Goal: Task Accomplishment & Management: Complete application form

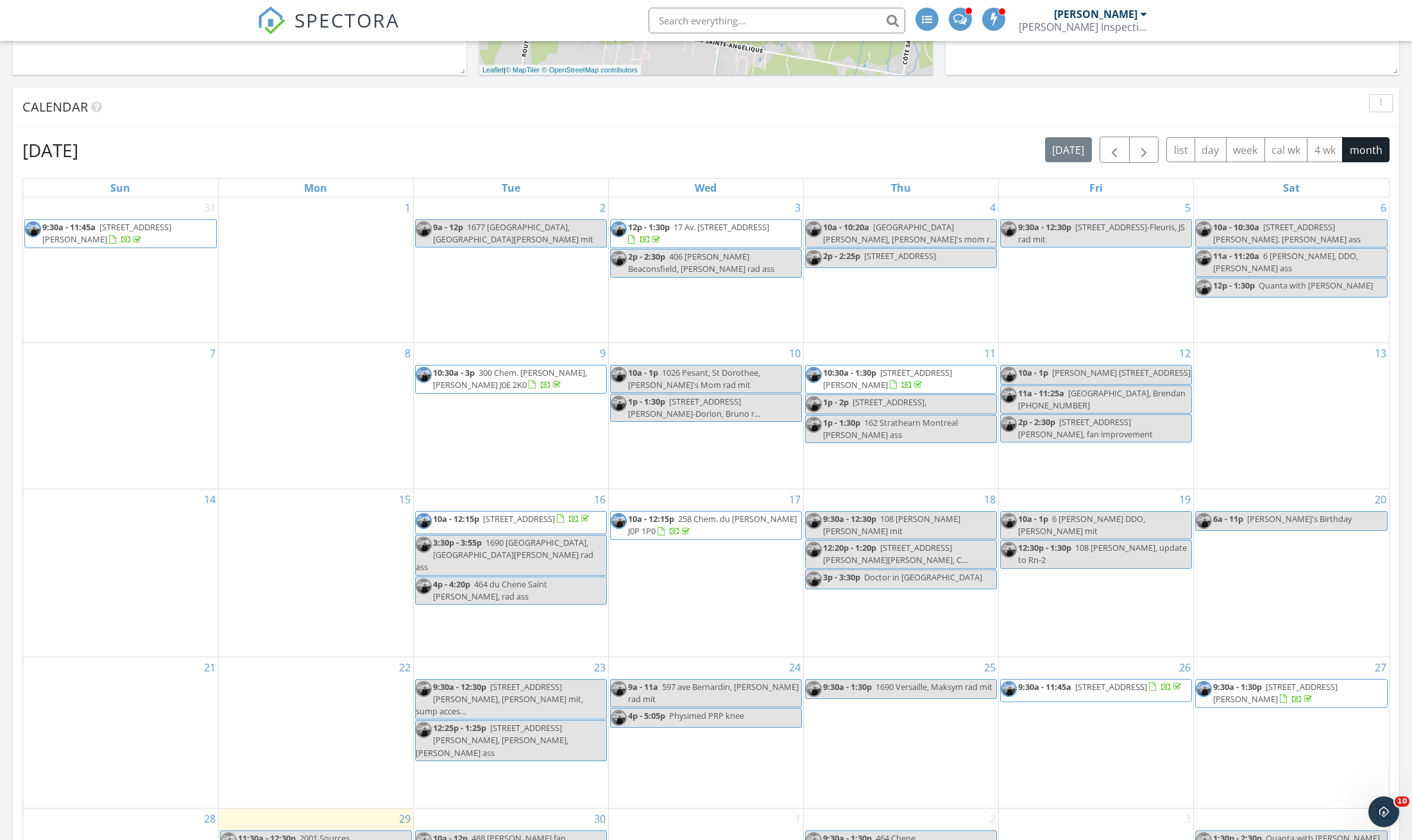
scroll to position [453, 0]
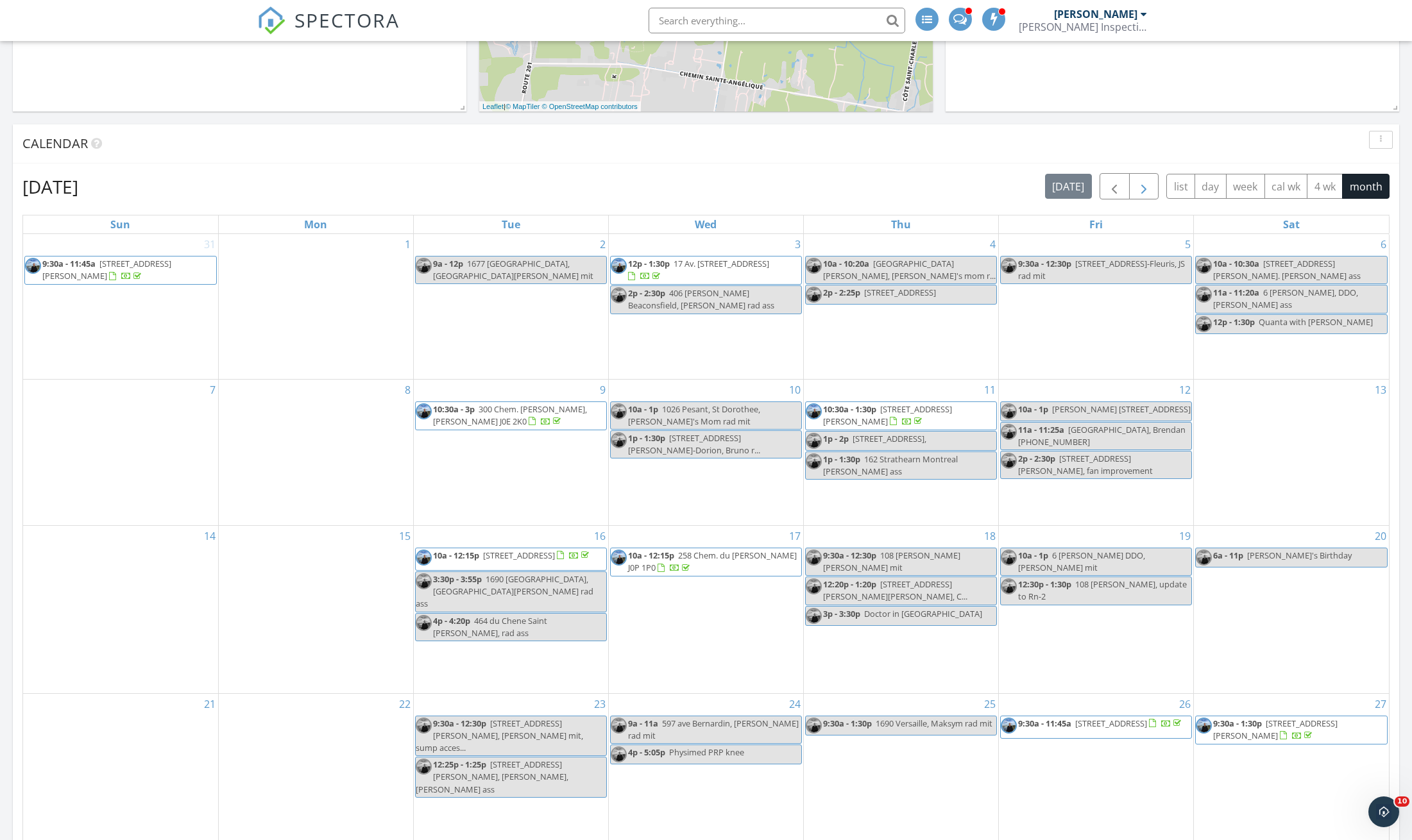
click at [1144, 189] on span "button" at bounding box center [1144, 187] width 16 height 16
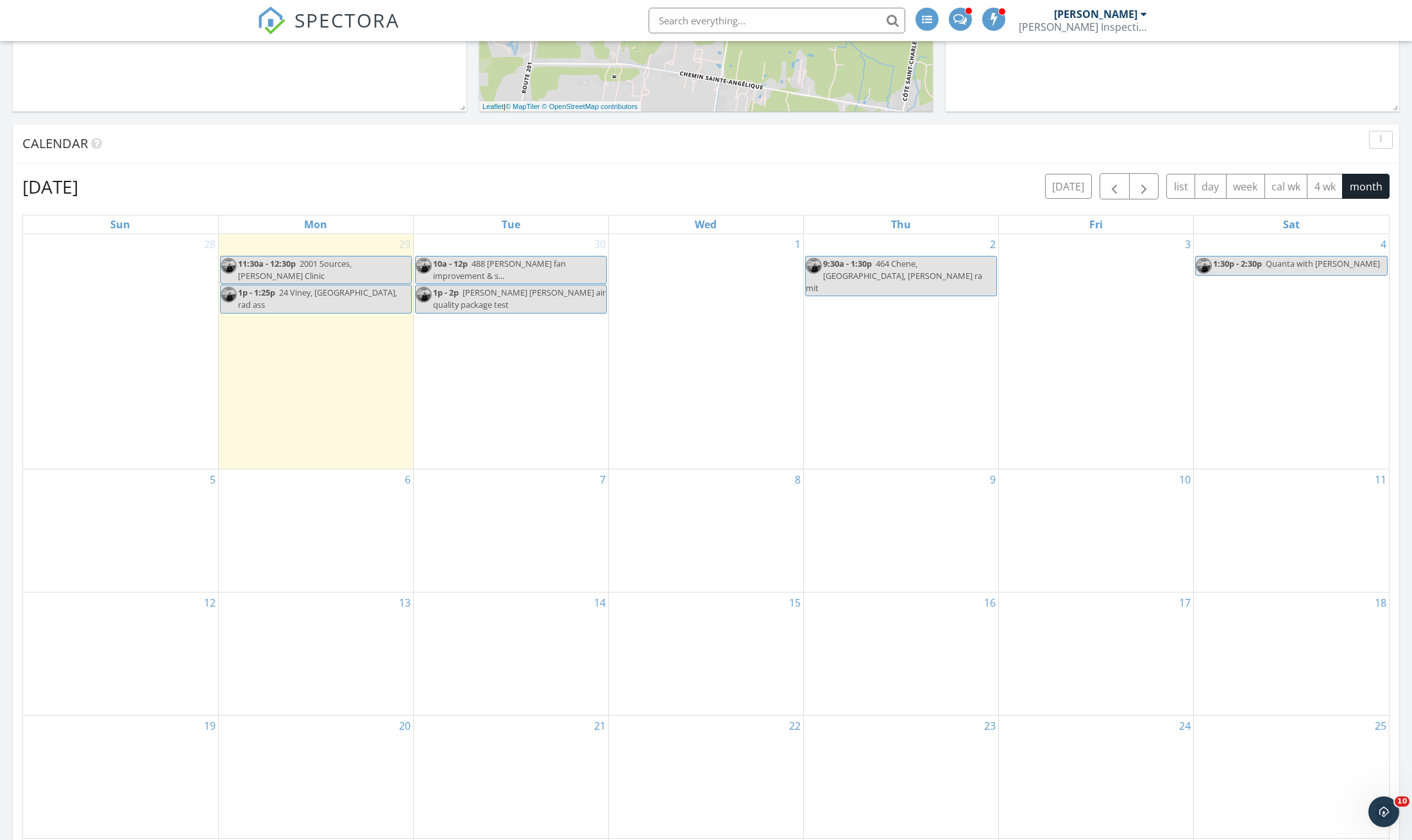
scroll to position [456, 0]
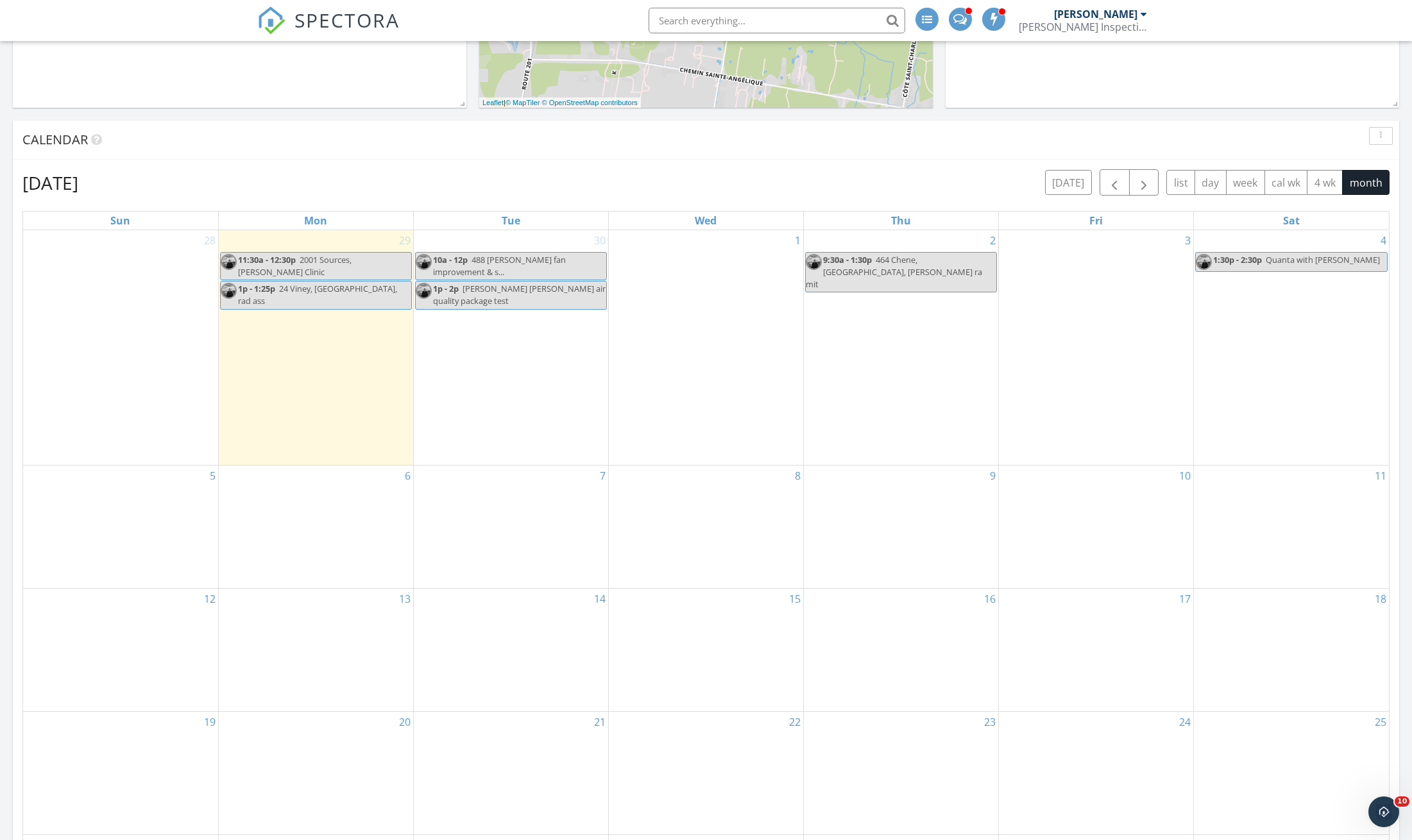
click at [540, 492] on div "7" at bounding box center [511, 527] width 194 height 122
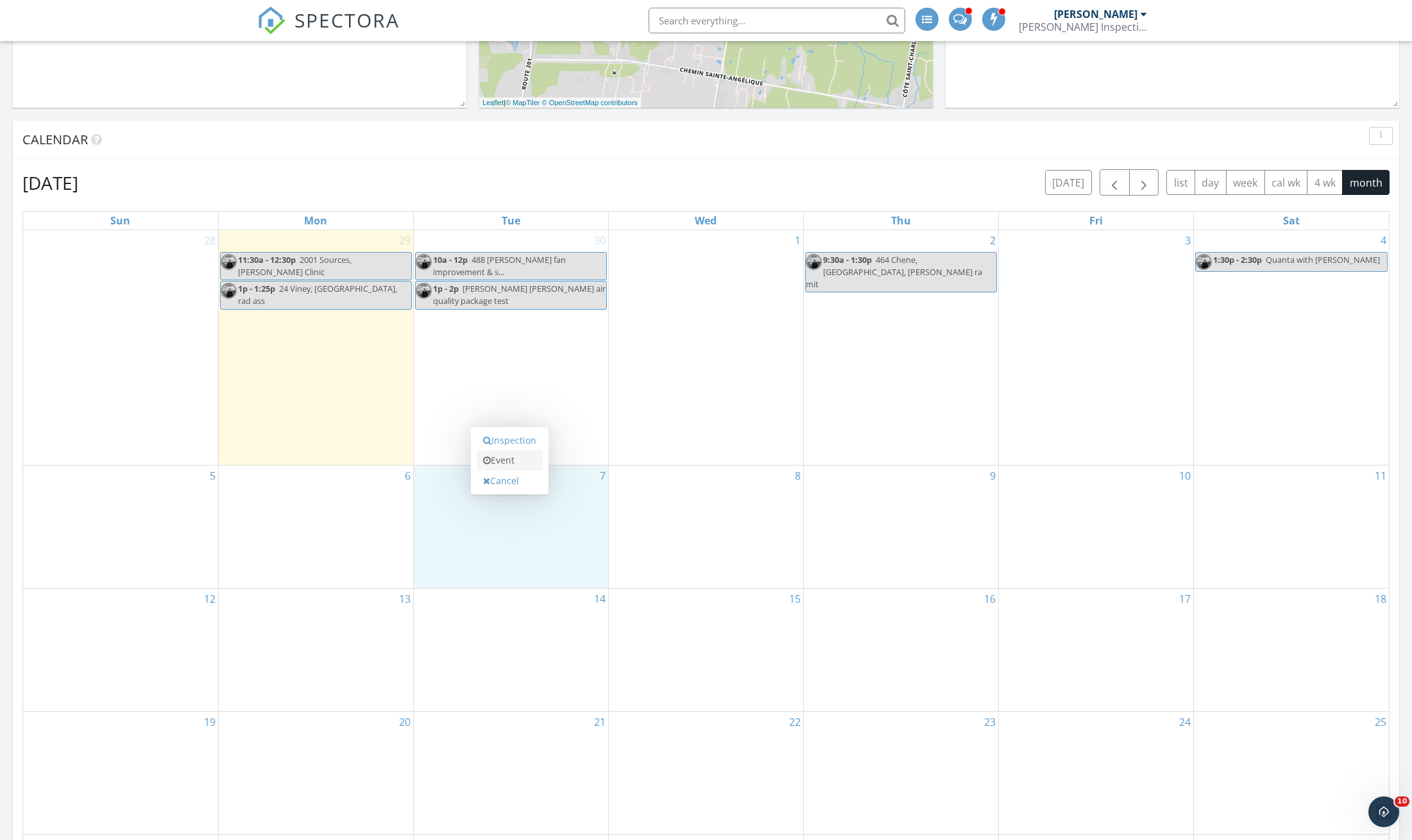
click at [502, 459] on link "Event" at bounding box center [510, 460] width 66 height 20
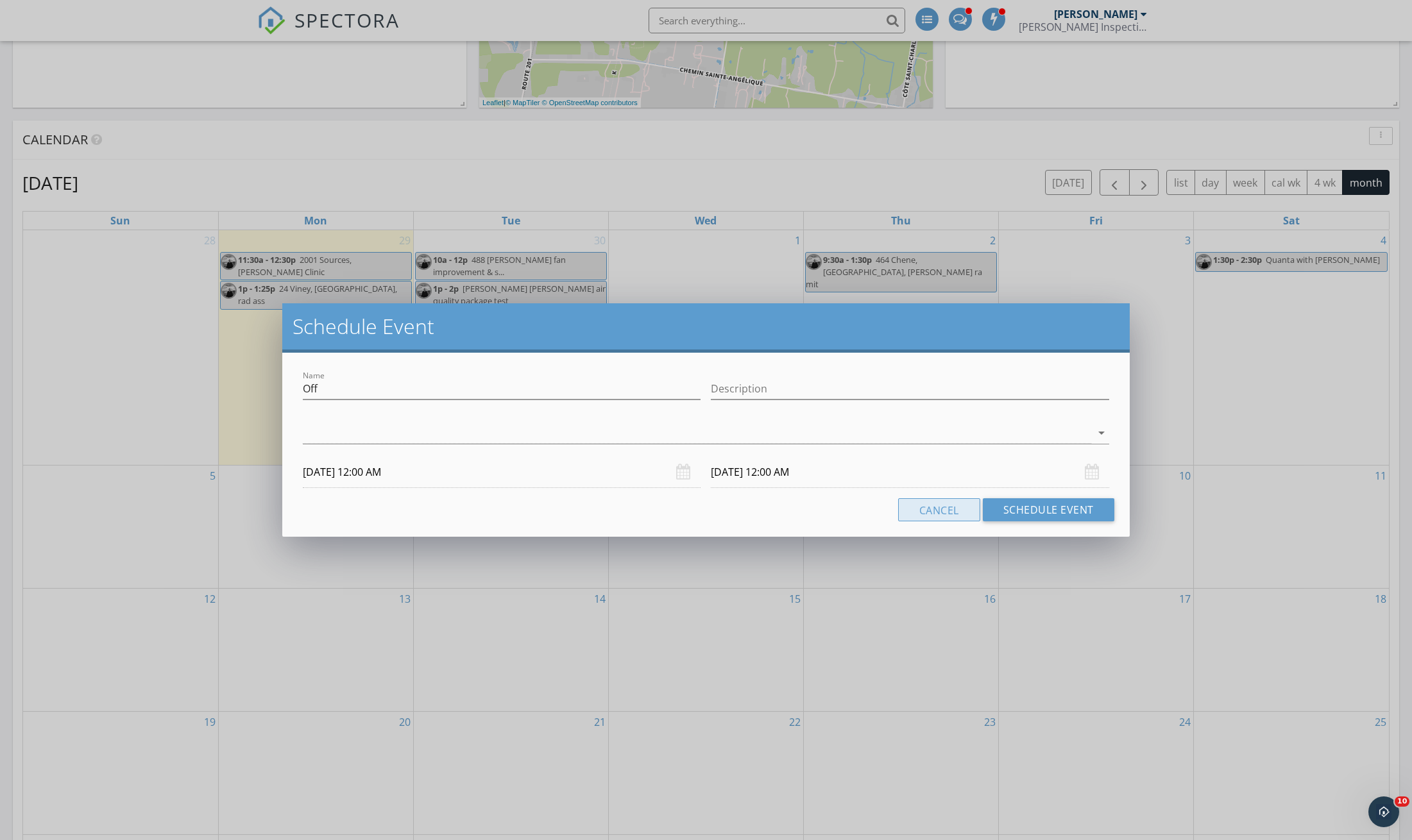
click at [931, 510] on button "Cancel" at bounding box center [939, 510] width 82 height 23
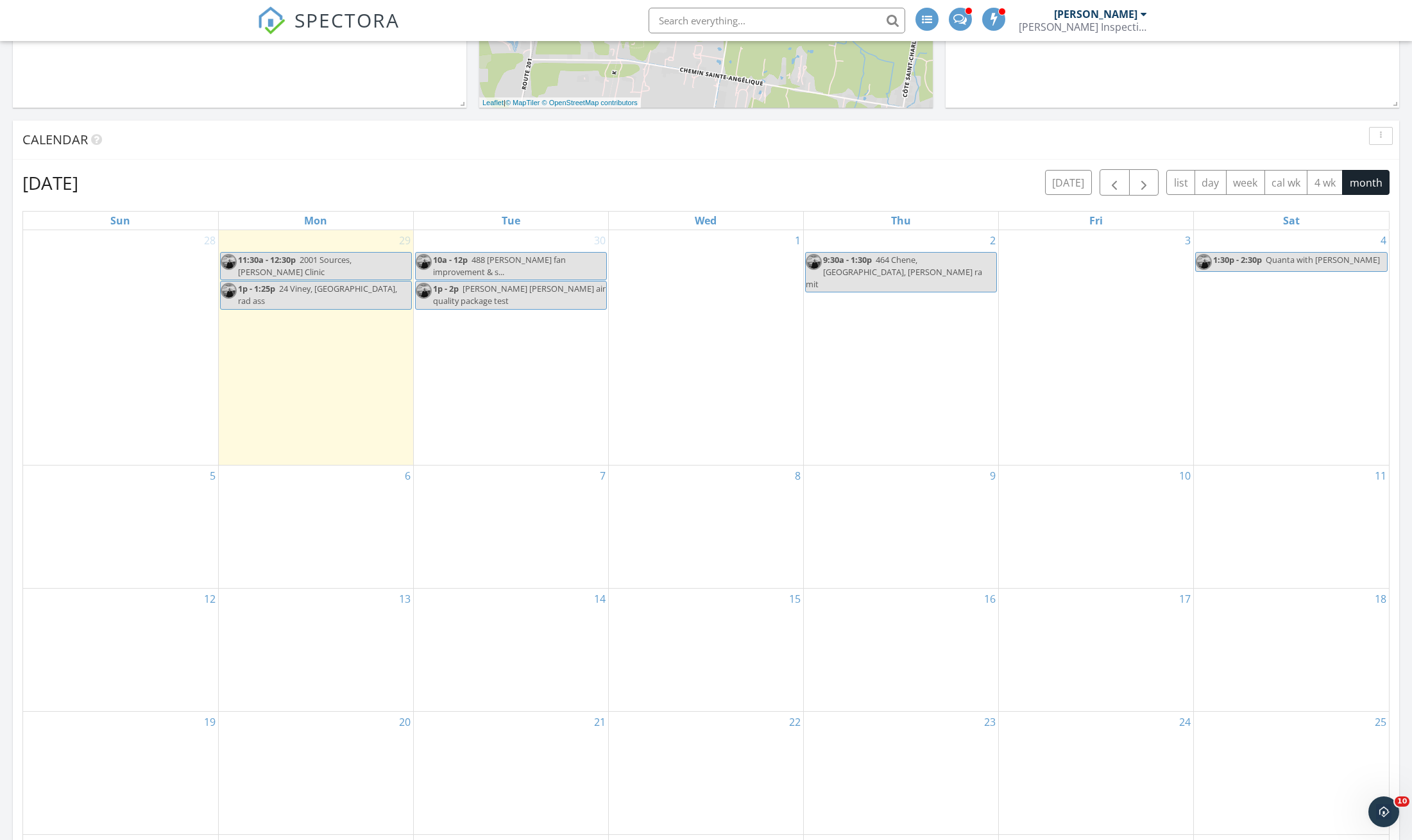
scroll to position [458, 0]
click at [504, 464] on div "7" at bounding box center [511, 525] width 194 height 122
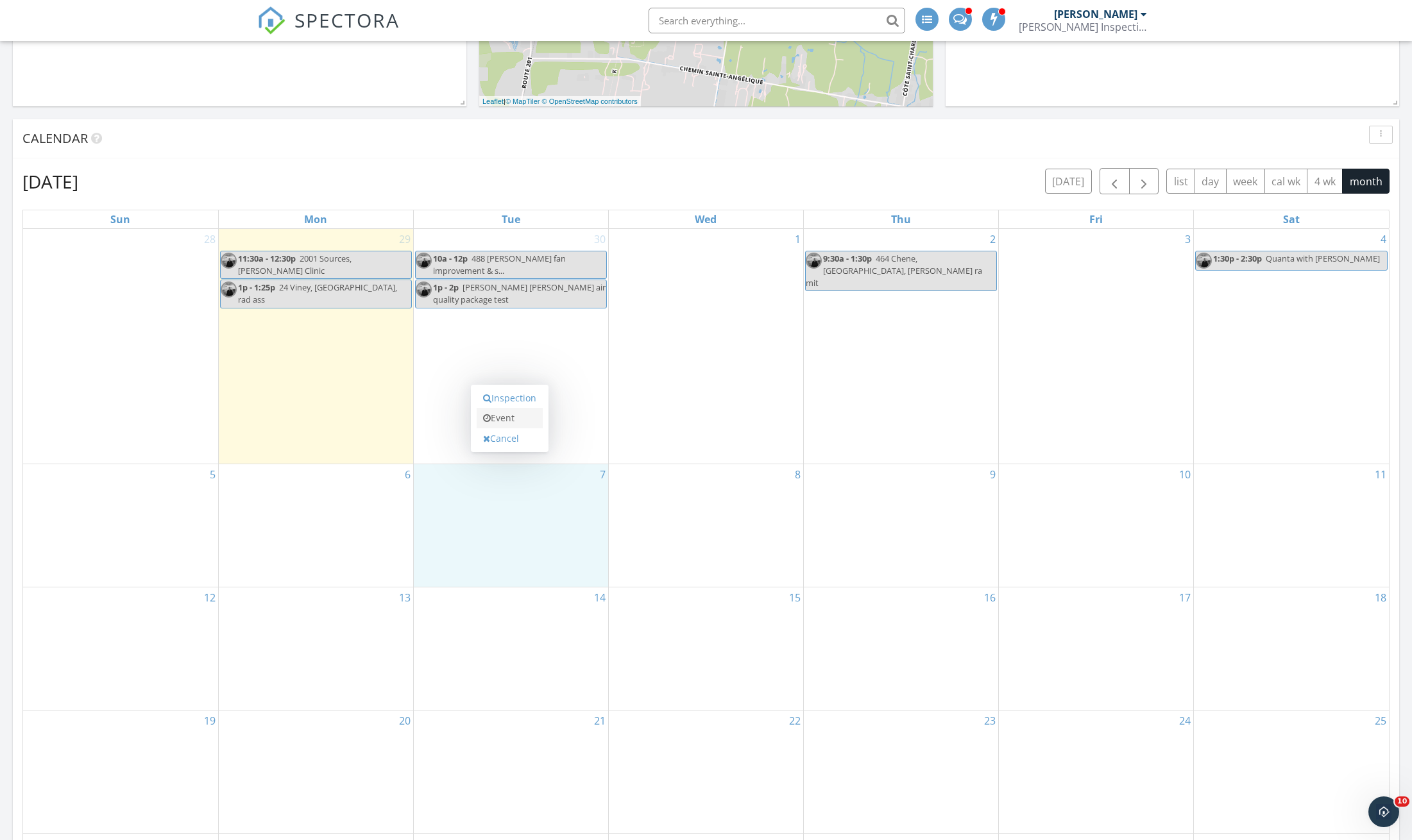
click at [507, 421] on link "Event" at bounding box center [510, 418] width 66 height 20
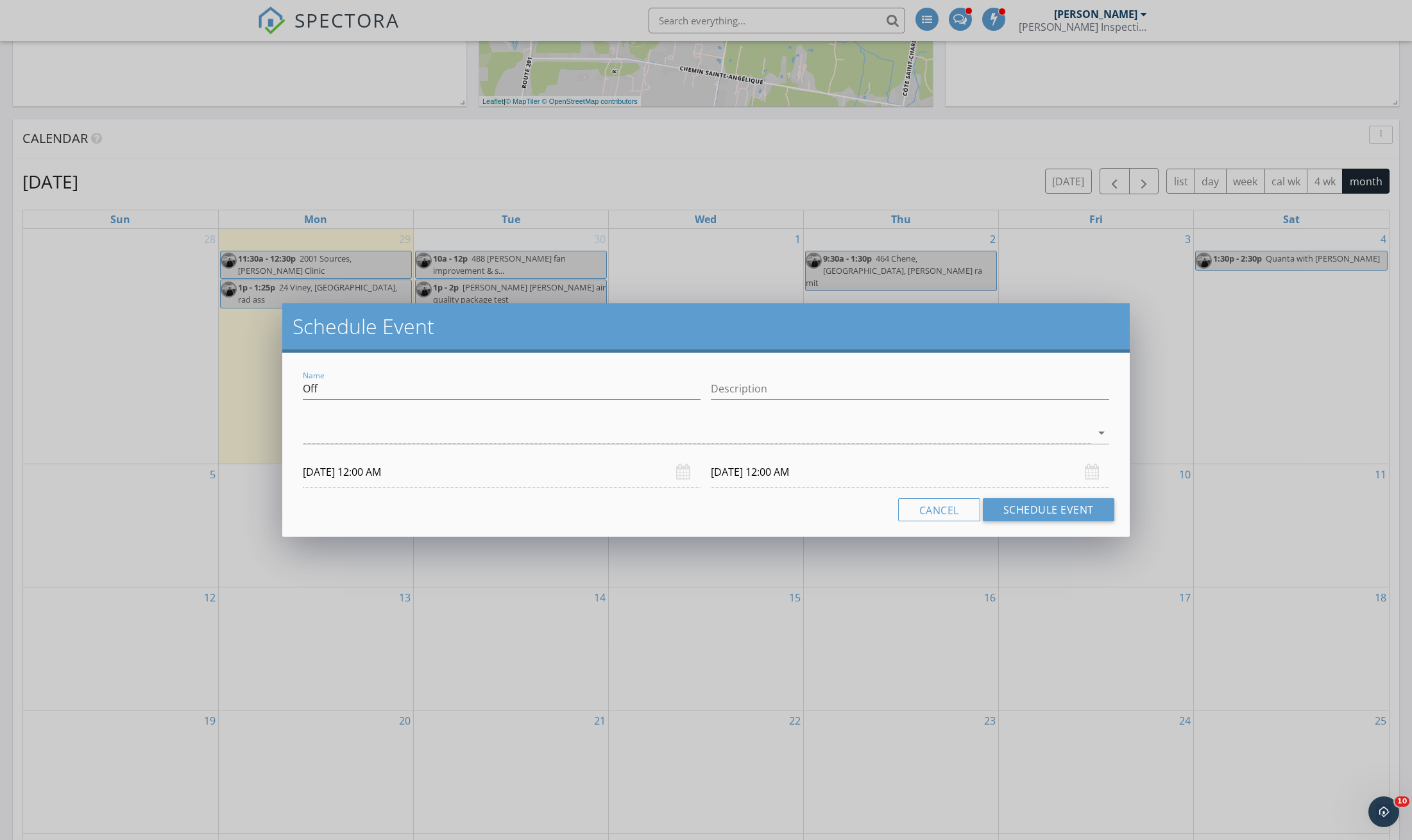
drag, startPoint x: 345, startPoint y: 385, endPoint x: 261, endPoint y: 382, distance: 84.1
click at [261, 382] on div "Schedule Event Name Off Description arrow_drop_down 10/07/2025 12:00 AM 10/08/2…" at bounding box center [706, 420] width 1412 height 840
type input "24 Viney, Kirkland, rad mit"
click at [311, 429] on div at bounding box center [697, 433] width 789 height 21
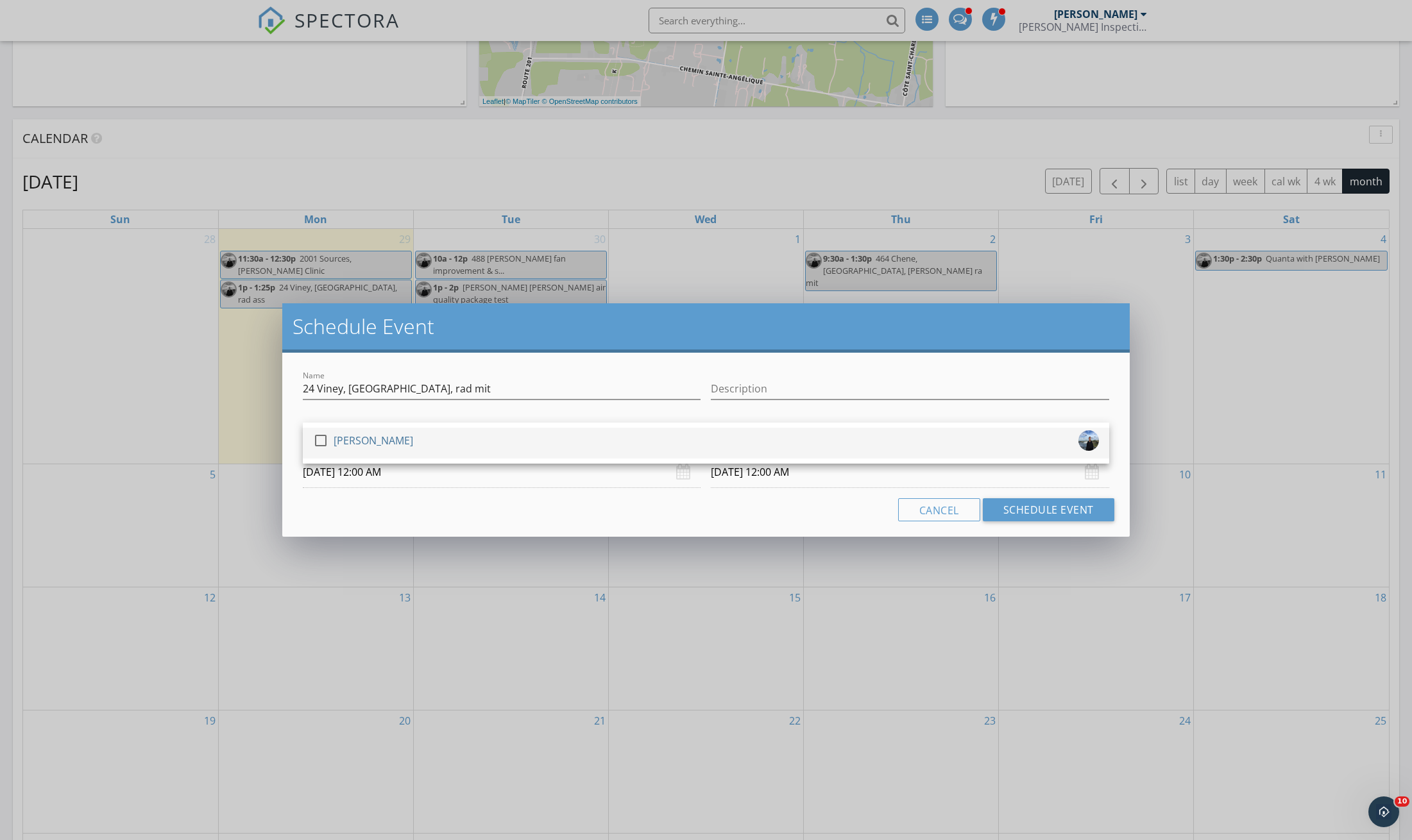
click at [317, 440] on div at bounding box center [320, 441] width 22 height 22
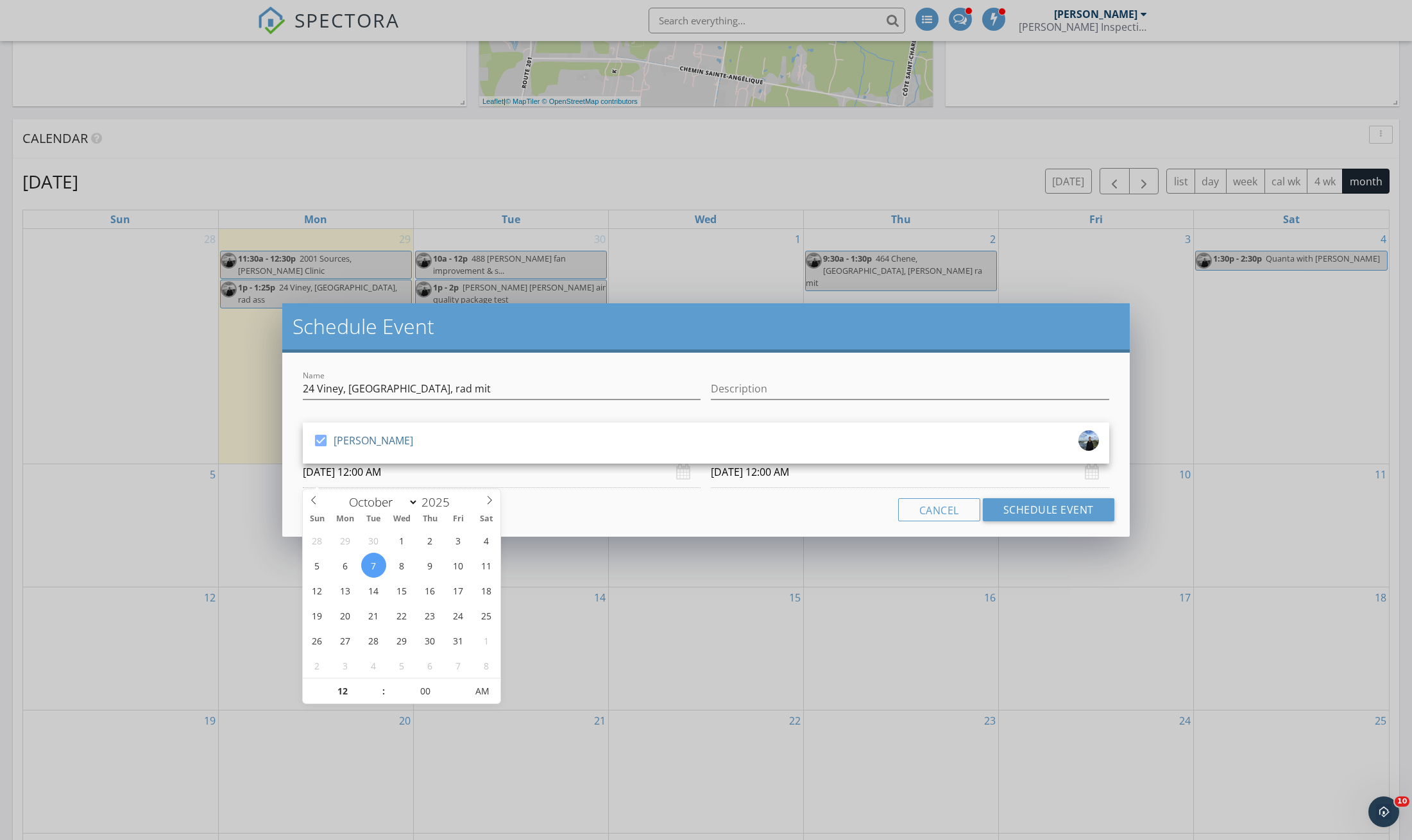
click at [428, 476] on input "10/07/2025 12:00 AM" at bounding box center [501, 472] width 398 height 31
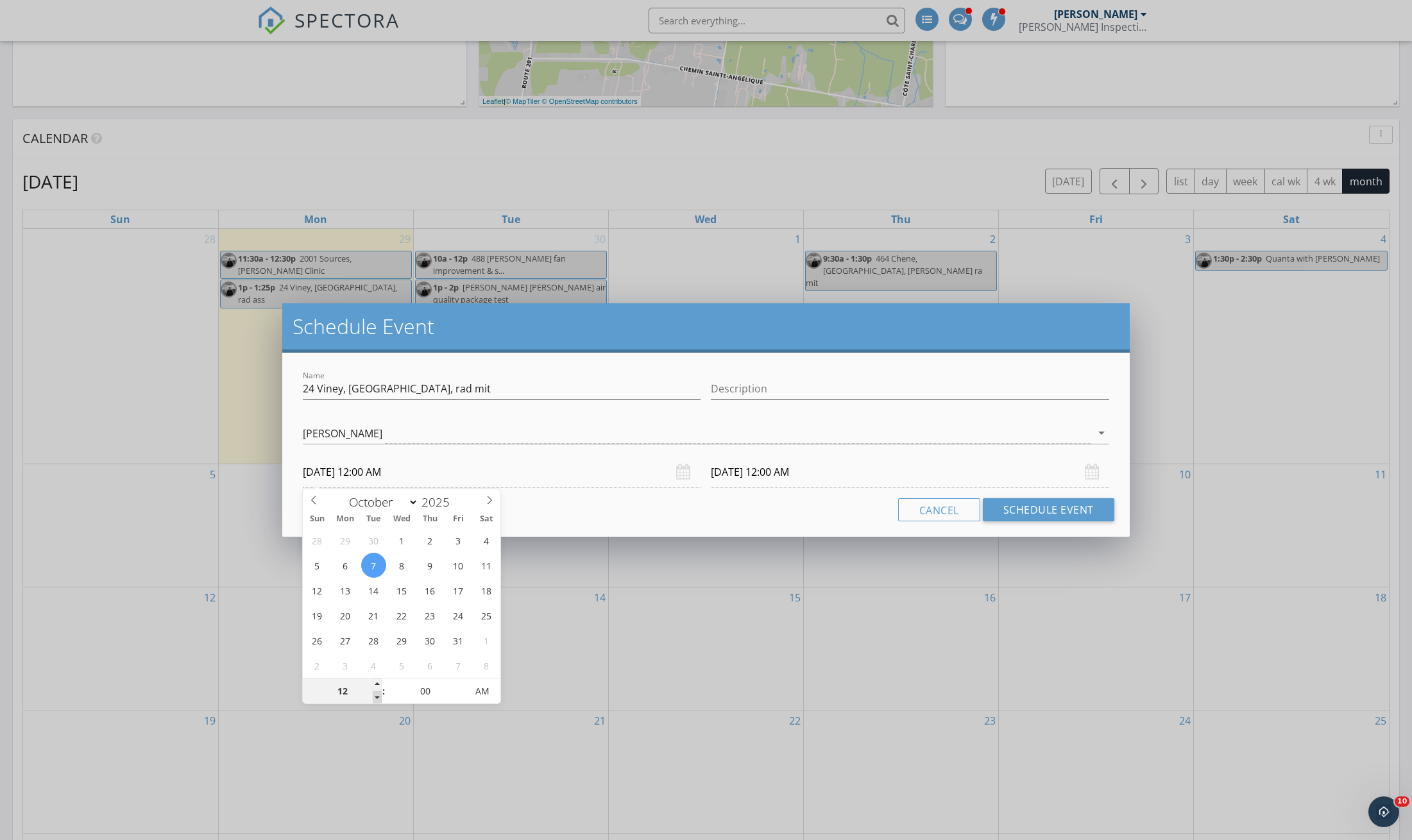
type input "11"
type input "10/07/2025 11:00 PM"
click at [373, 697] on span at bounding box center [377, 698] width 9 height 13
type input "11"
type input "10/08/2025 11:00 PM"
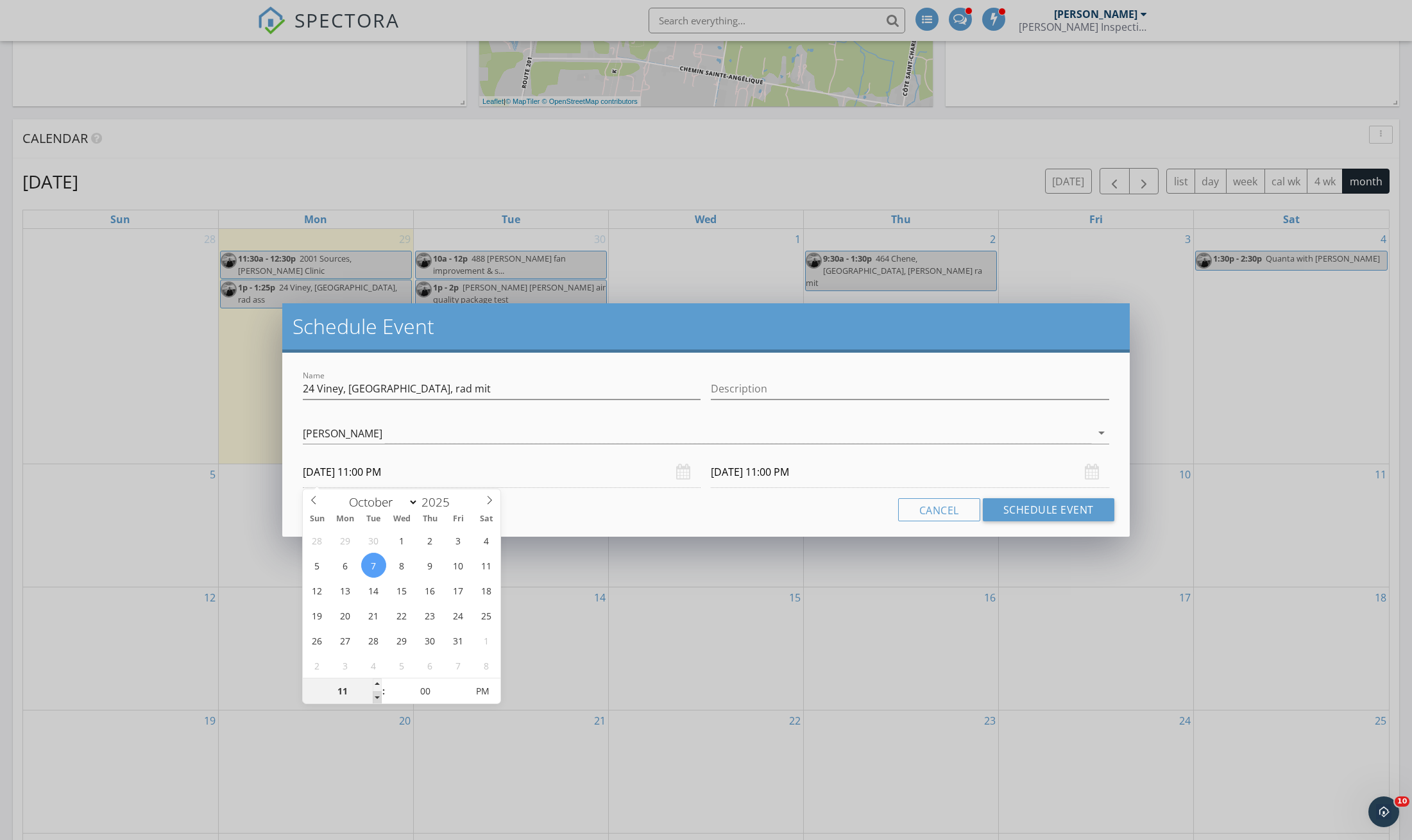
type input "10"
type input "10/07/2025 10:00 PM"
click at [373, 697] on span at bounding box center [377, 698] width 9 height 13
type input "10"
type input "10/08/2025 10:00 PM"
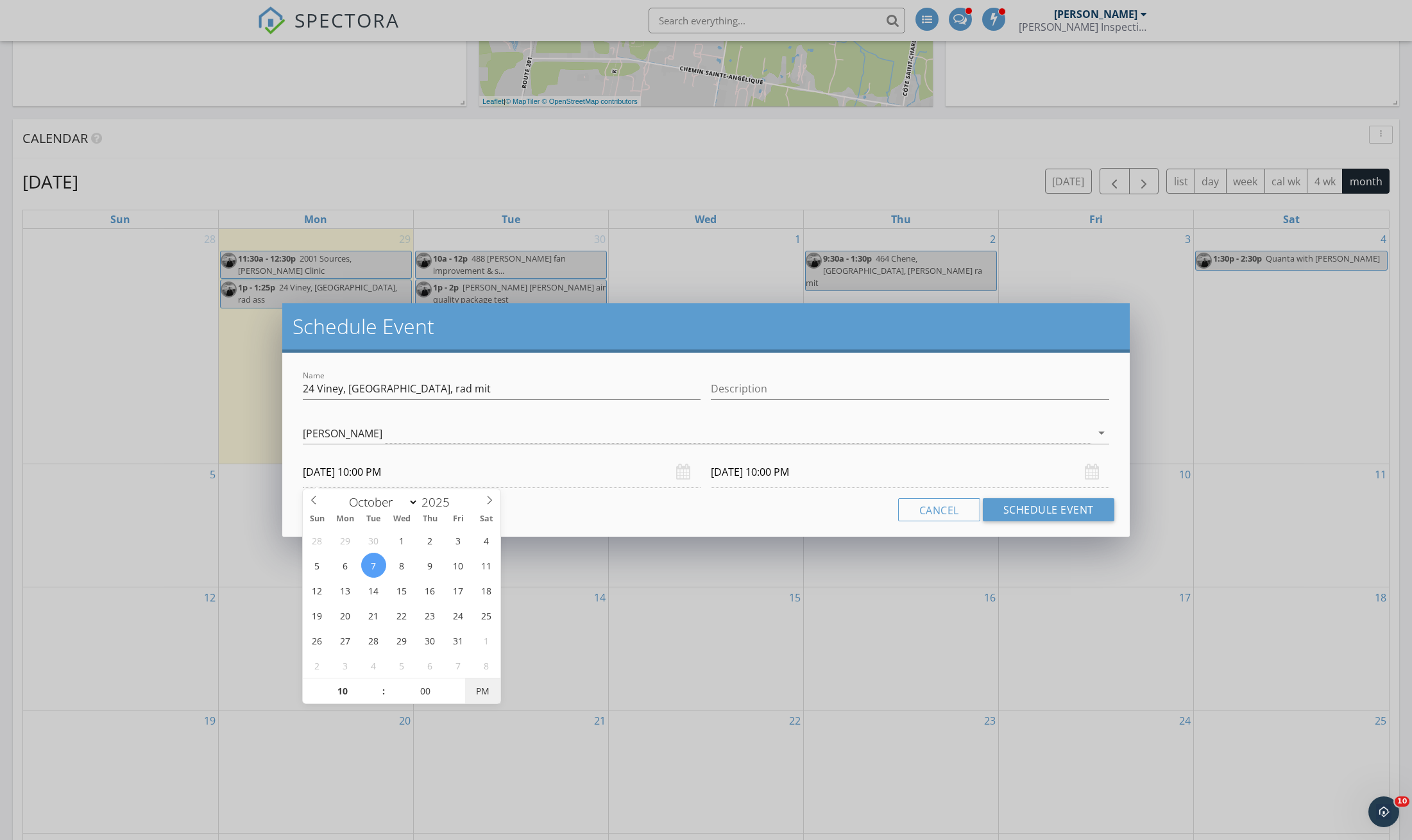
type input "10/07/2025 10:00 AM"
drag, startPoint x: 485, startPoint y: 695, endPoint x: 495, endPoint y: 694, distance: 10.0
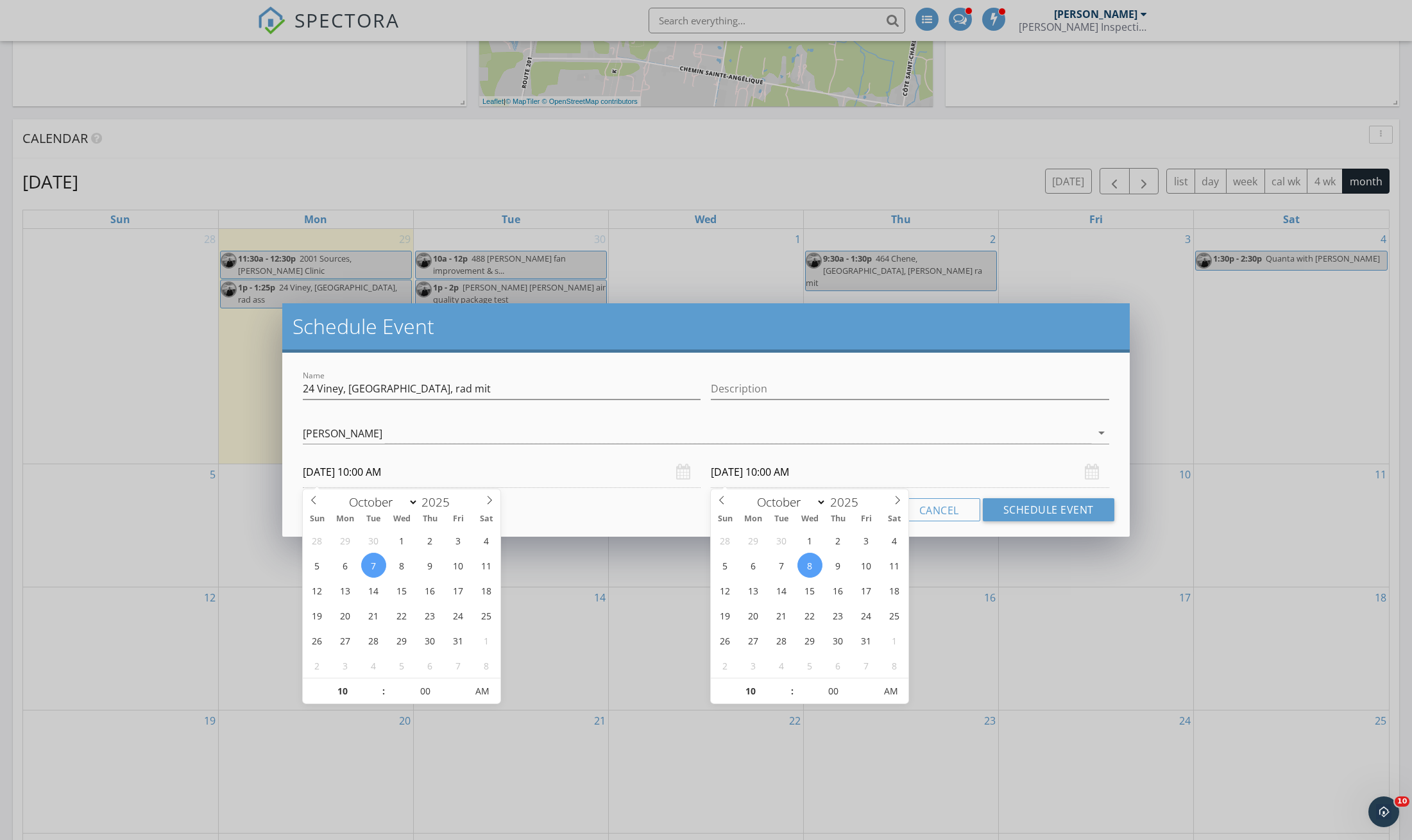
click at [762, 473] on input "10/08/2025 10:00 AM" at bounding box center [909, 472] width 398 height 31
type input "10/07/2025 10:00 AM"
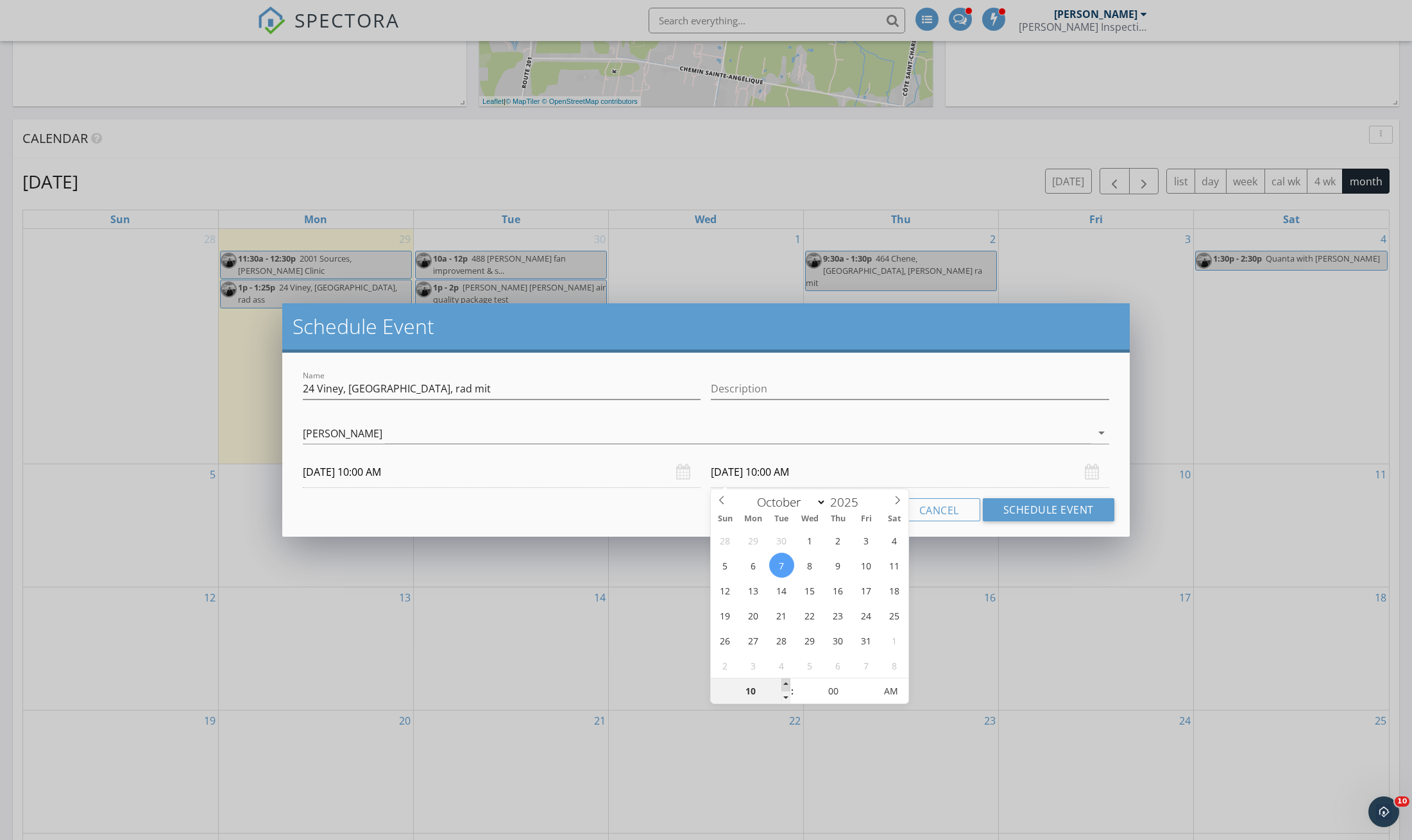
type input "11"
type input "10/07/2025 11:00 AM"
click at [785, 683] on span at bounding box center [786, 684] width 9 height 13
type input "12"
type input "10/07/2025 12:00 PM"
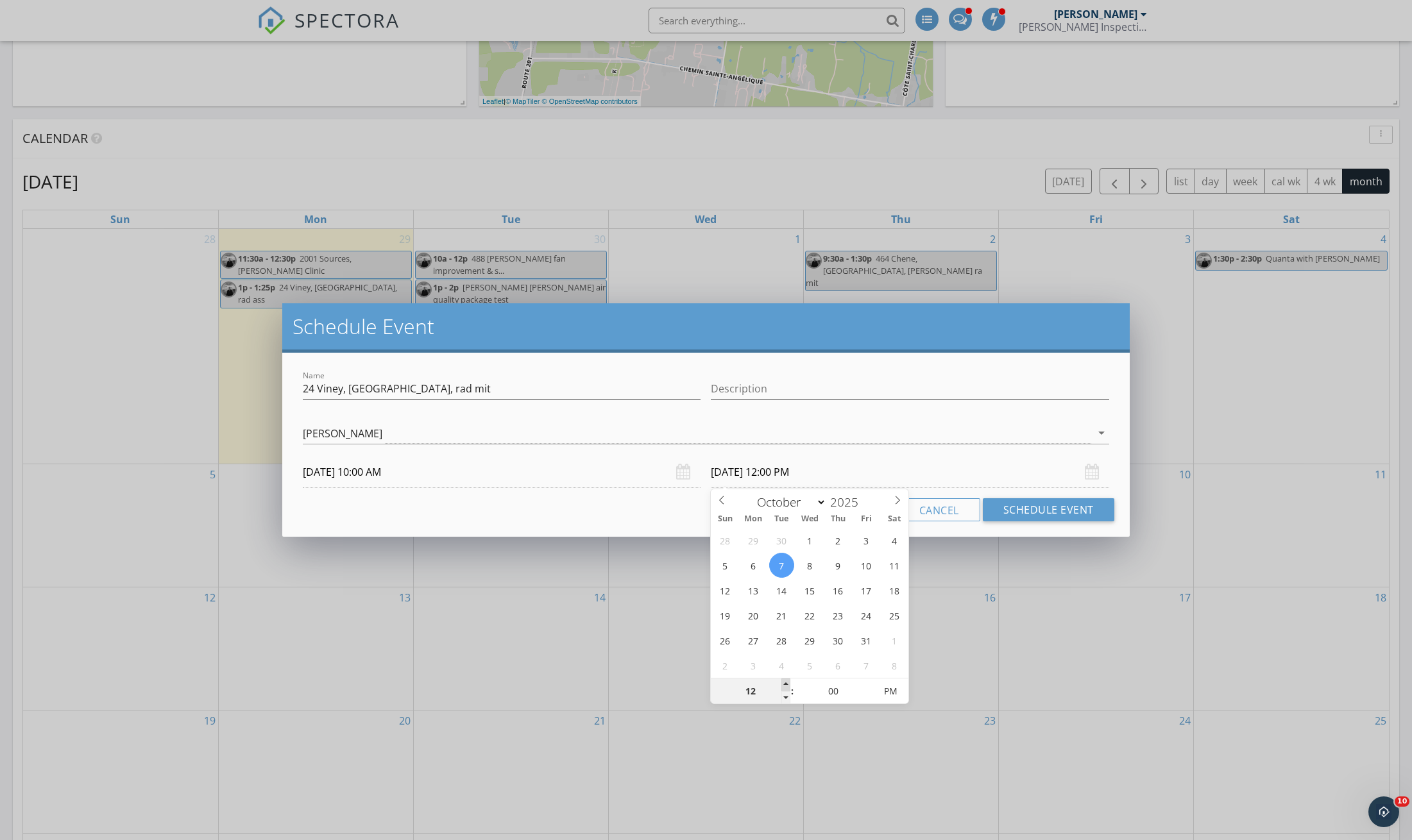
click at [785, 683] on span at bounding box center [786, 684] width 9 height 13
click at [1053, 507] on button "Schedule Event" at bounding box center [1048, 510] width 131 height 23
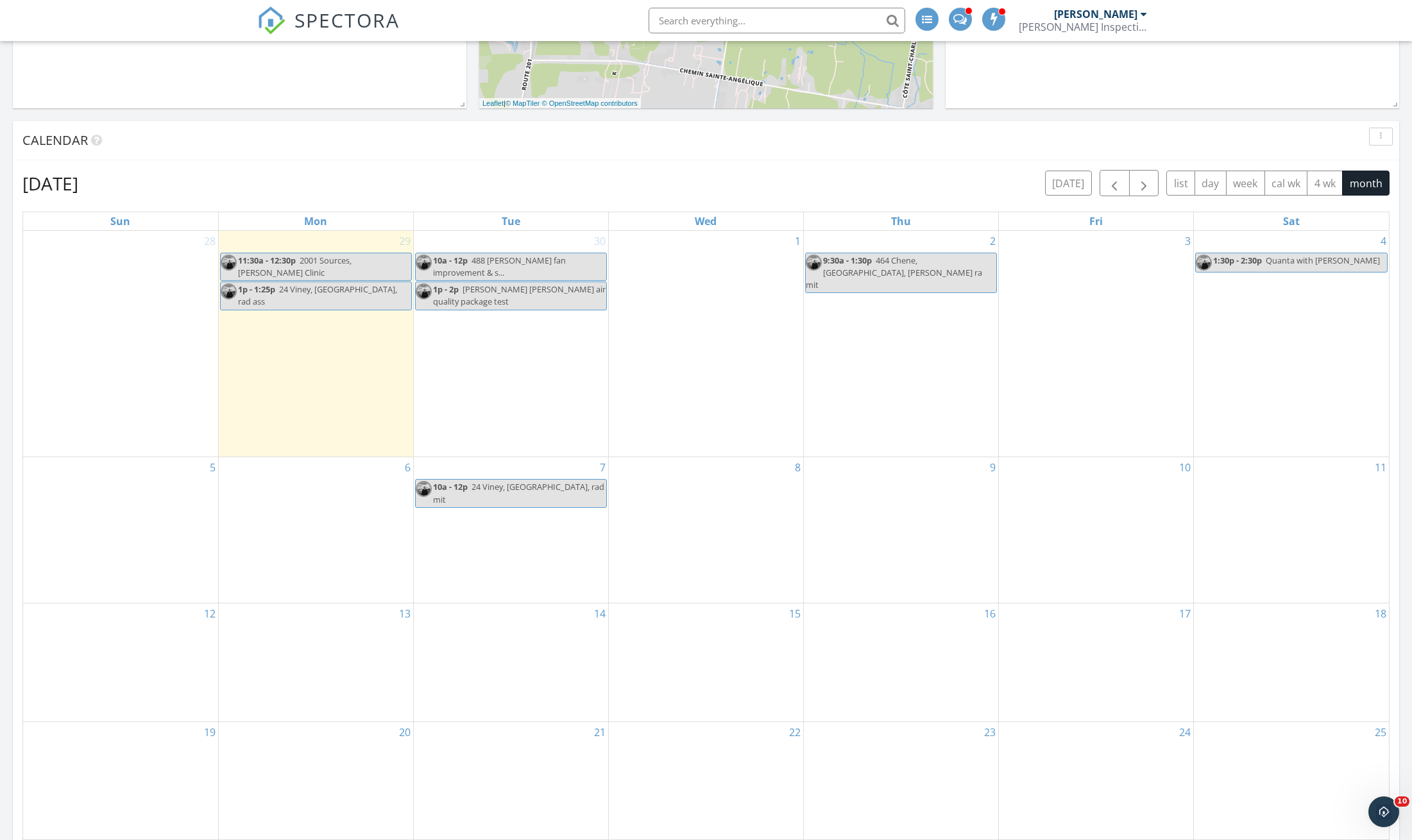
scroll to position [455, 0]
click at [501, 355] on div "30 10a - 12p 488 Croissan Boyer, Carmine fan improvement & s... 1p - 2p Manuela…" at bounding box center [511, 344] width 194 height 226
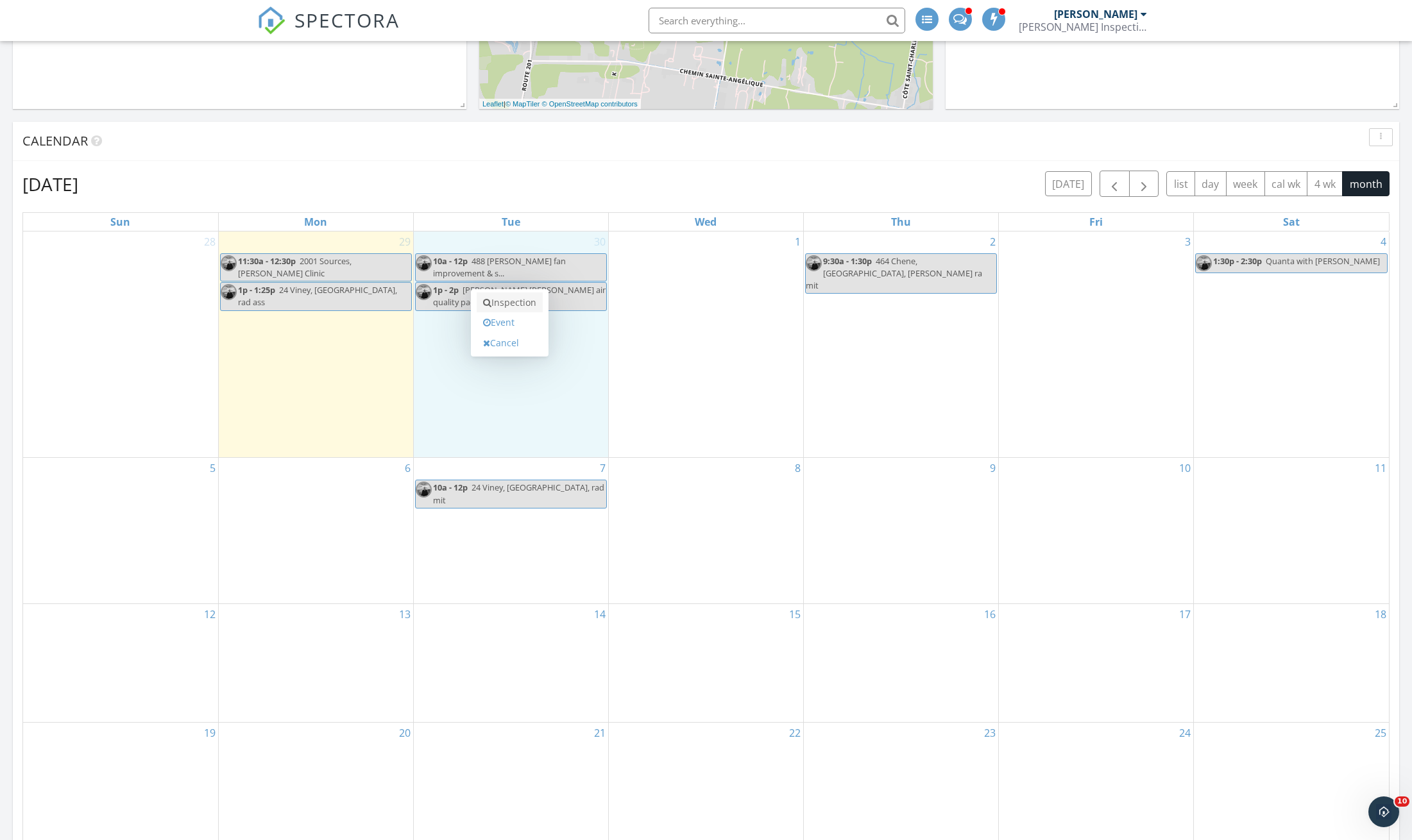
click at [531, 301] on link "Inspection" at bounding box center [510, 302] width 66 height 20
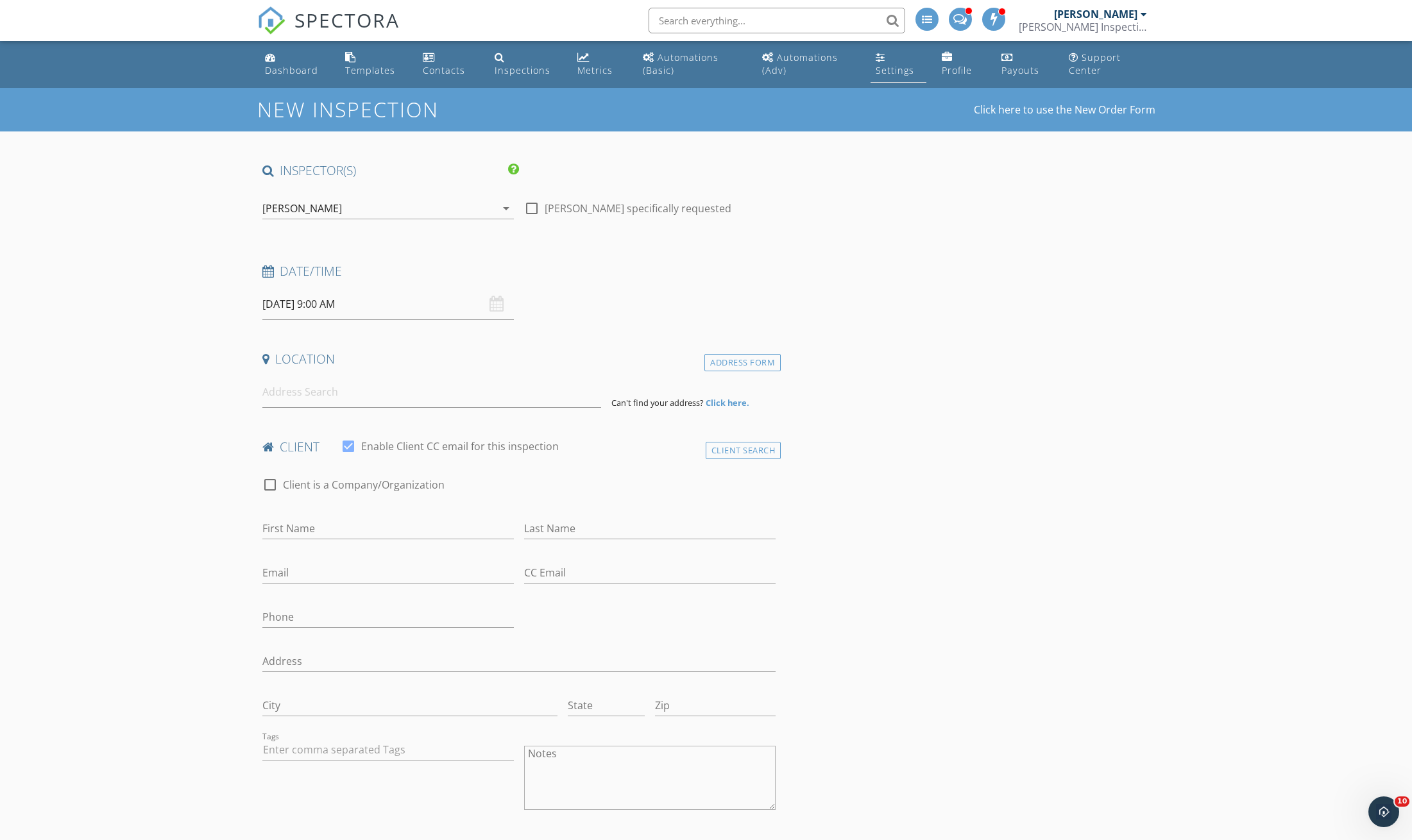
click at [891, 67] on div "Settings" at bounding box center [894, 70] width 38 height 12
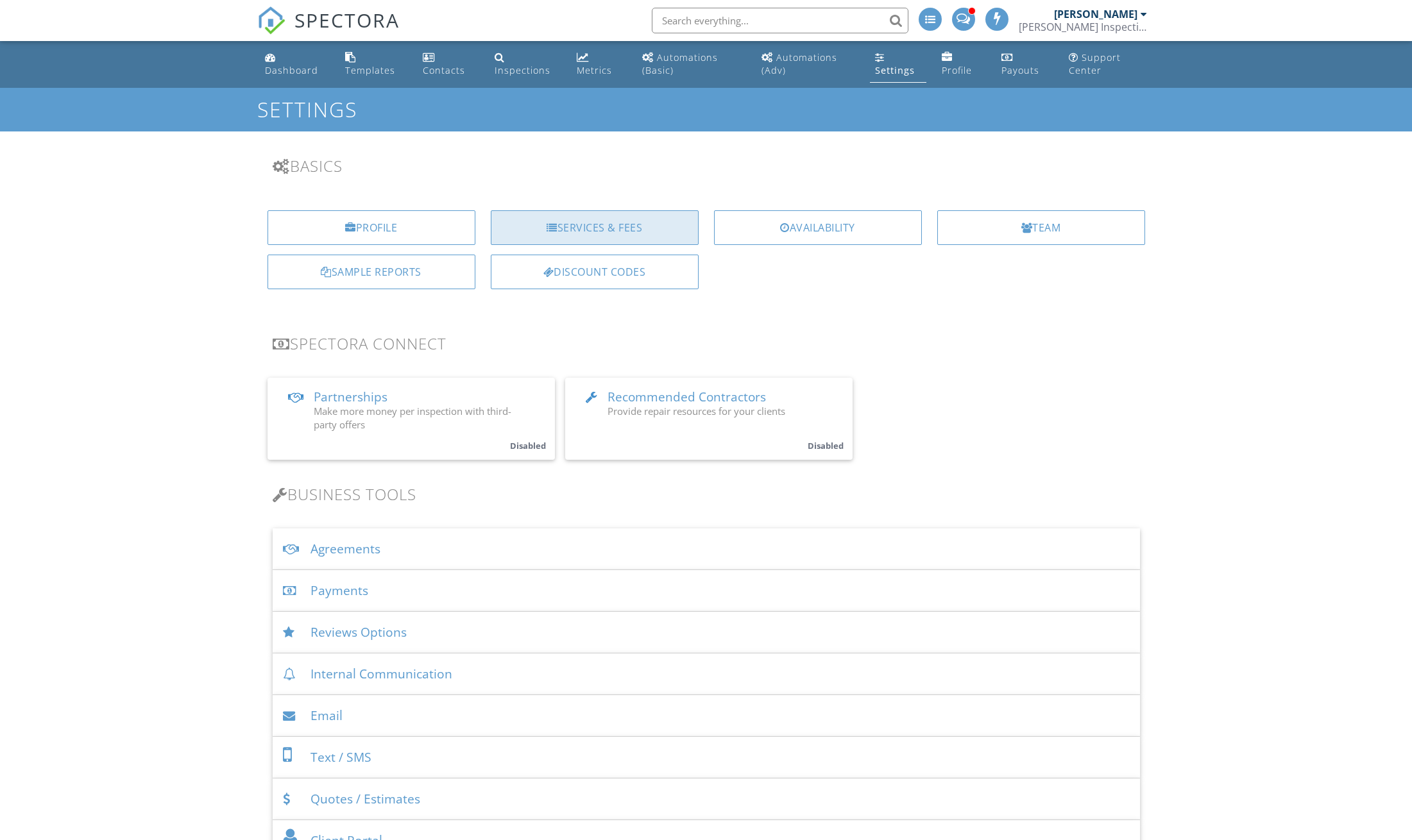
scroll to position [0, 1]
click at [642, 224] on div "Services & Fees" at bounding box center [595, 228] width 208 height 35
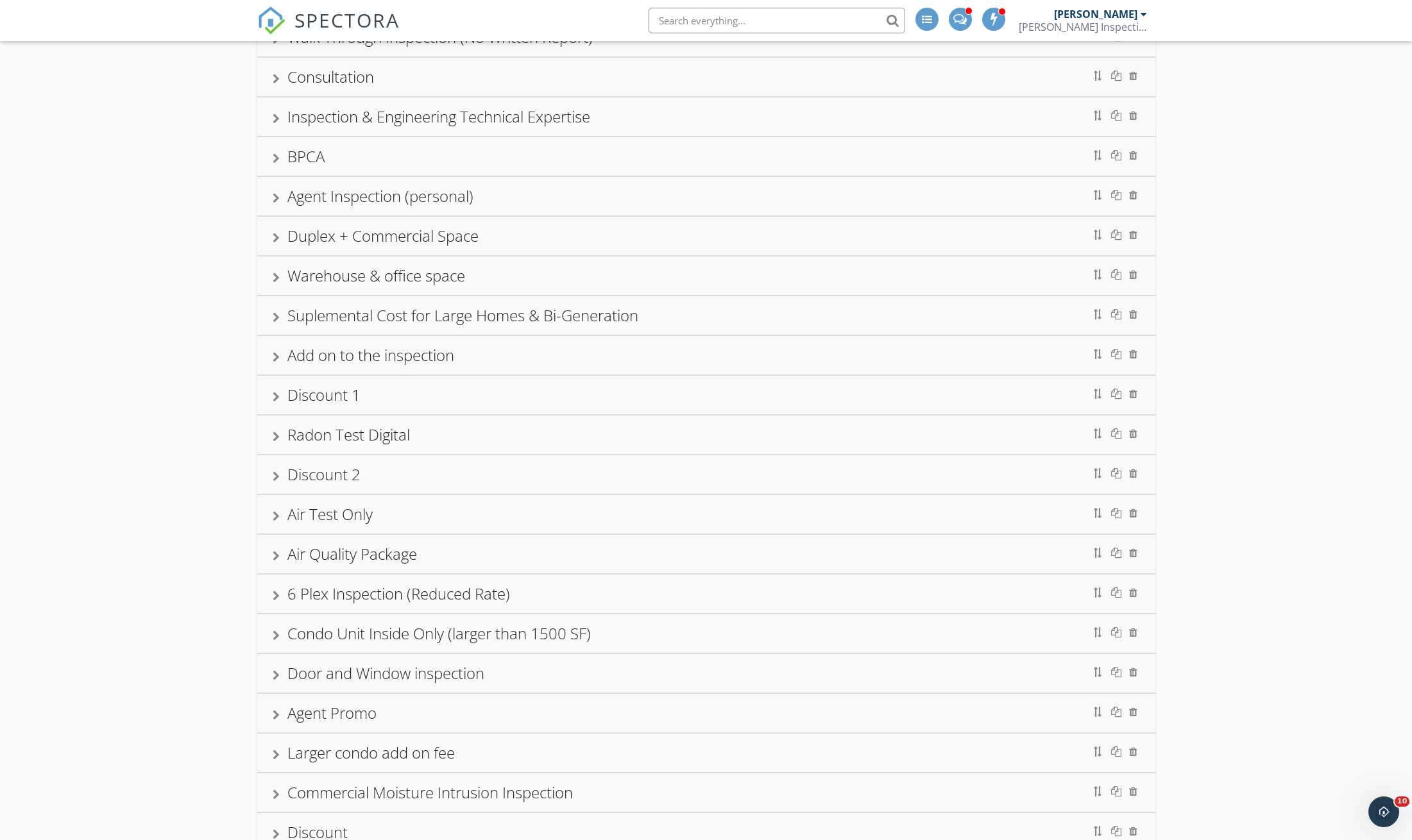
scroll to position [1130, 0]
click at [469, 554] on div "Air Quality Package" at bounding box center [706, 552] width 867 height 23
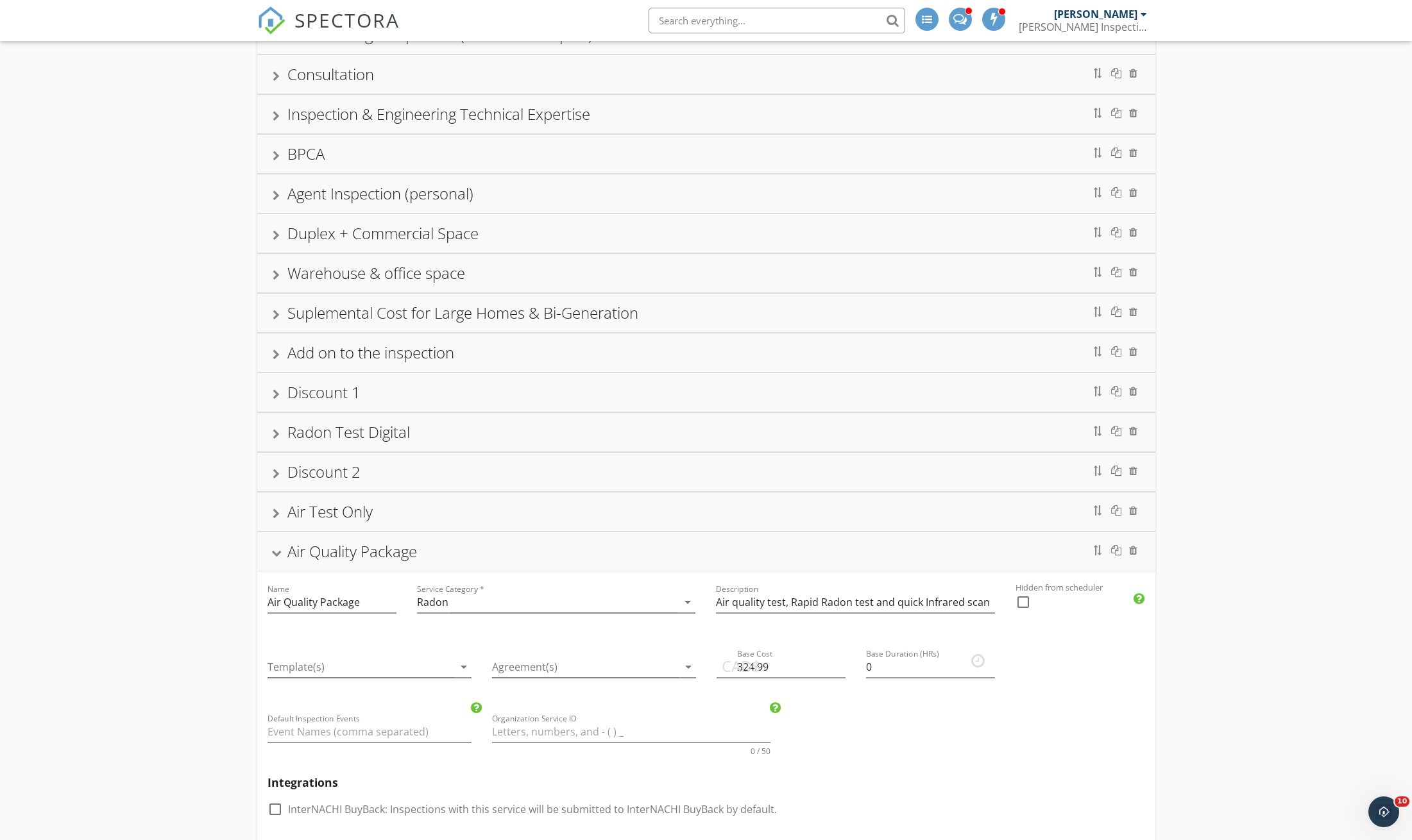
drag, startPoint x: 188, startPoint y: 579, endPoint x: 245, endPoint y: 586, distance: 57.4
click at [188, 579] on div "Residential Building Inspection Promotion Residential Inspection Buy Back Guara…" at bounding box center [706, 359] width 1412 height 2718
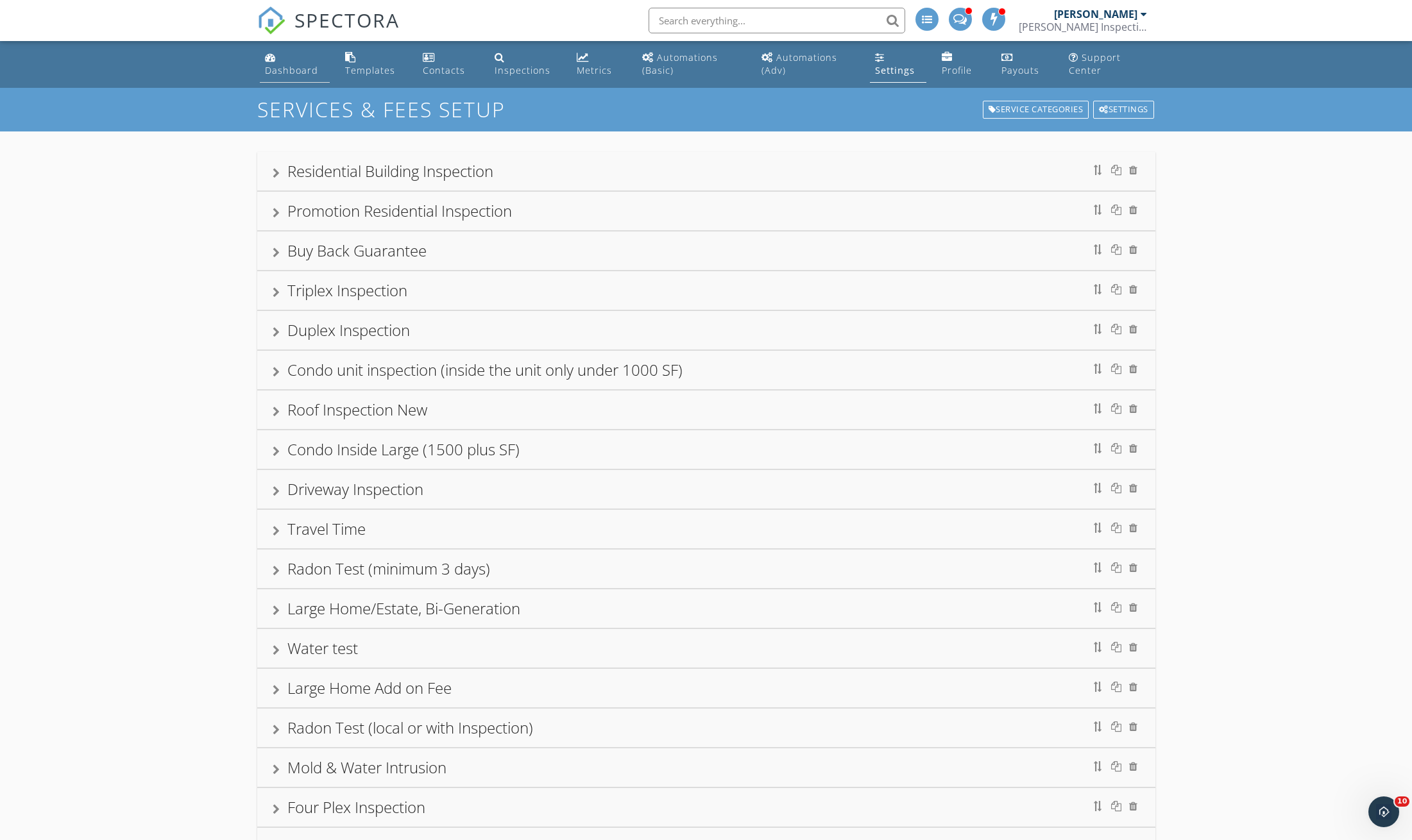
scroll to position [-7, 0]
click at [290, 73] on div "Dashboard" at bounding box center [291, 70] width 53 height 12
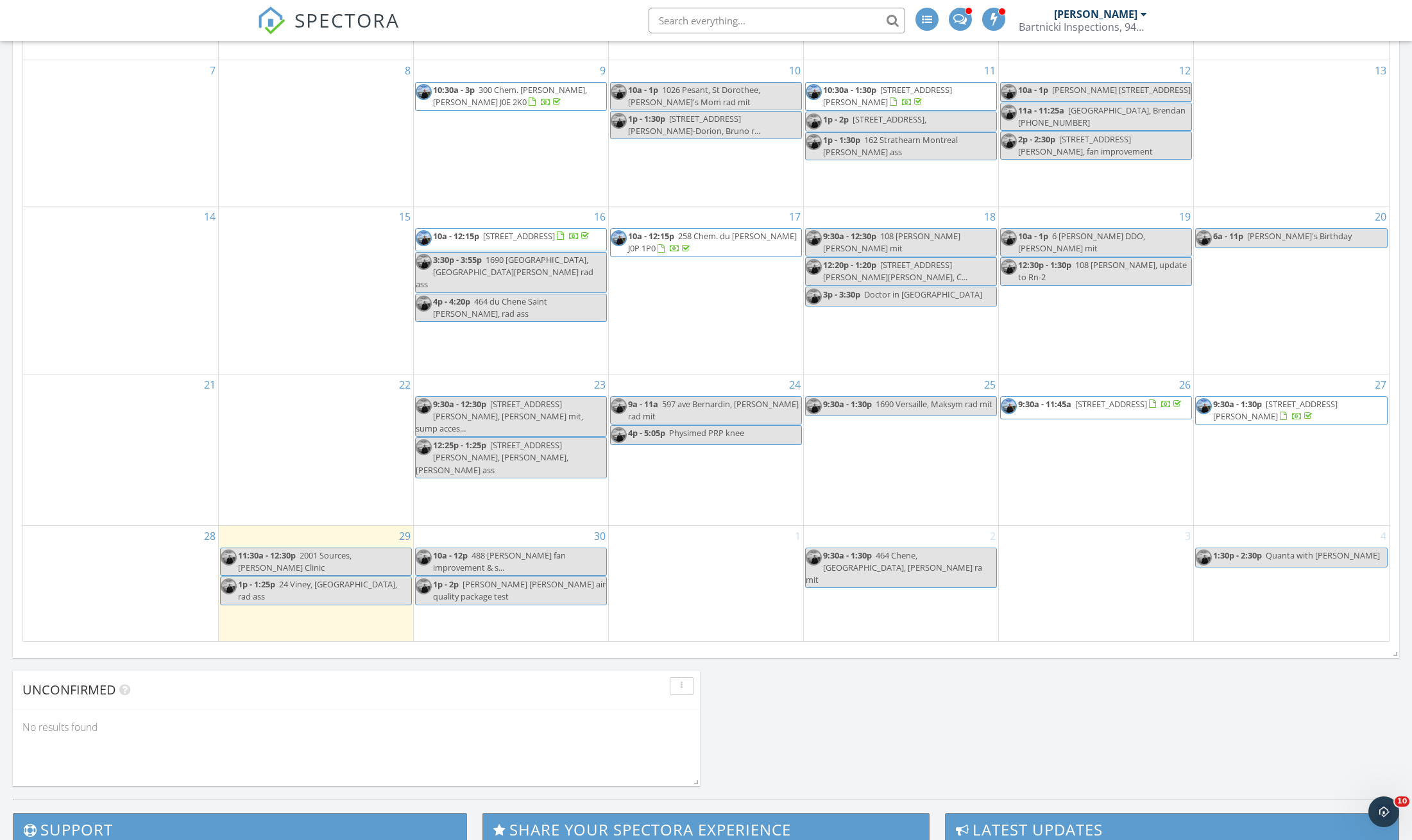
scroll to position [821, 0]
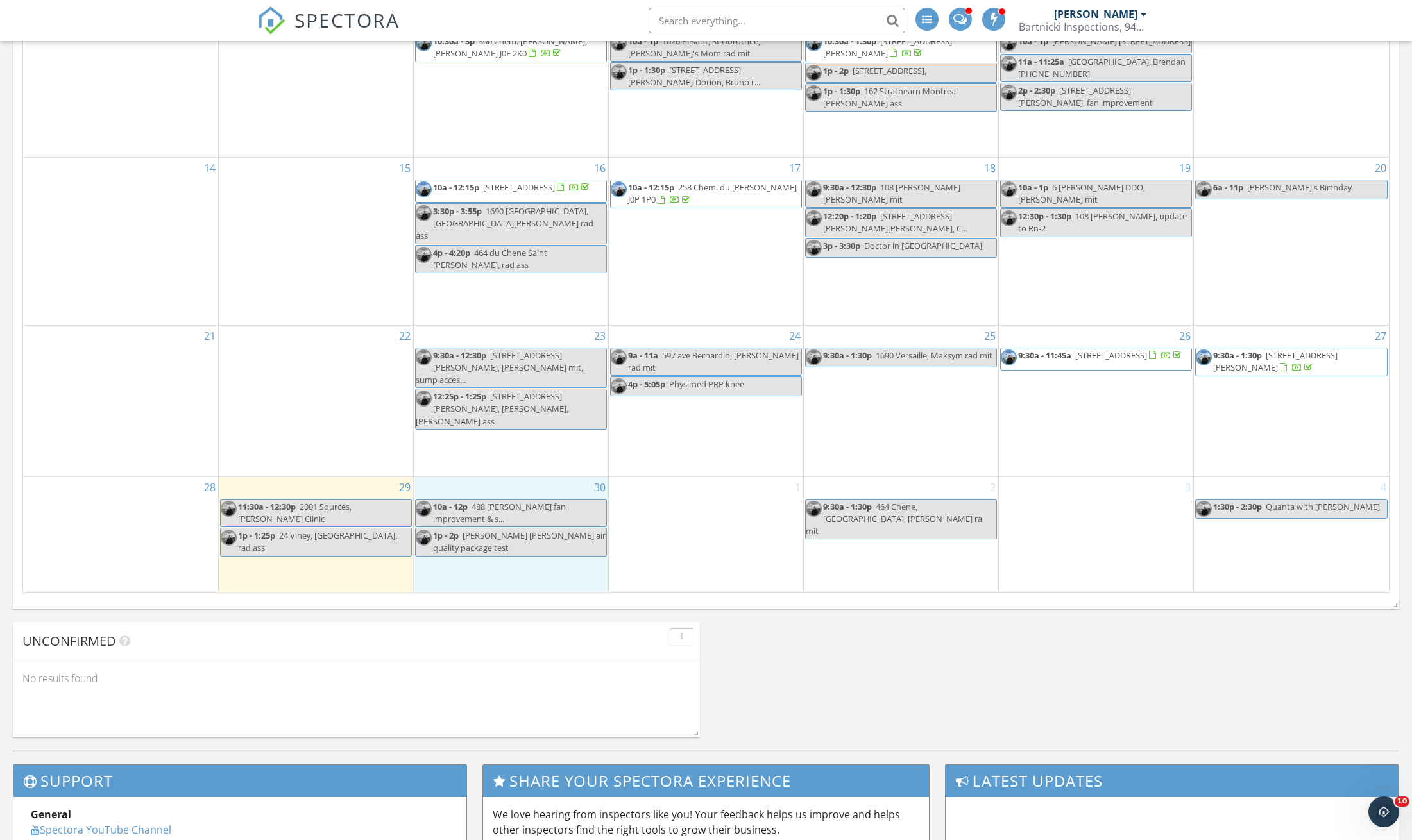
click at [481, 564] on div "30 10a - 12p 488 Croissan Boyer, Carmine fan improvement & s... 1p - 2p Manuela…" at bounding box center [511, 535] width 194 height 115
click at [526, 513] on link "Inspection" at bounding box center [510, 511] width 66 height 20
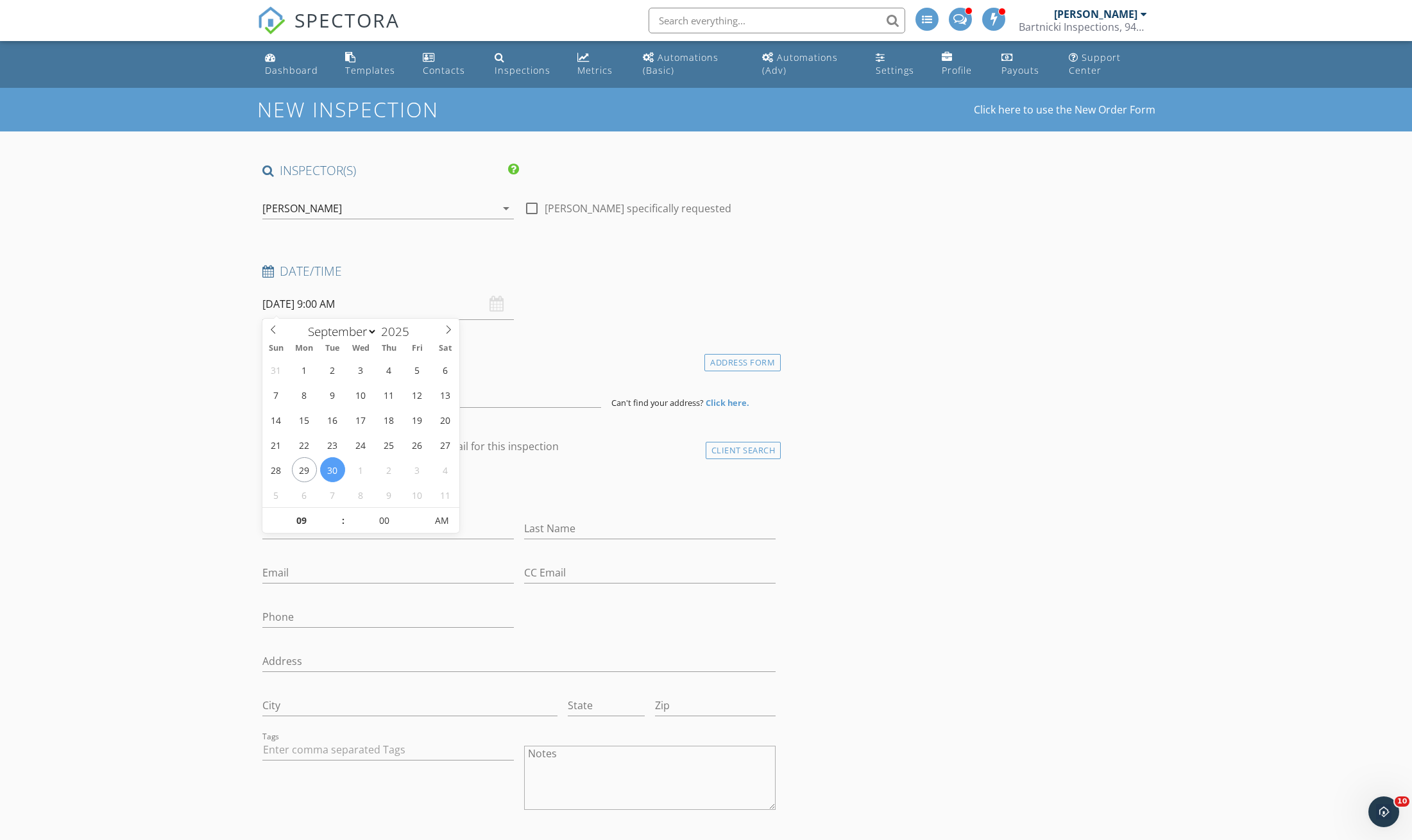
click at [392, 304] on input "[DATE] 9:00 AM" at bounding box center [388, 304] width 252 height 31
type input "10"
type input "[DATE] 10:00 AM"
click at [337, 511] on span at bounding box center [337, 514] width 9 height 13
type input "11"
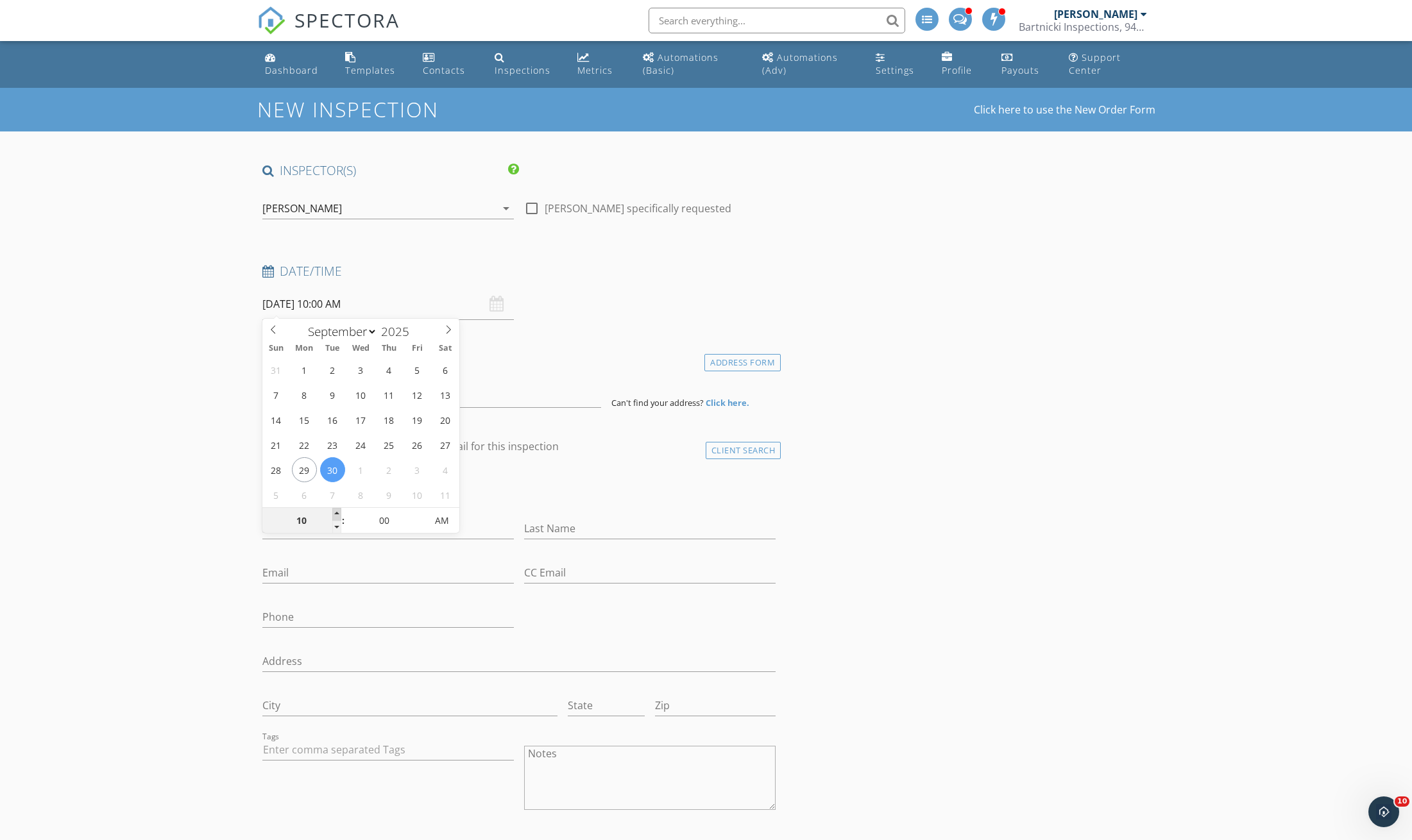
type input "09/30/2025 11:00 AM"
click at [337, 511] on span at bounding box center [337, 514] width 9 height 13
type input "12"
type input "09/30/2025 12:00 PM"
click at [337, 511] on span at bounding box center [337, 514] width 9 height 13
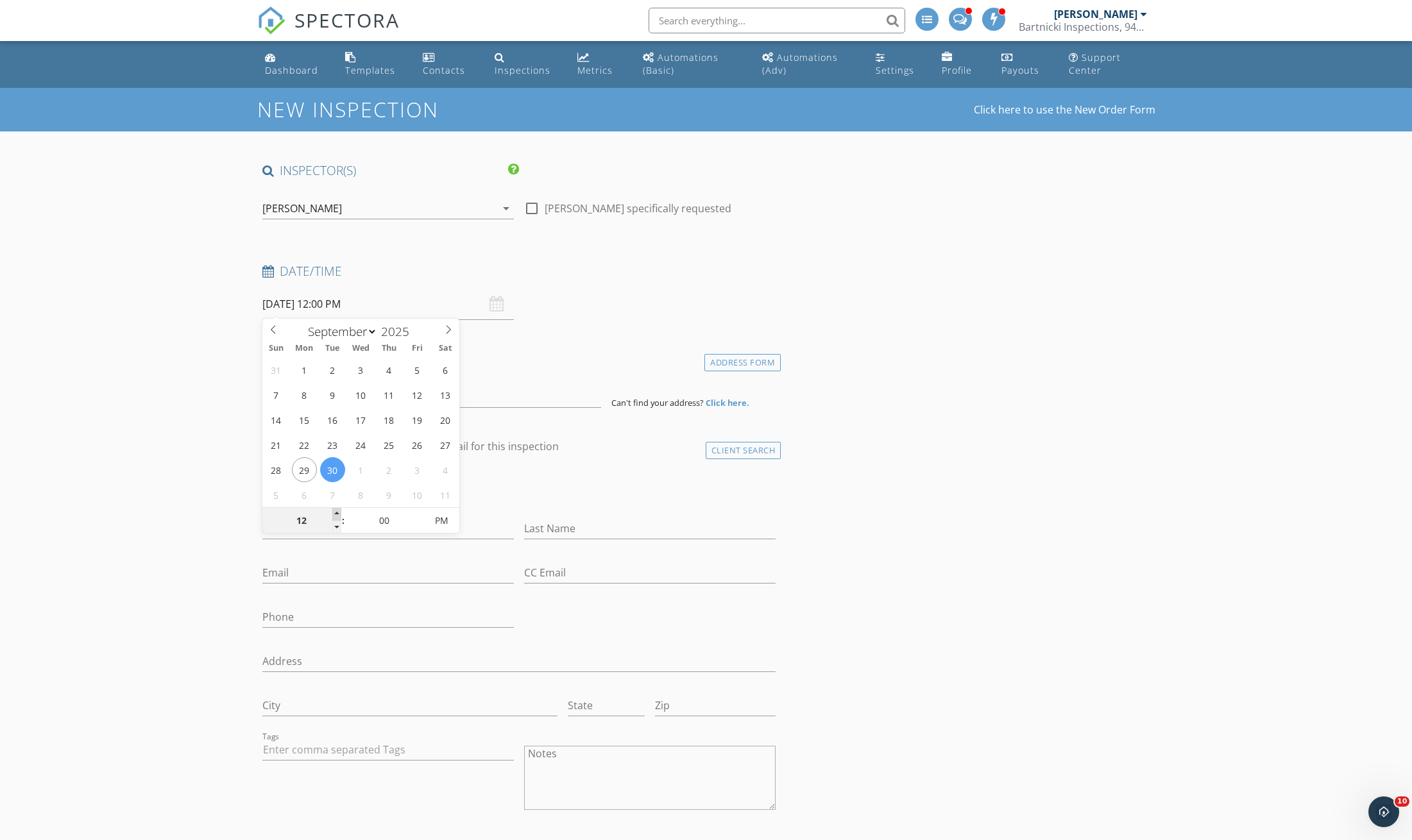
type input "01"
type input "09/30/2025 1:00 PM"
click at [337, 511] on span at bounding box center [337, 514] width 9 height 13
type input "02"
type input "09/30/2025 2:00 PM"
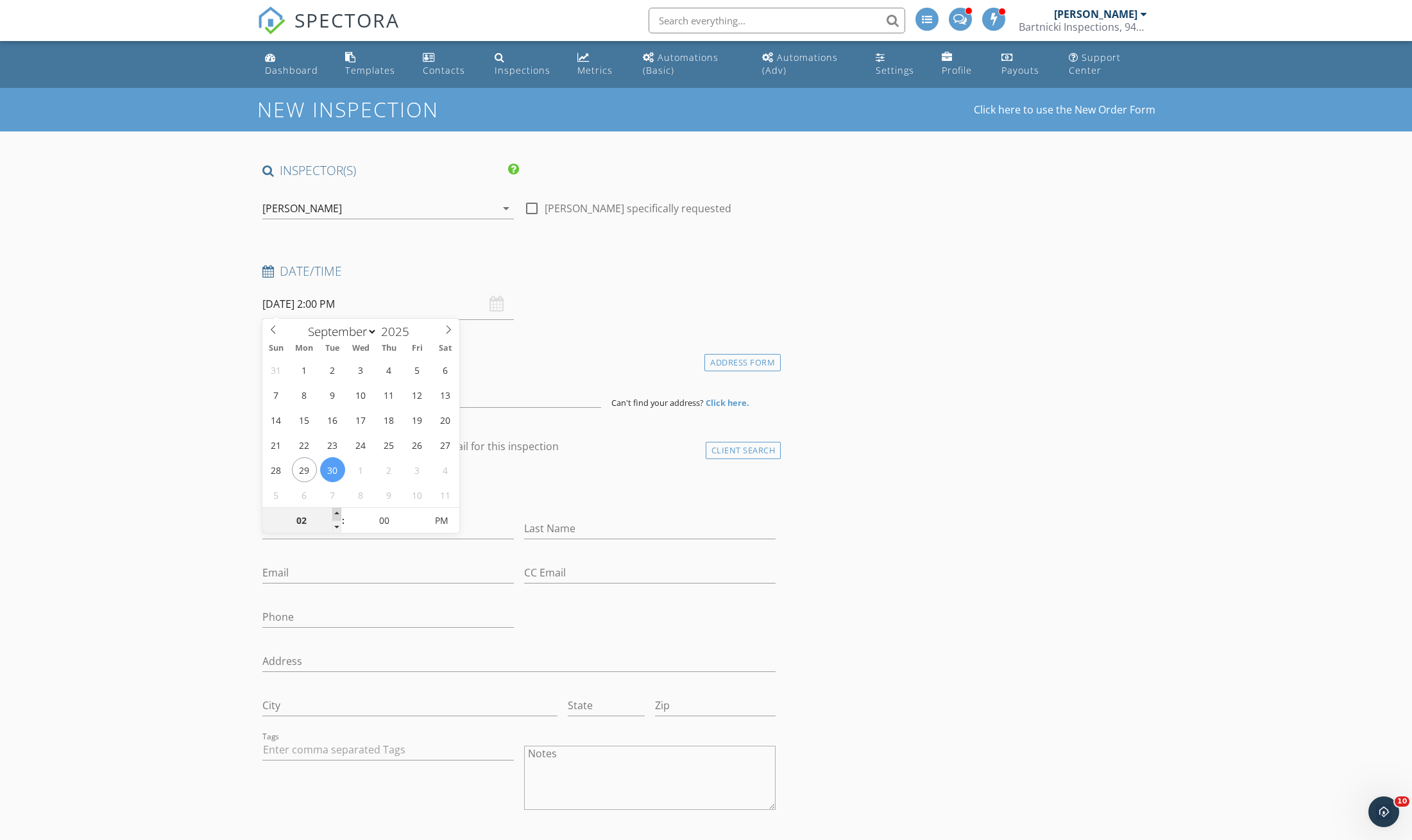
click at [337, 511] on span at bounding box center [337, 514] width 9 height 13
type input "05"
type input "09/30/2025 2:05 PM"
click at [421, 511] on span at bounding box center [420, 514] width 9 height 13
type input "10"
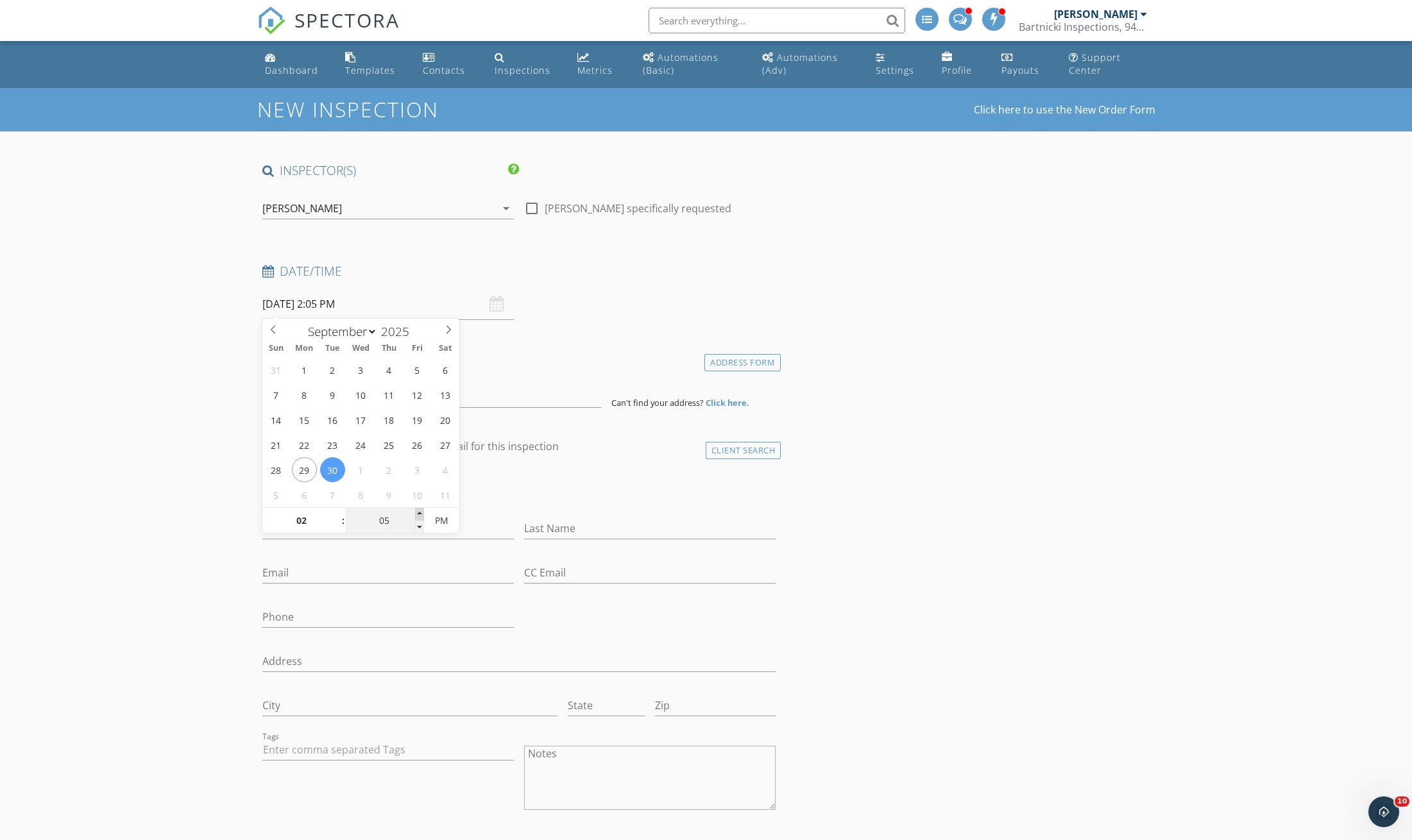
type input "09/30/2025 2:10 PM"
click at [421, 511] on span at bounding box center [420, 514] width 9 height 13
type input "15"
type input "09/30/2025 2:15 PM"
click at [421, 511] on span at bounding box center [420, 514] width 9 height 13
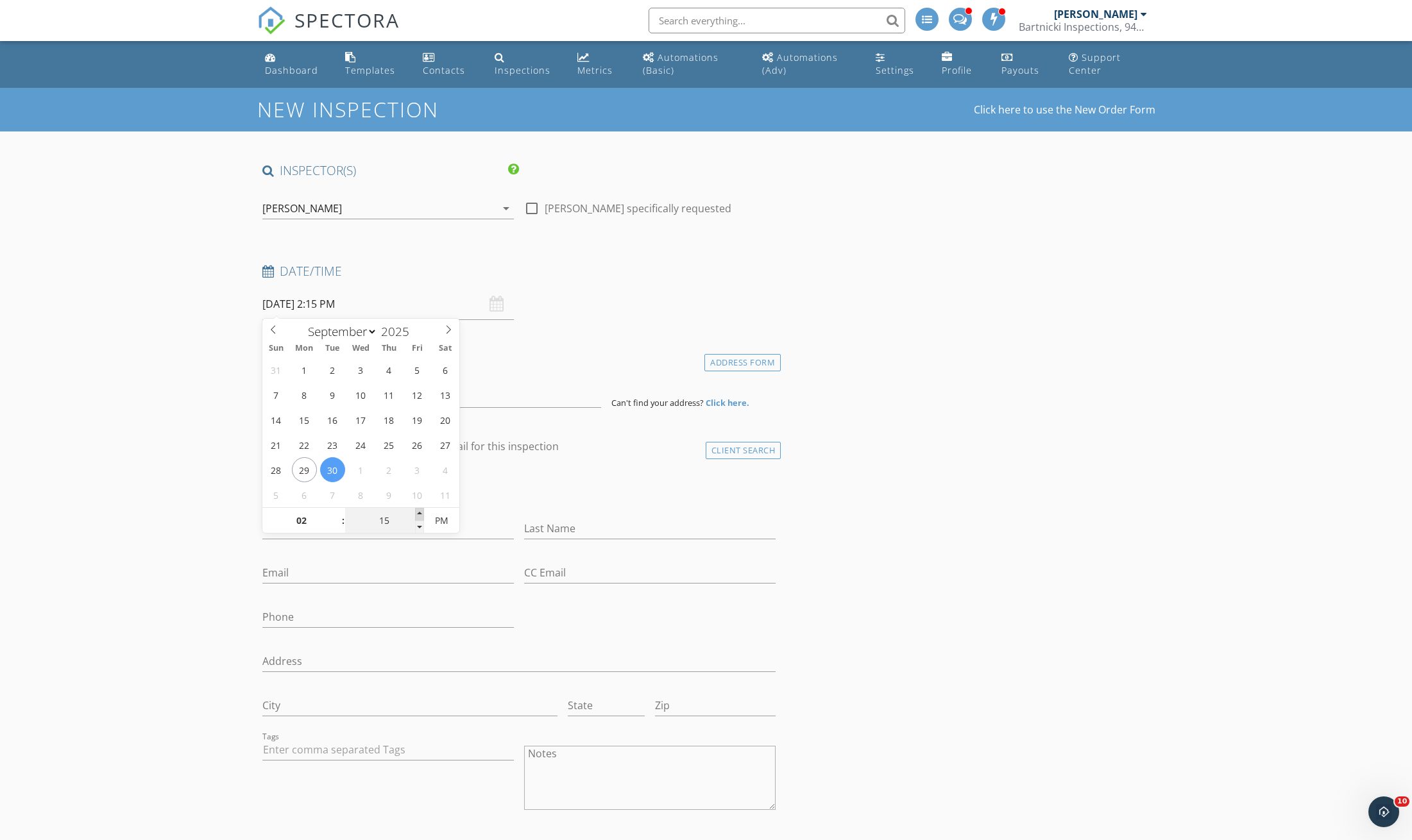
type input "20"
type input "09/30/2025 2:20 PM"
click at [421, 511] on span at bounding box center [420, 514] width 9 height 13
type input "25"
type input "09/30/2025 2:25 PM"
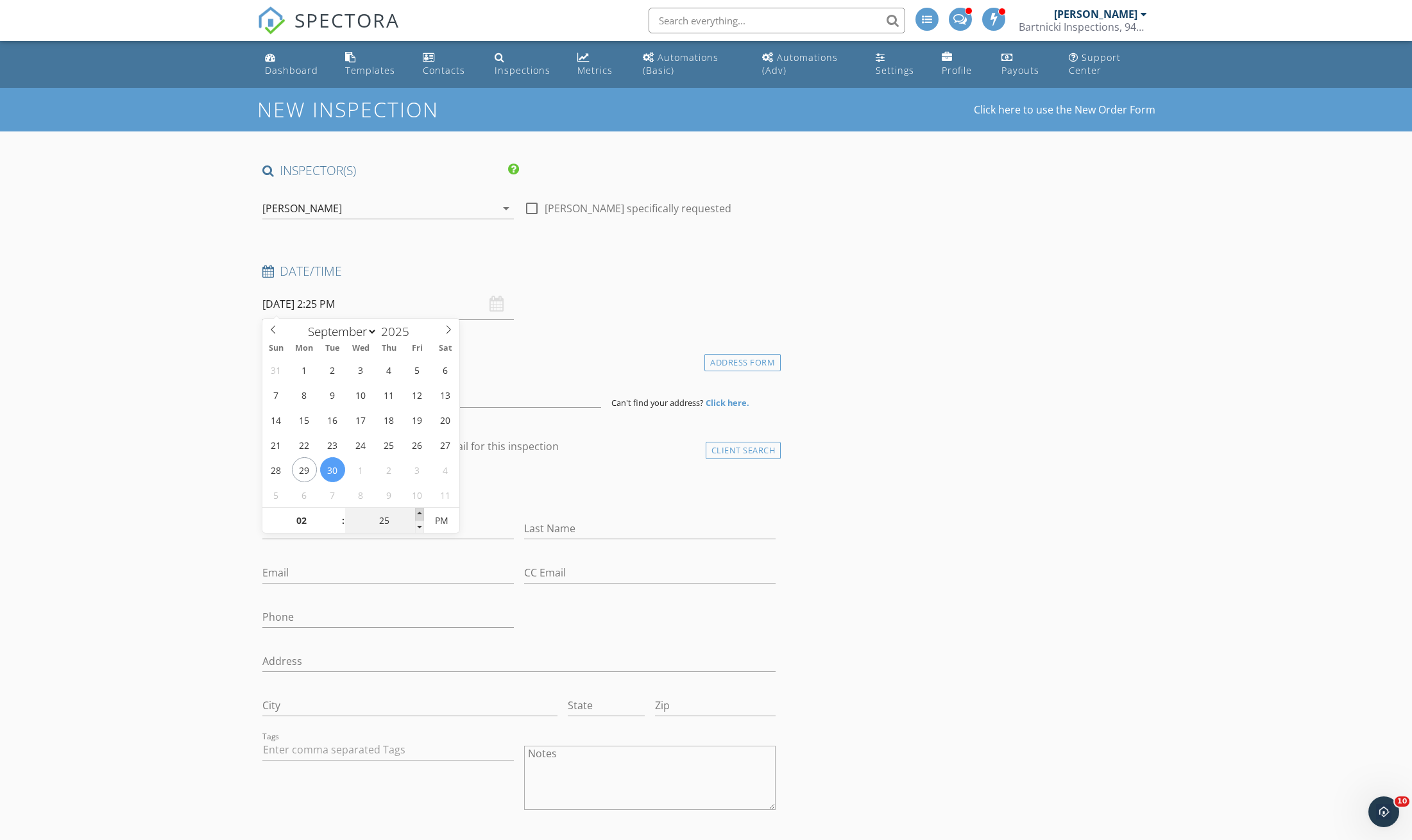
click at [421, 511] on span at bounding box center [420, 514] width 9 height 13
type input "30"
type input "09/30/2025 2:30 PM"
click at [421, 511] on span at bounding box center [420, 514] width 9 height 13
click at [483, 496] on div "check_box_outline_blank Client is a Company/Organization" at bounding box center [519, 491] width 514 height 33
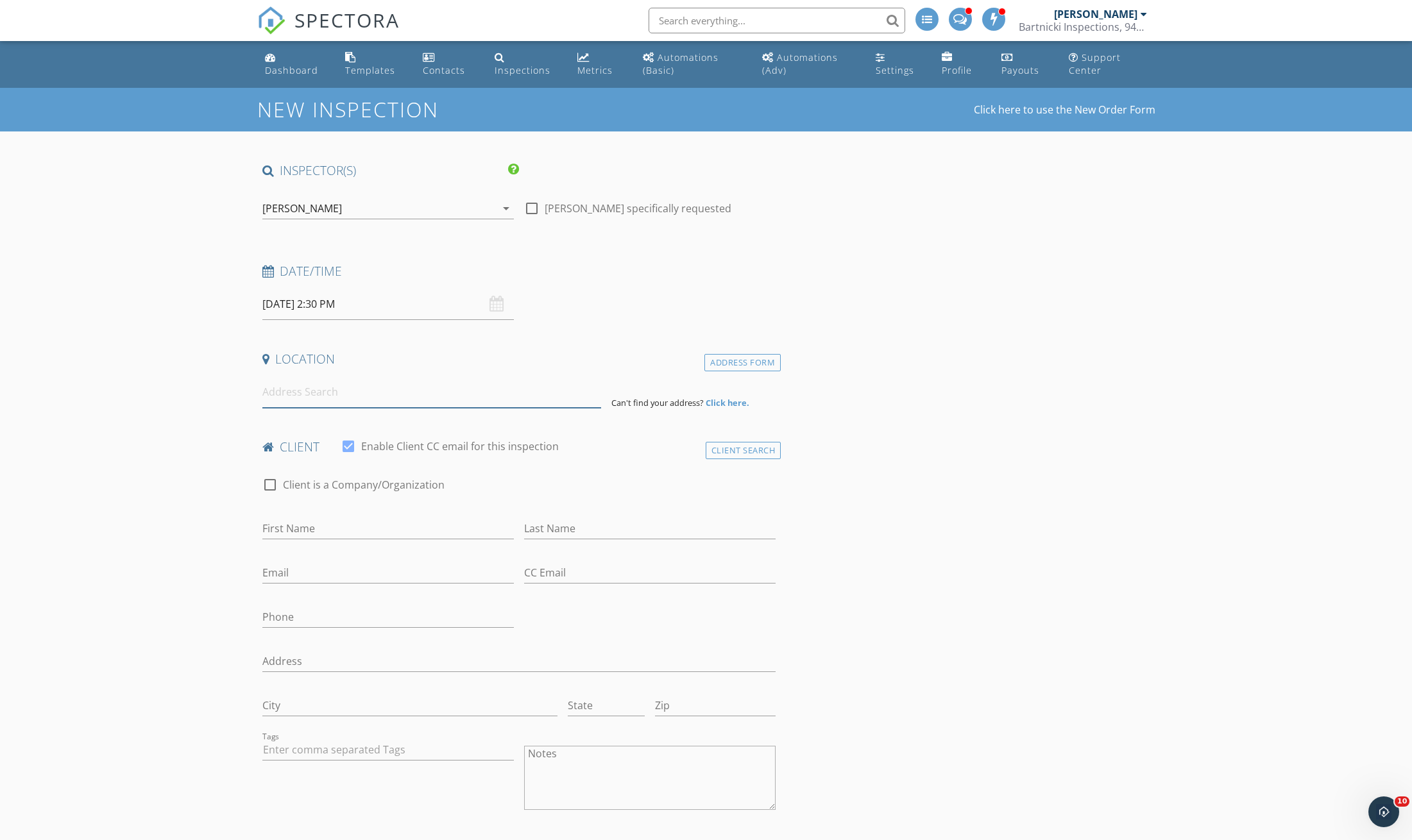
click at [296, 398] on input at bounding box center [431, 392] width 338 height 31
click at [295, 396] on input at bounding box center [431, 392] width 338 height 31
paste input "[STREET_ADDRESS][PERSON_NAME]"
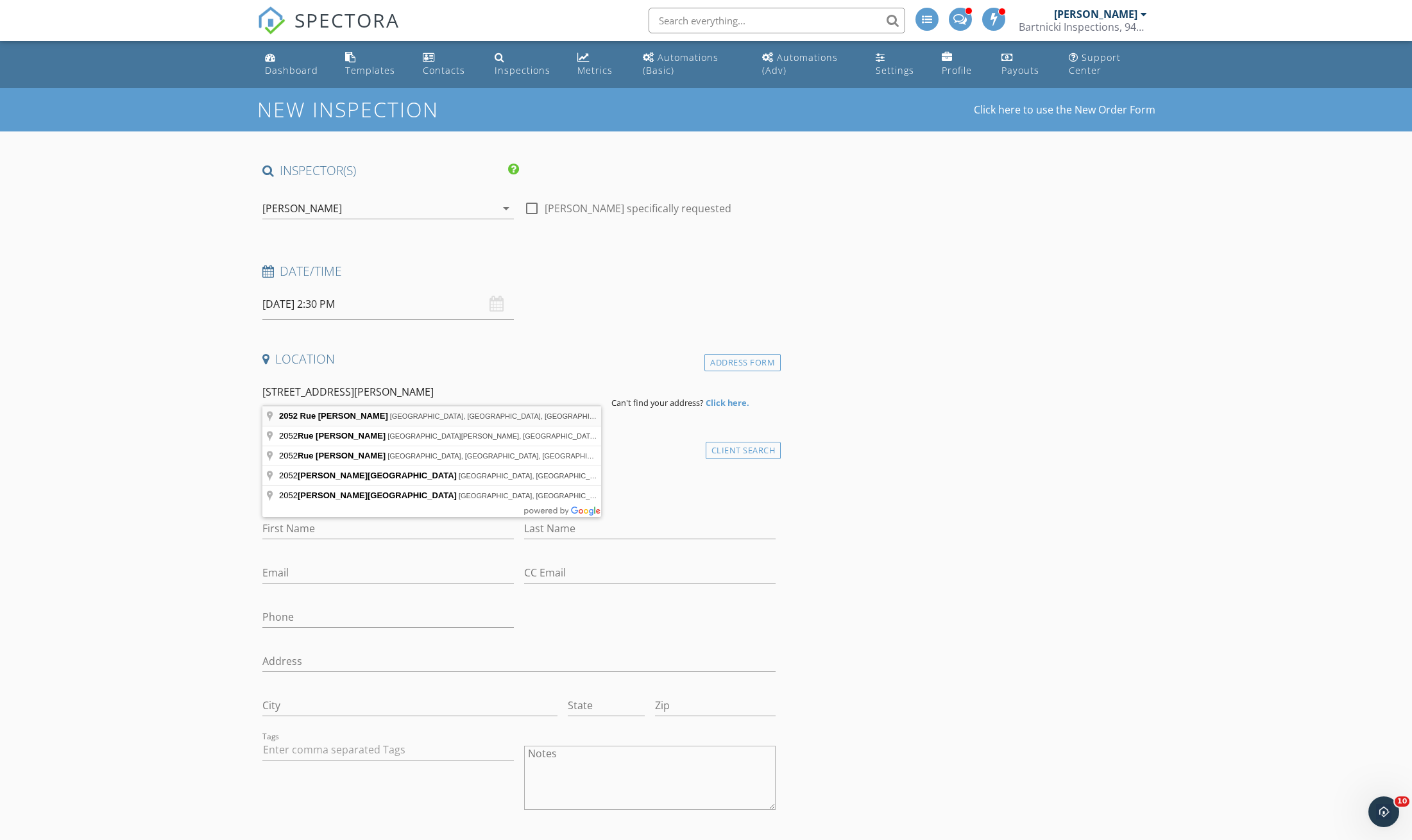
type input "2052 Rue Normandeau, Saint-Lazare, QC, Canada"
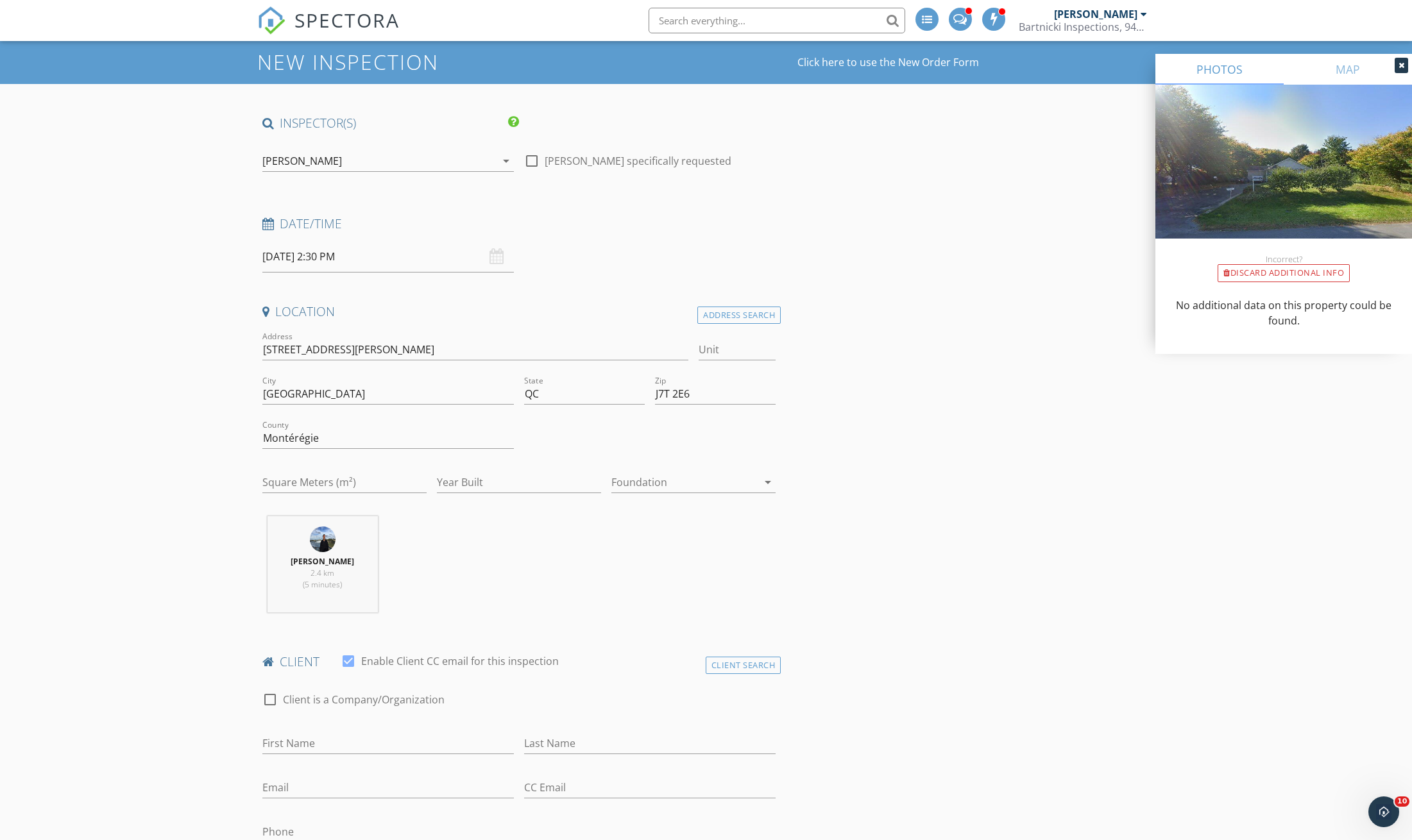
scroll to position [52, 0]
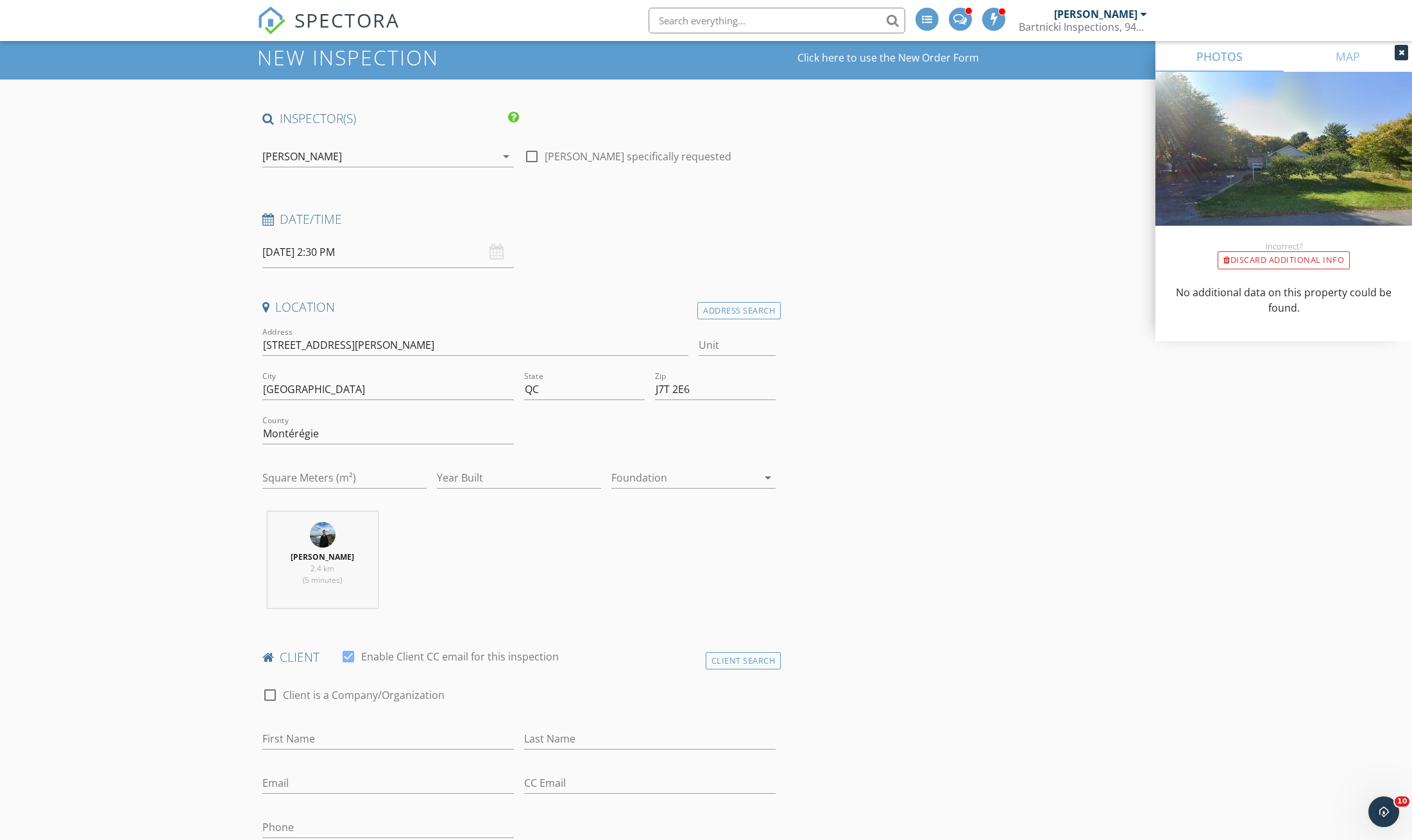
click at [712, 476] on div at bounding box center [684, 477] width 146 height 20
click at [670, 523] on div "Basement" at bounding box center [693, 510] width 143 height 31
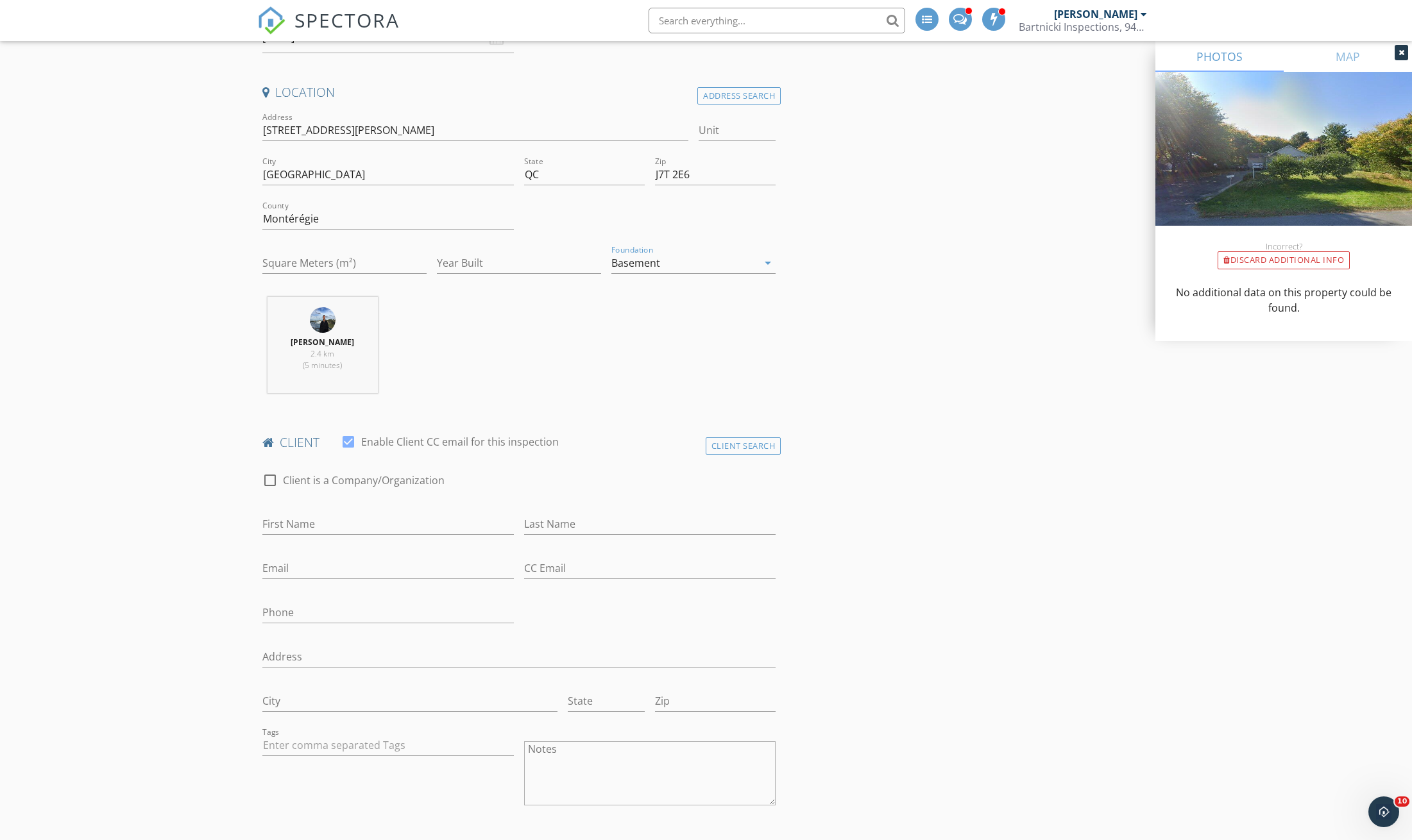
scroll to position [269, 0]
type input "[PERSON_NAME]"
paste input "[EMAIL_ADDRESS][DOMAIN_NAME]"
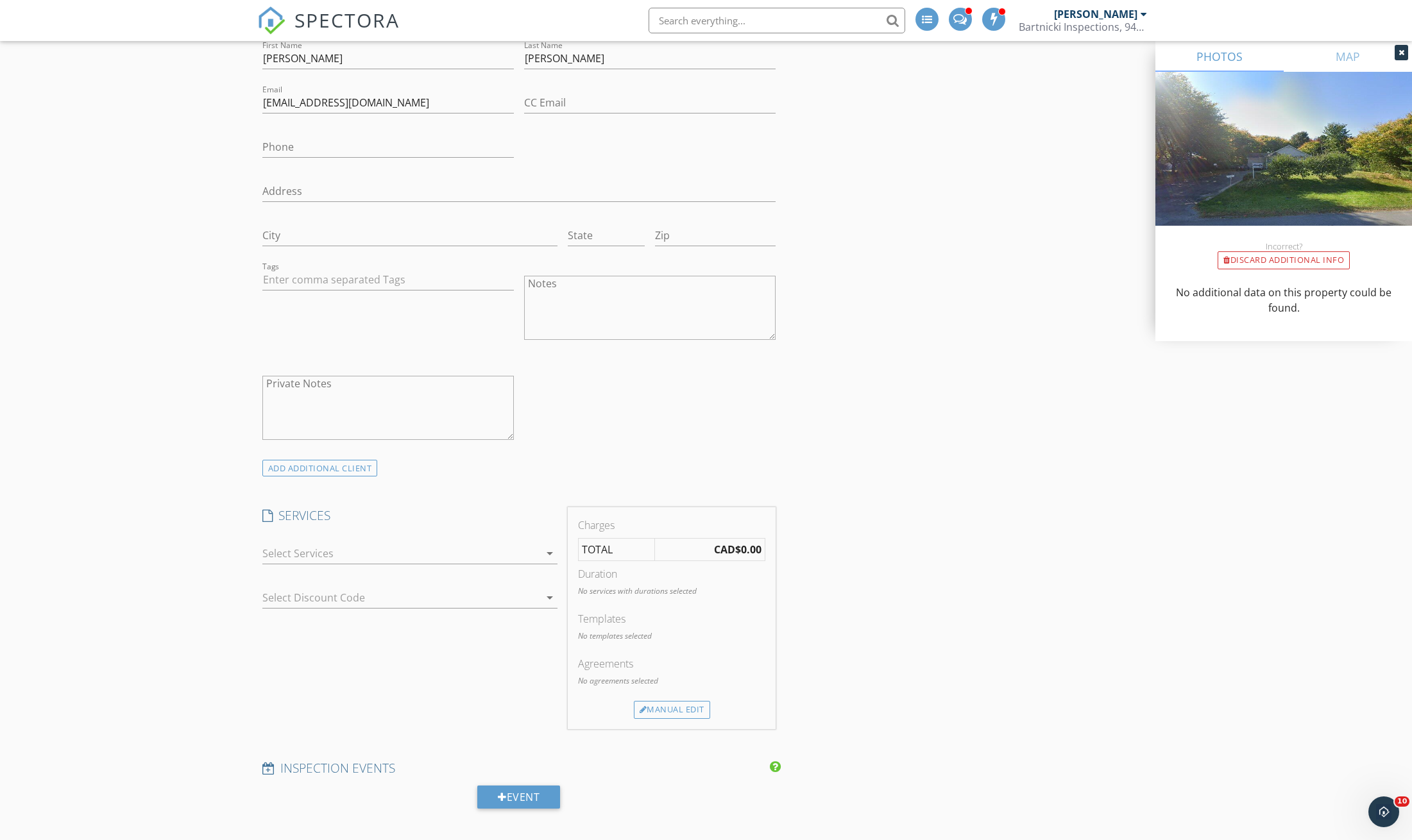
scroll to position [750, 0]
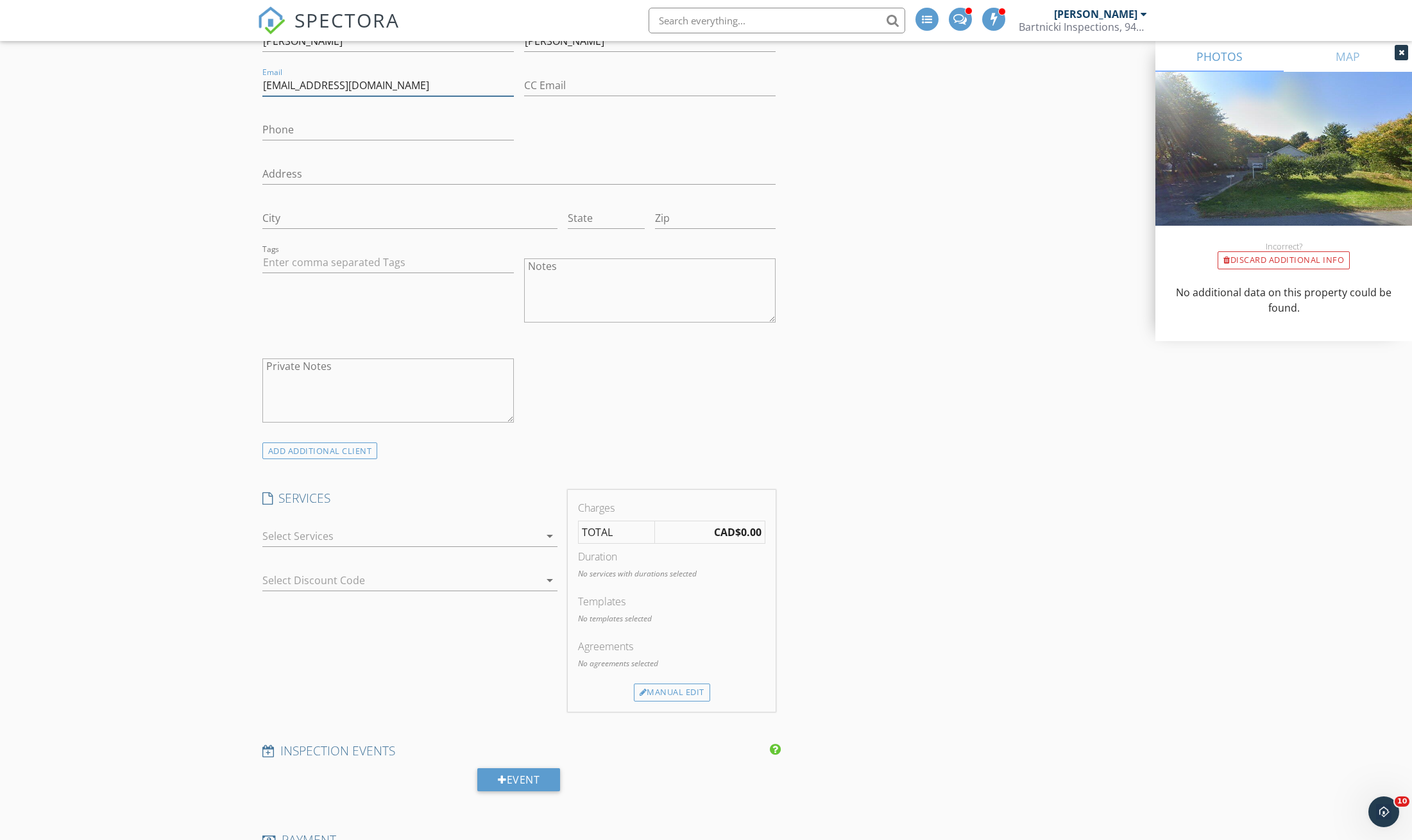
type input "[EMAIL_ADDRESS][DOMAIN_NAME]"
click at [283, 535] on div at bounding box center [400, 536] width 277 height 20
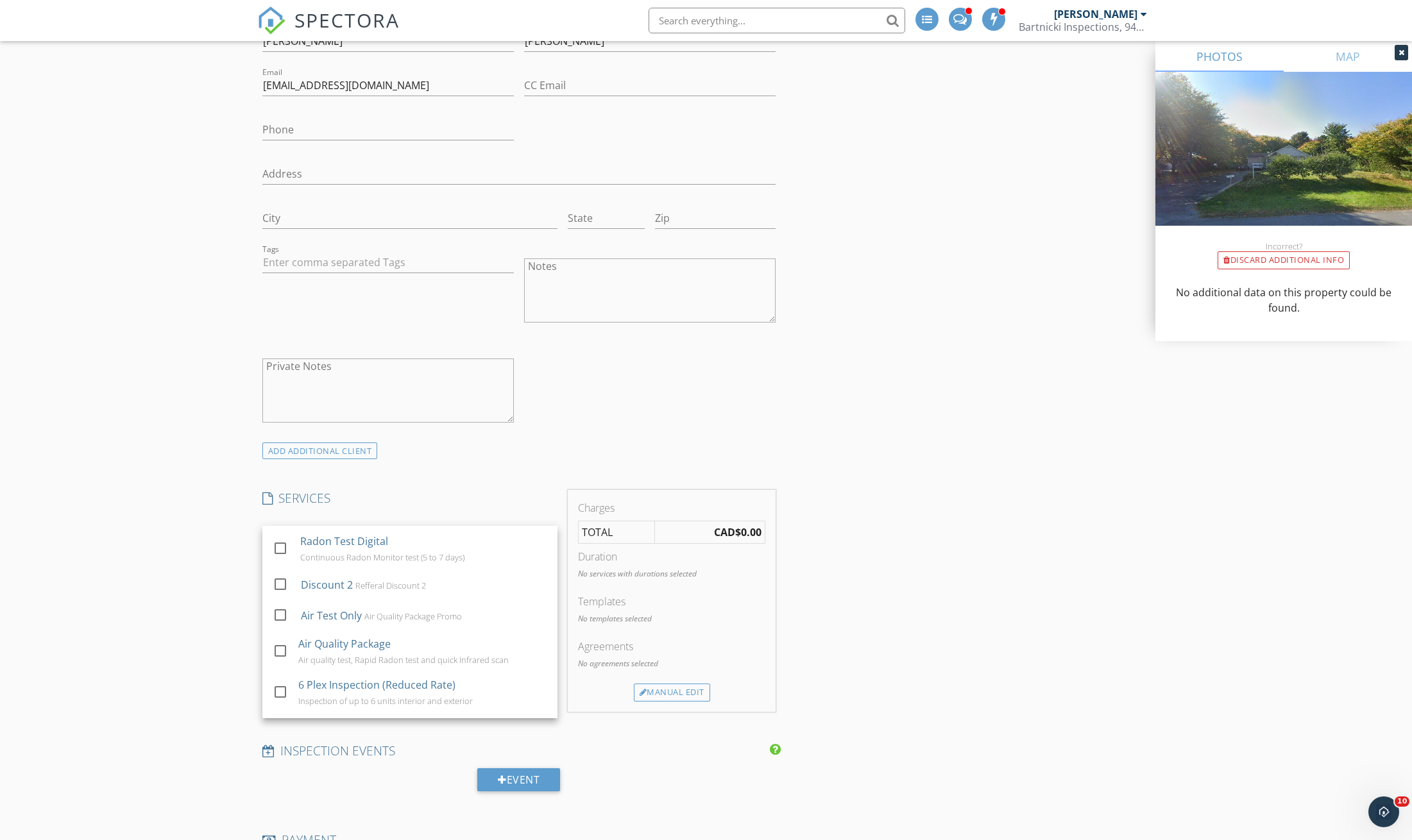
scroll to position [1342, 0]
click at [276, 639] on div at bounding box center [280, 649] width 22 height 22
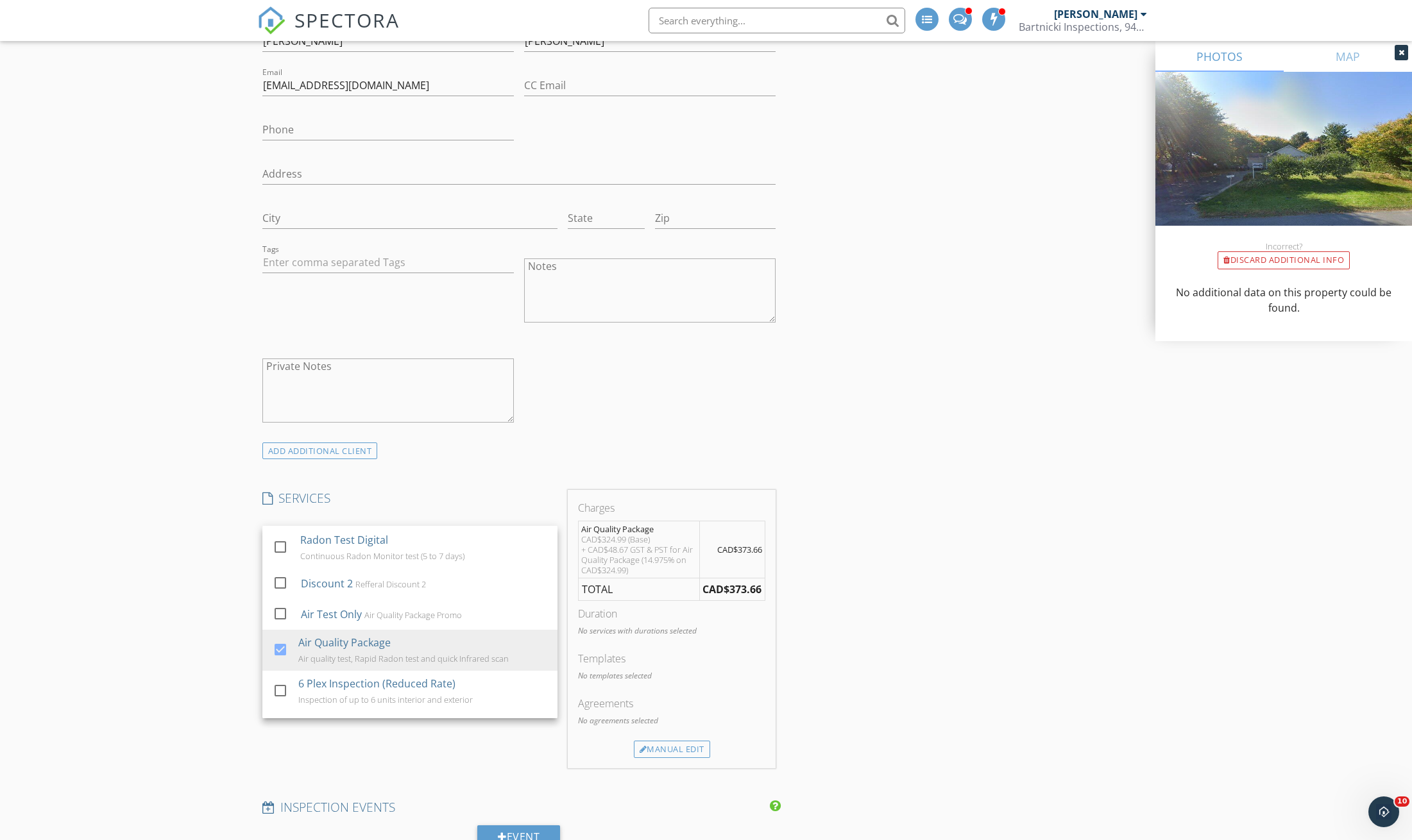
click at [209, 614] on div "New Inspection Click here to use the New Order Form INSPECTOR(S) check_box Karo…" at bounding box center [706, 698] width 1412 height 2721
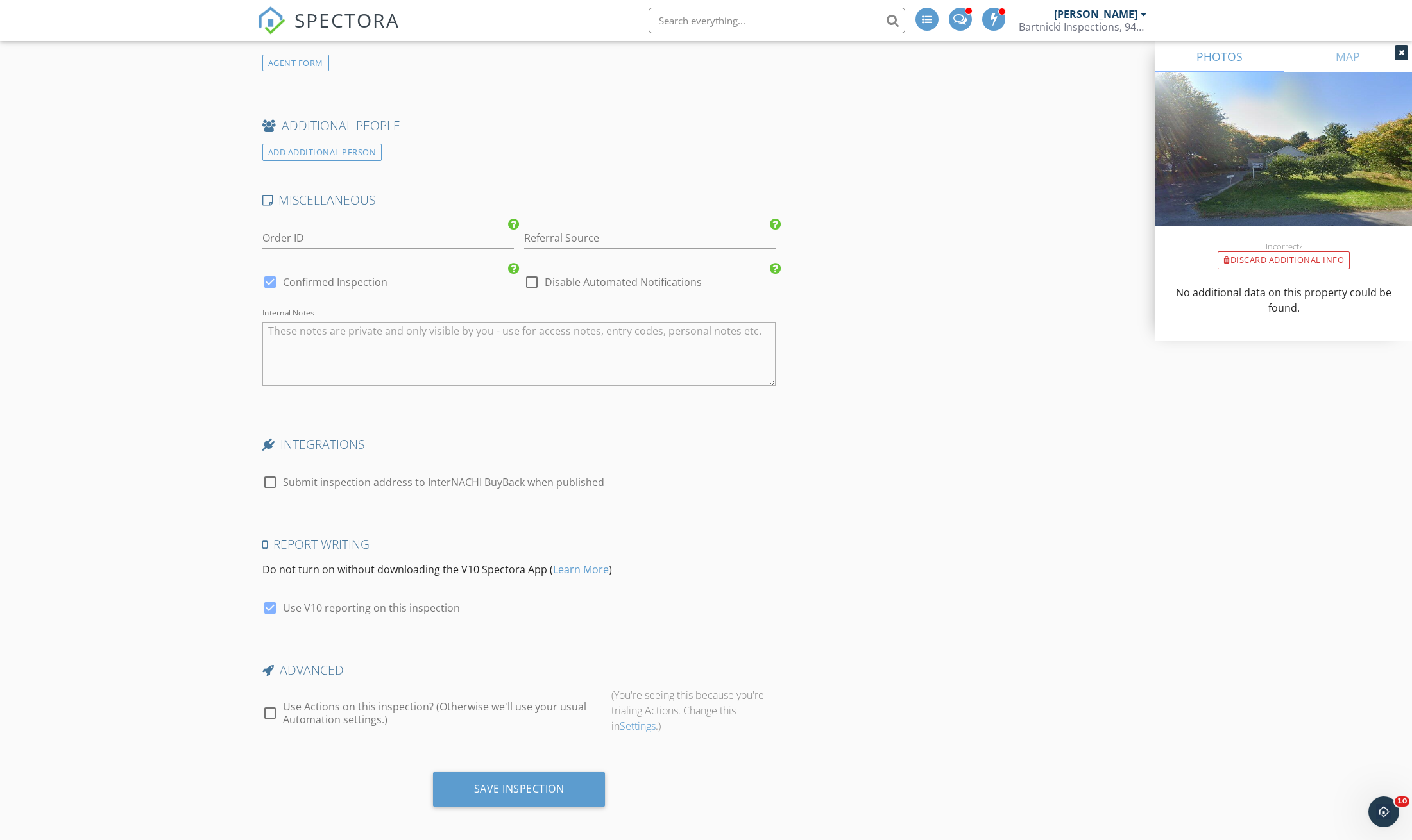
scroll to position [1961, 0]
click at [525, 783] on div "Save Inspection" at bounding box center [518, 789] width 90 height 13
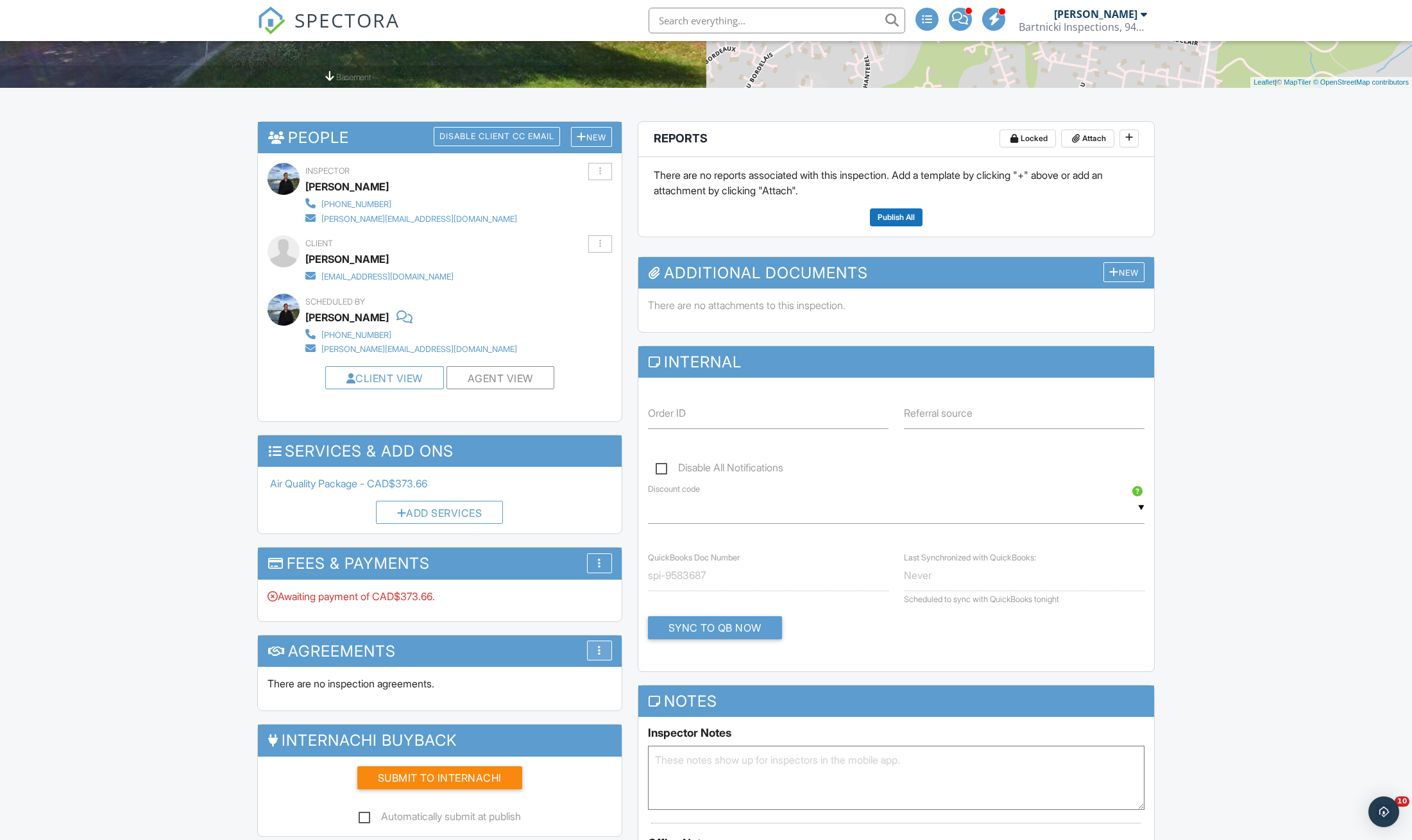
click at [606, 646] on div "More" at bounding box center [599, 650] width 25 height 20
click at [661, 646] on li "Add Agreement" at bounding box center [670, 659] width 167 height 36
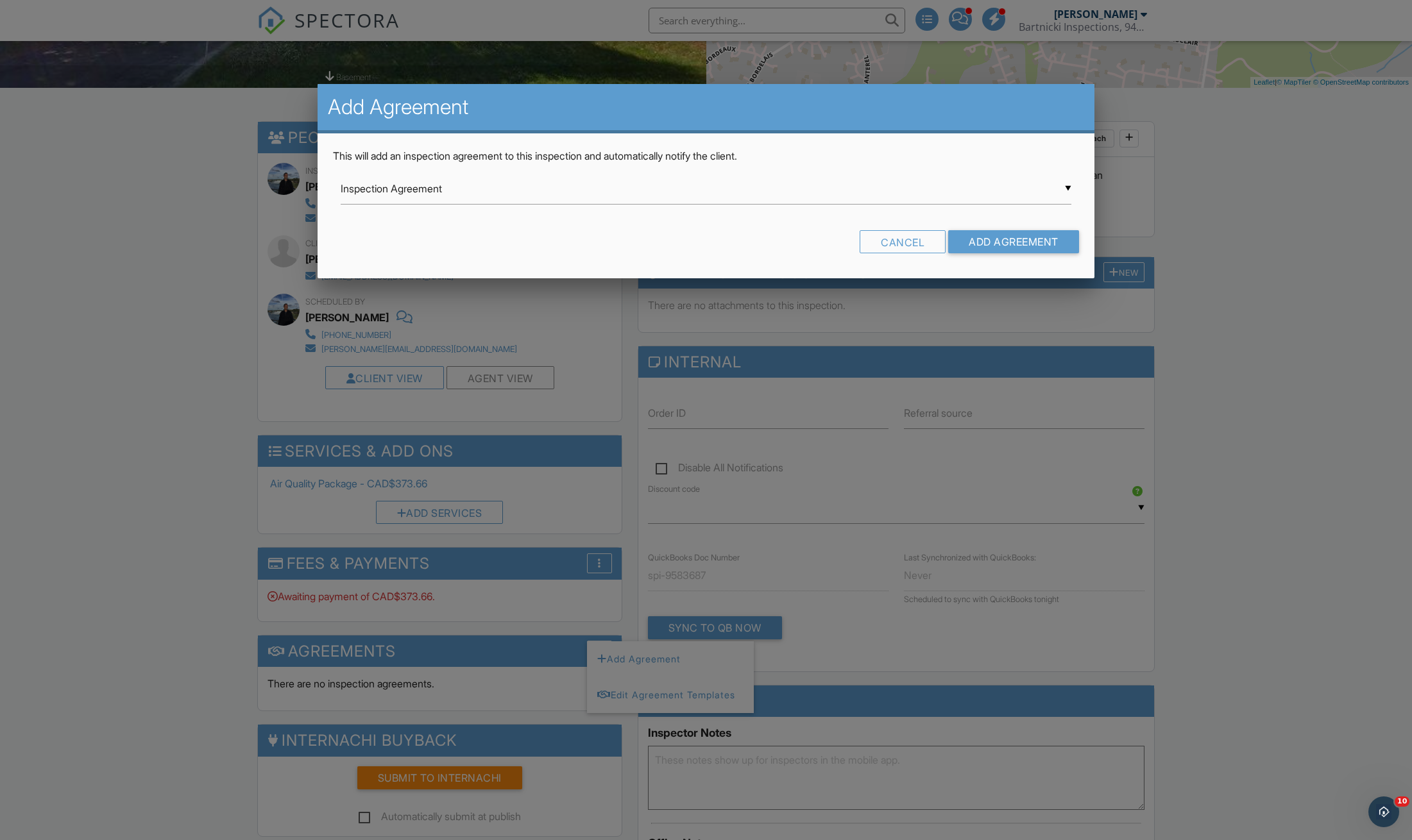
click at [1070, 186] on div "▼ Inspection Agreement Inspection Agreement Repair Pricer Inspection Service Ag…" at bounding box center [706, 189] width 731 height 31
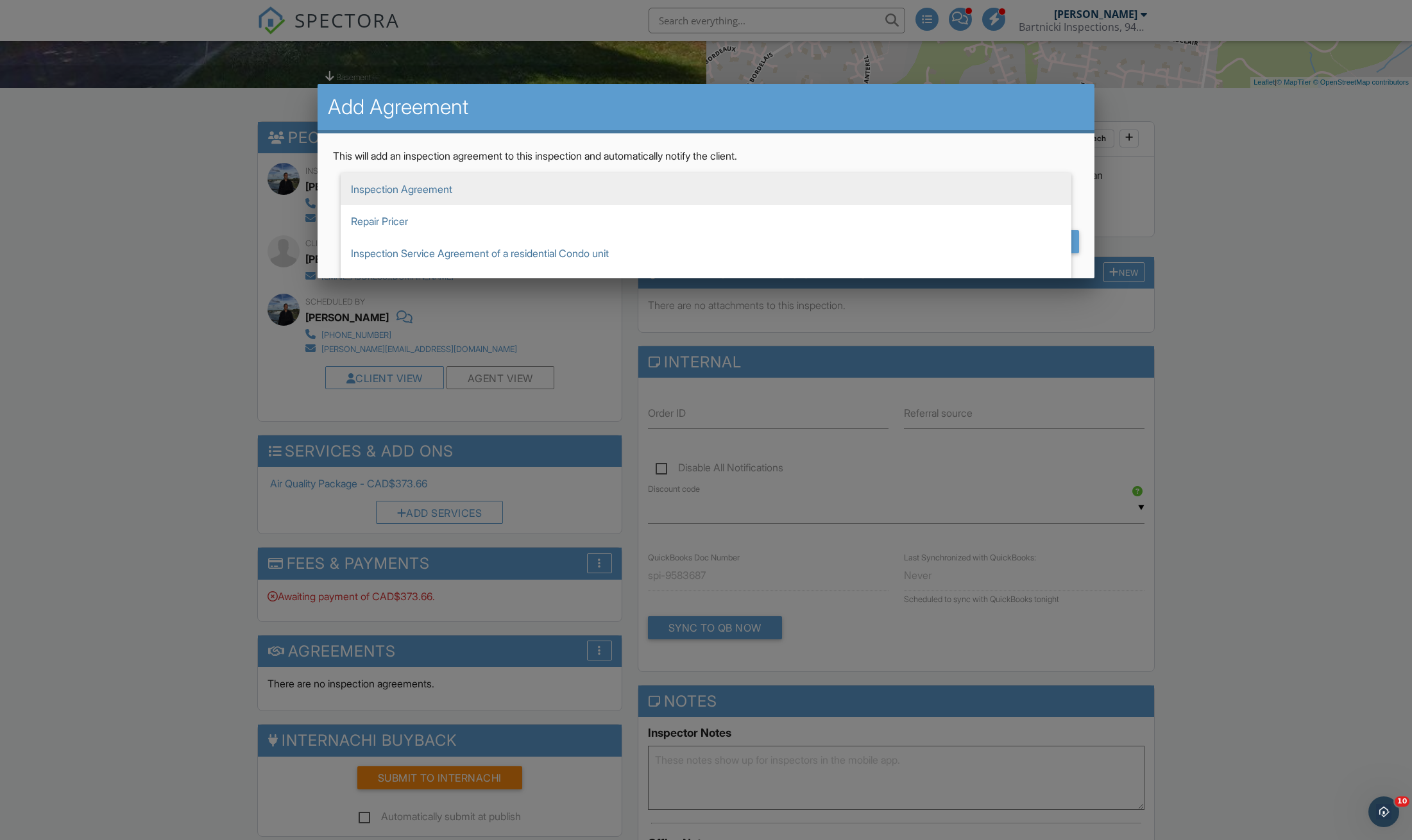
click at [482, 184] on span "Inspection Agreement" at bounding box center [706, 189] width 731 height 32
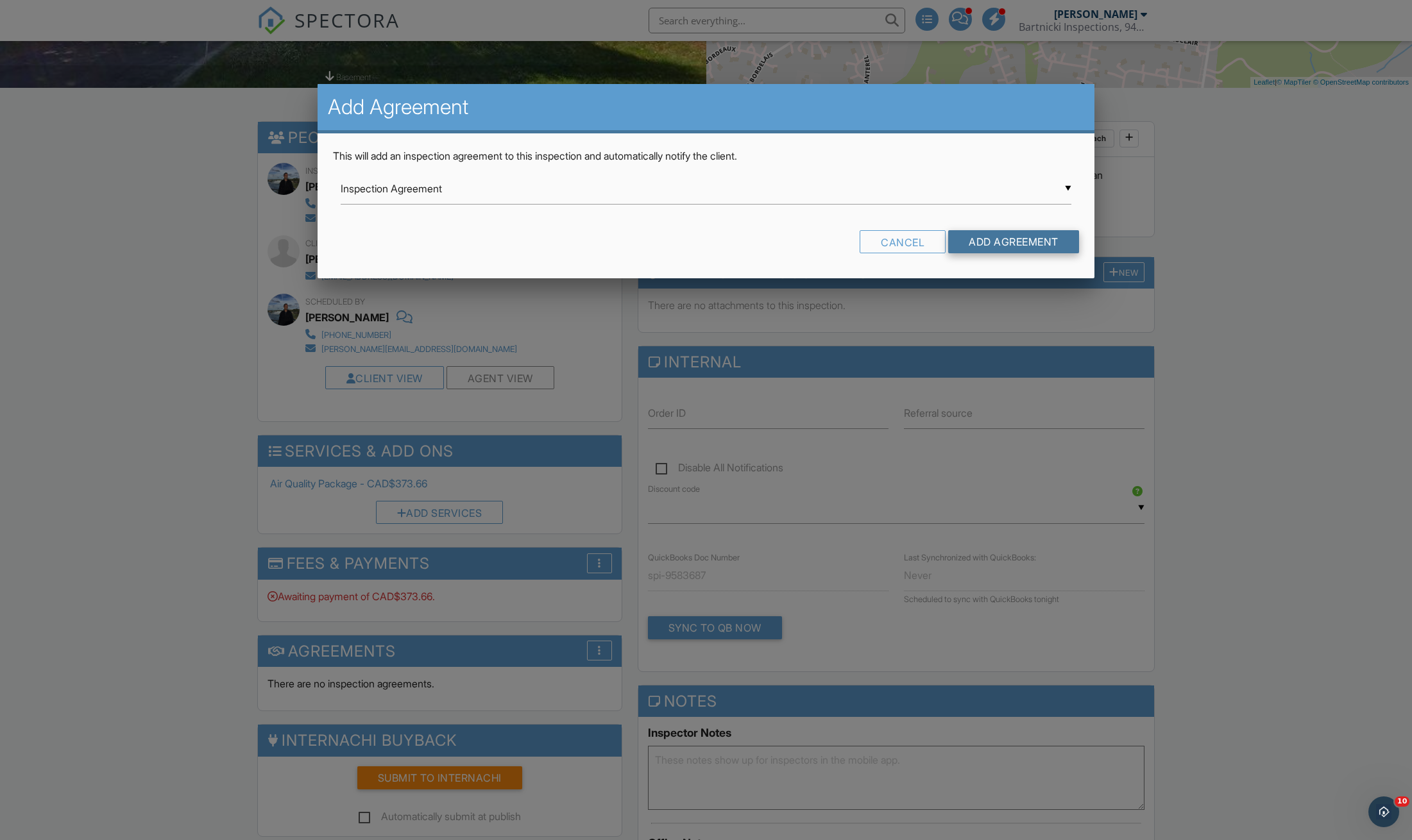
click at [1021, 237] on input "Add Agreement" at bounding box center [1013, 241] width 131 height 23
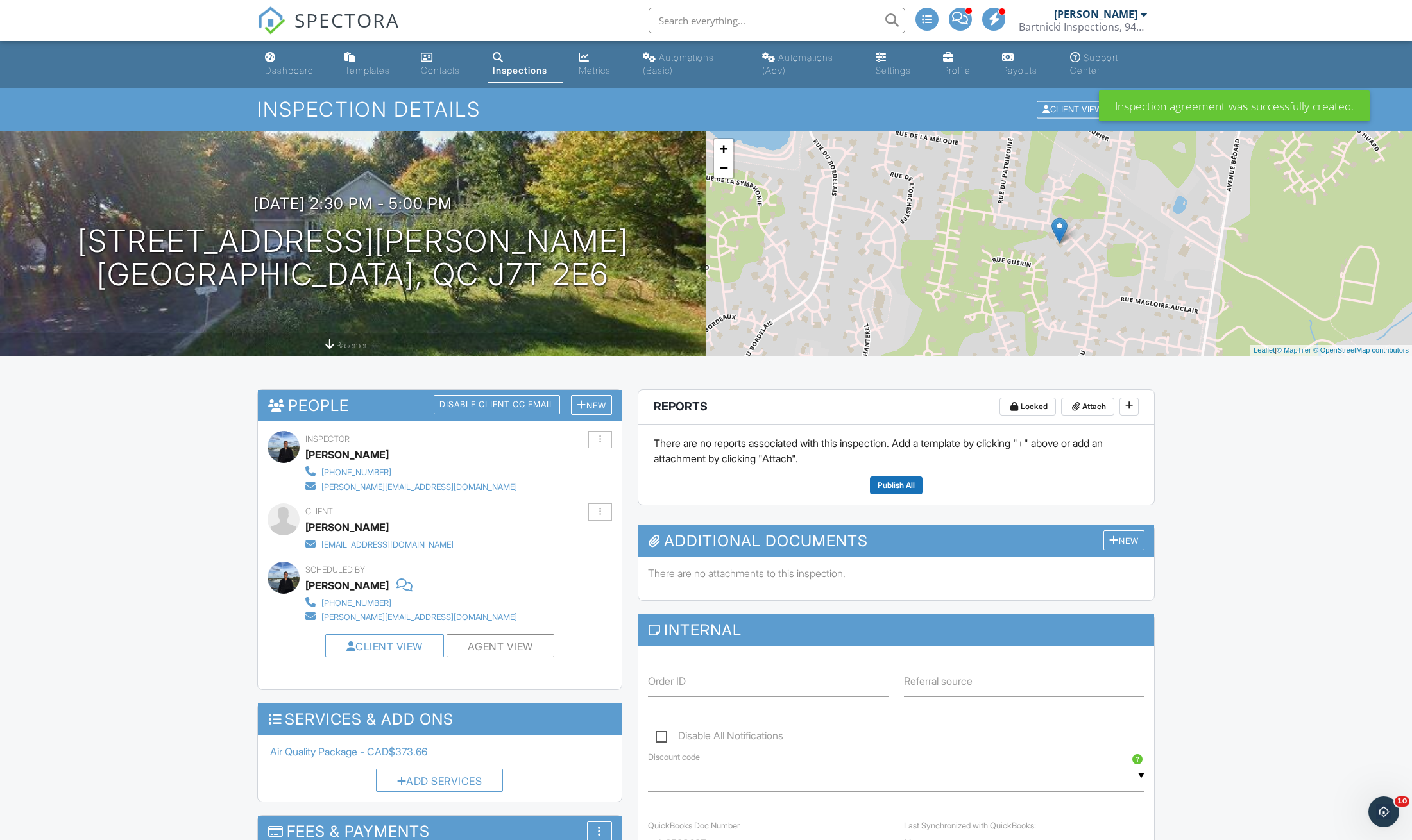
click at [283, 72] on div "Dashboard" at bounding box center [289, 70] width 49 height 10
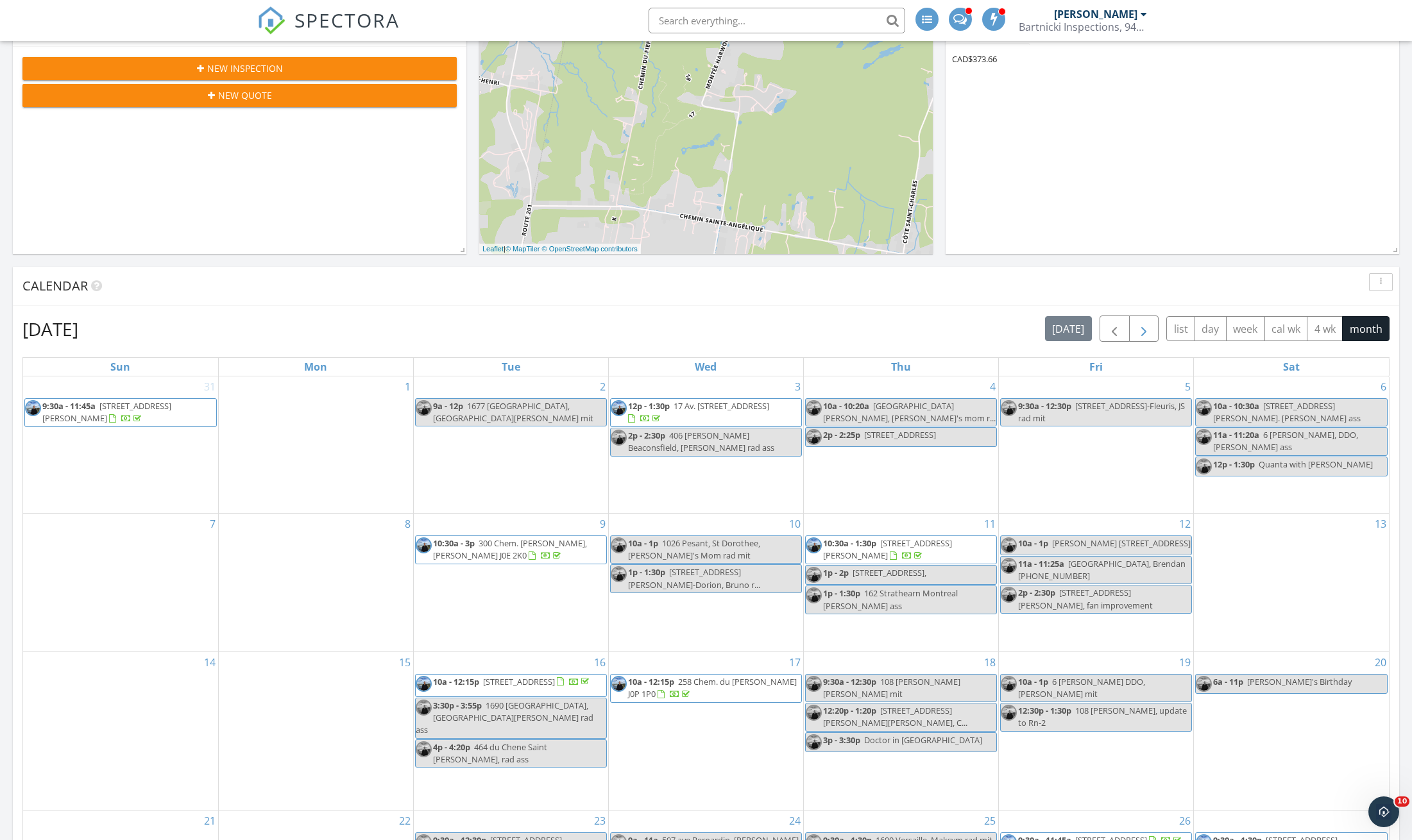
scroll to position [310, 0]
click at [1145, 334] on span "button" at bounding box center [1144, 330] width 16 height 16
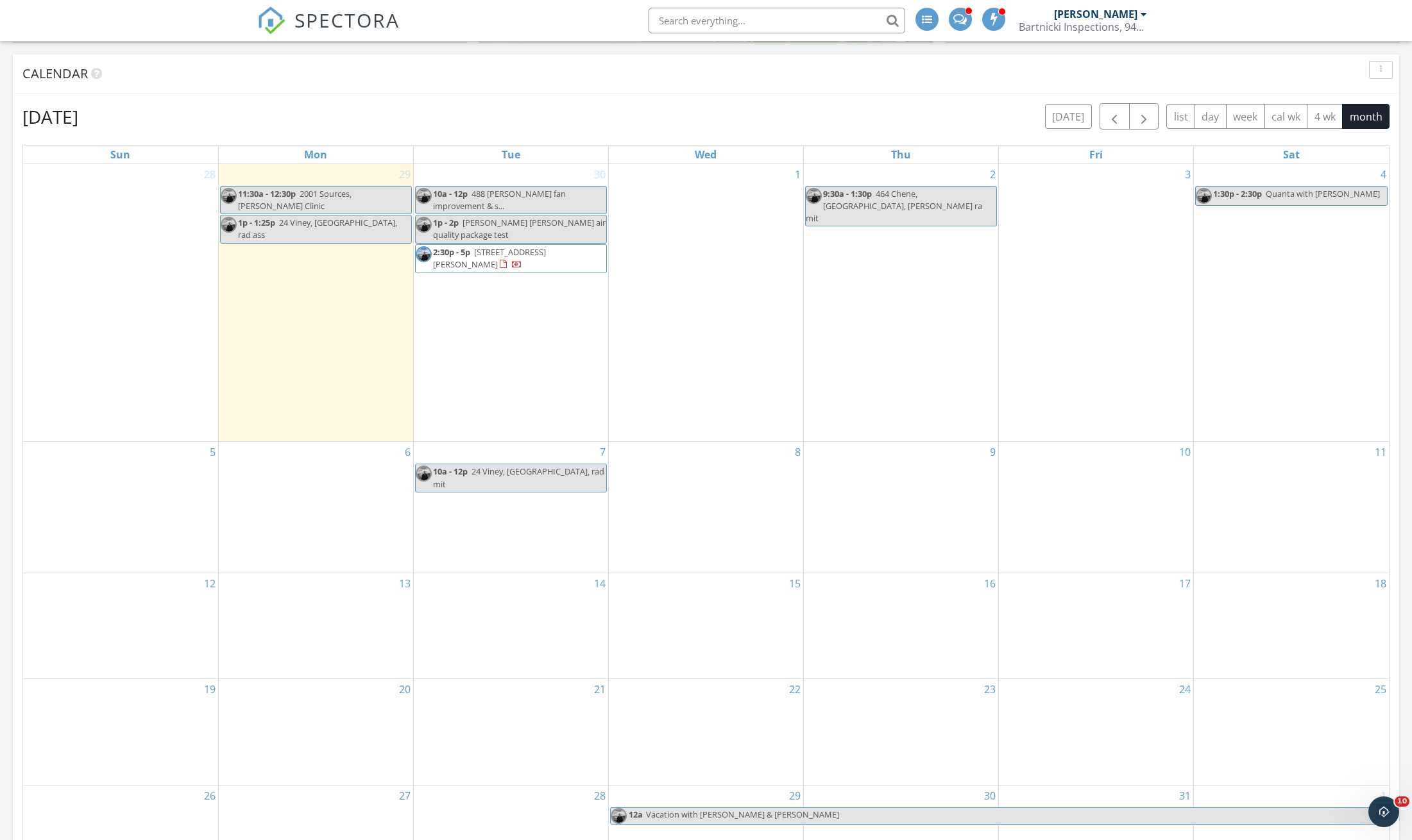
scroll to position [515, 0]
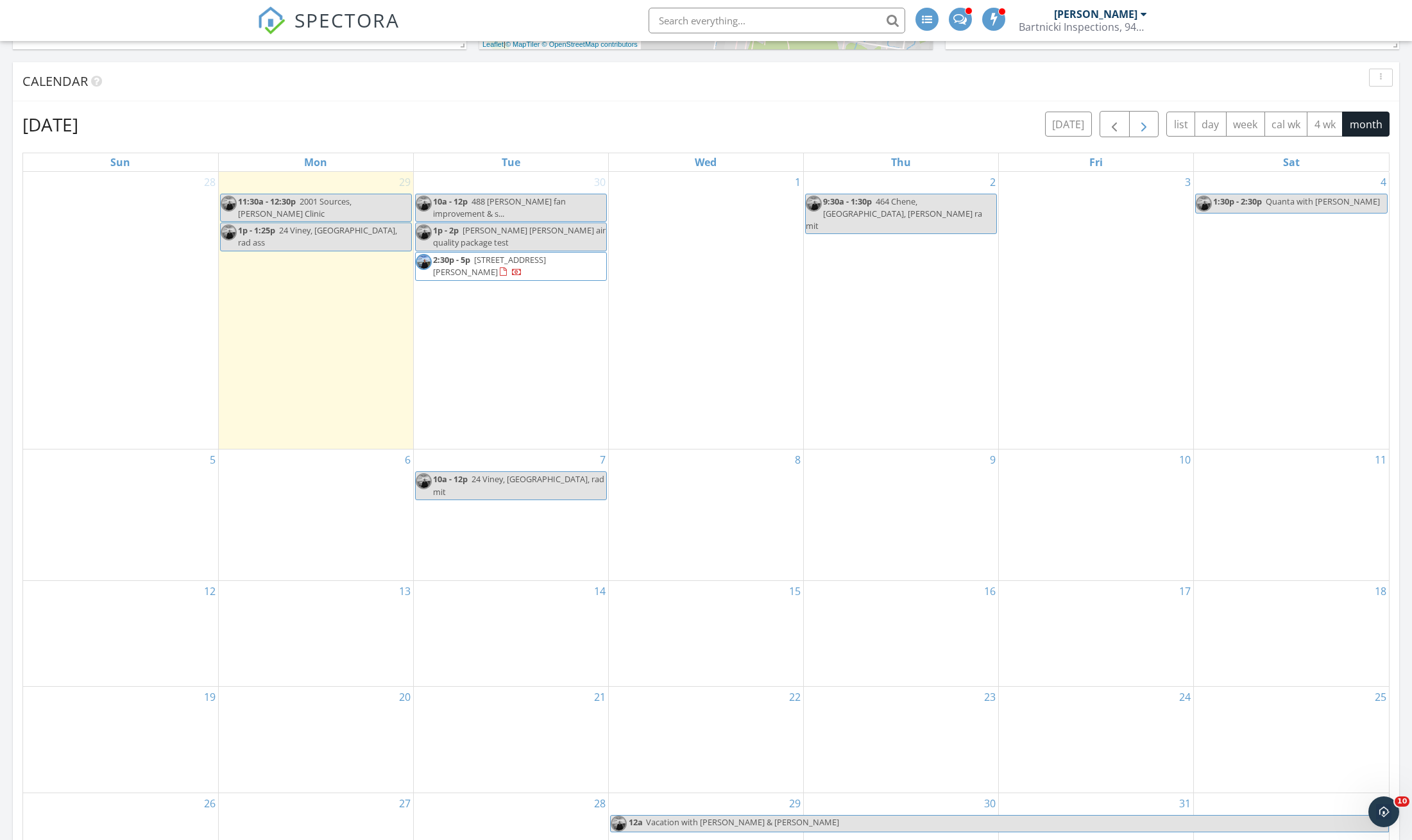
click at [1143, 126] on span "button" at bounding box center [1144, 125] width 16 height 16
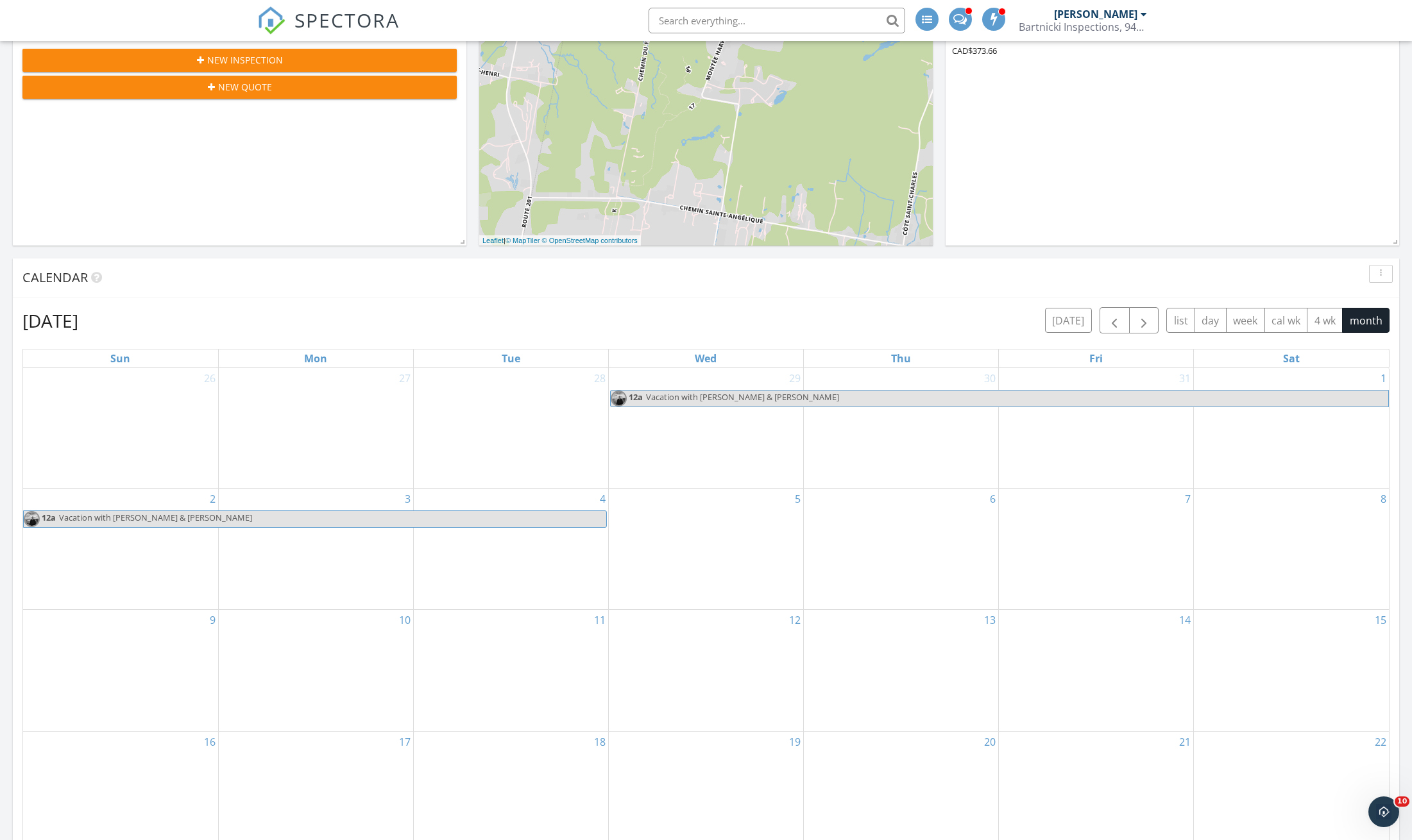
scroll to position [316, 0]
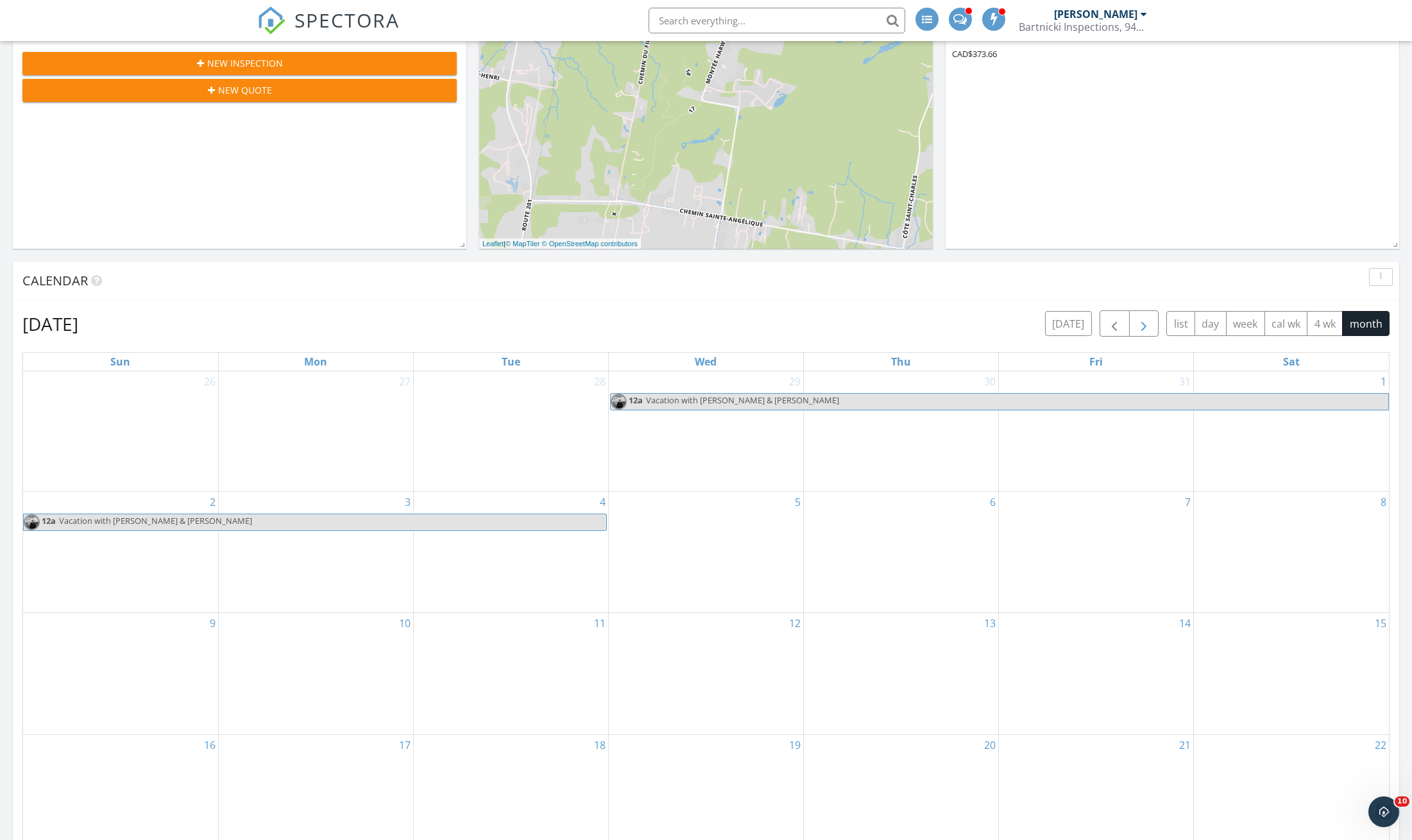
click at [1149, 323] on span "button" at bounding box center [1144, 324] width 16 height 16
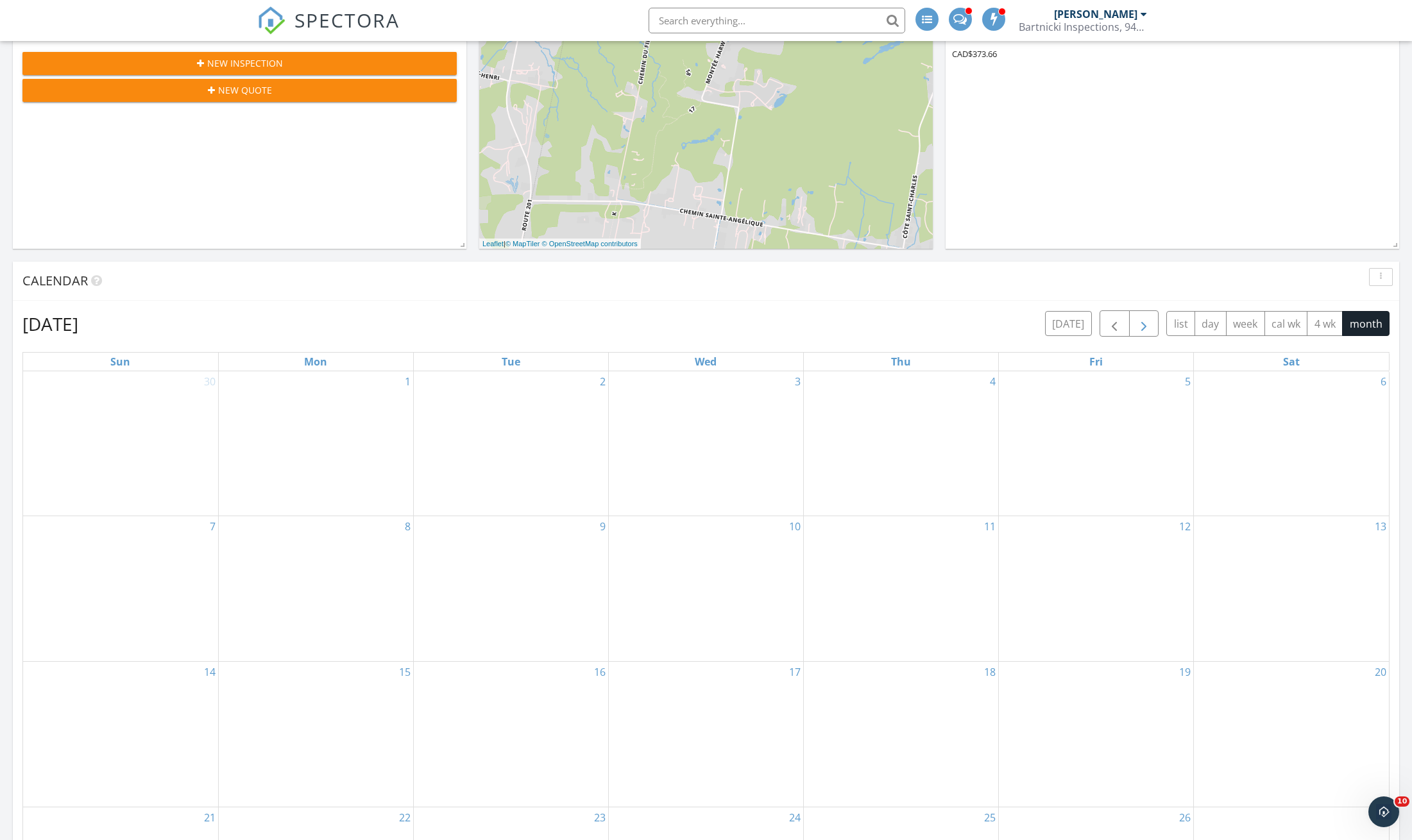
click at [1143, 326] on span "button" at bounding box center [1144, 324] width 16 height 16
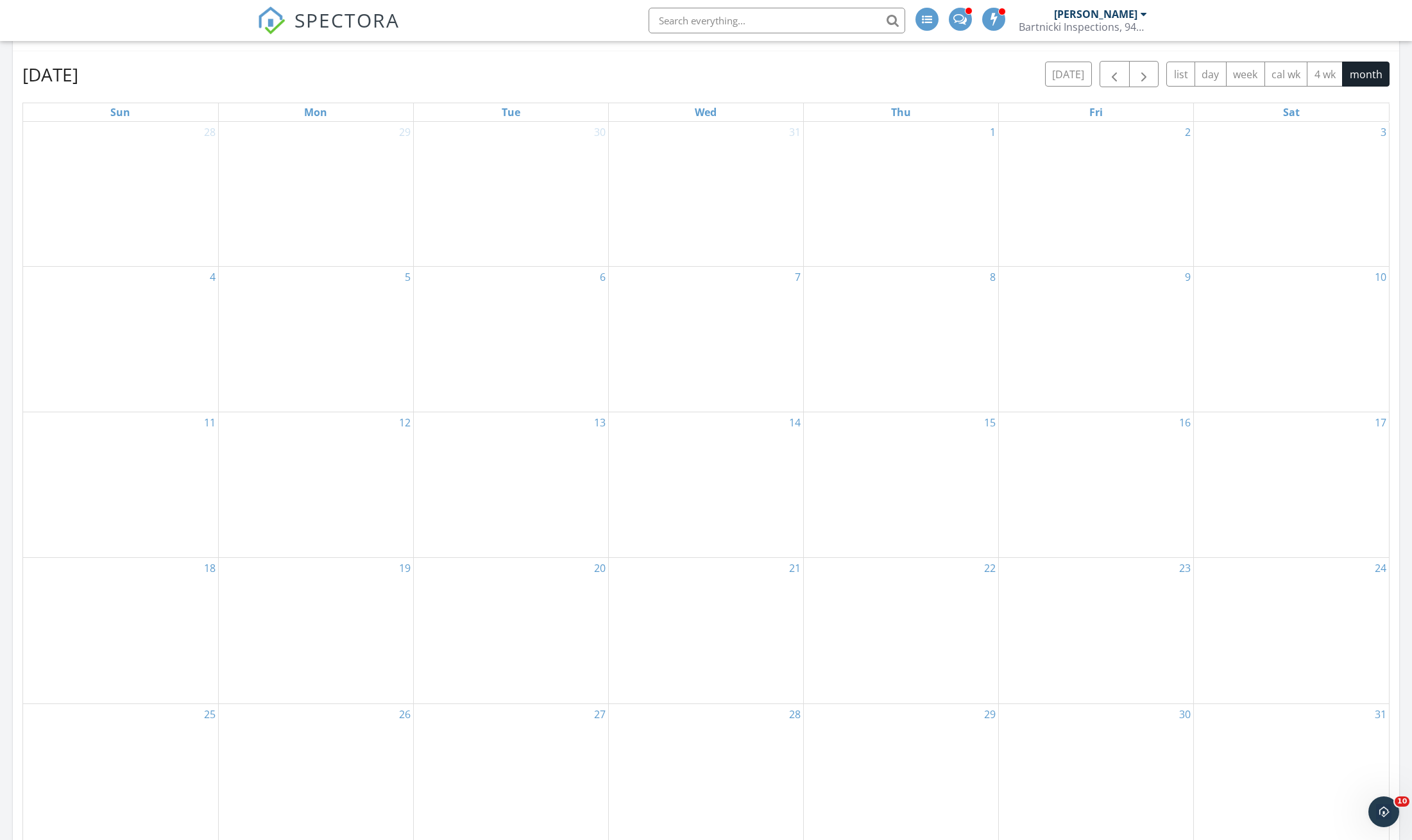
scroll to position [552, 0]
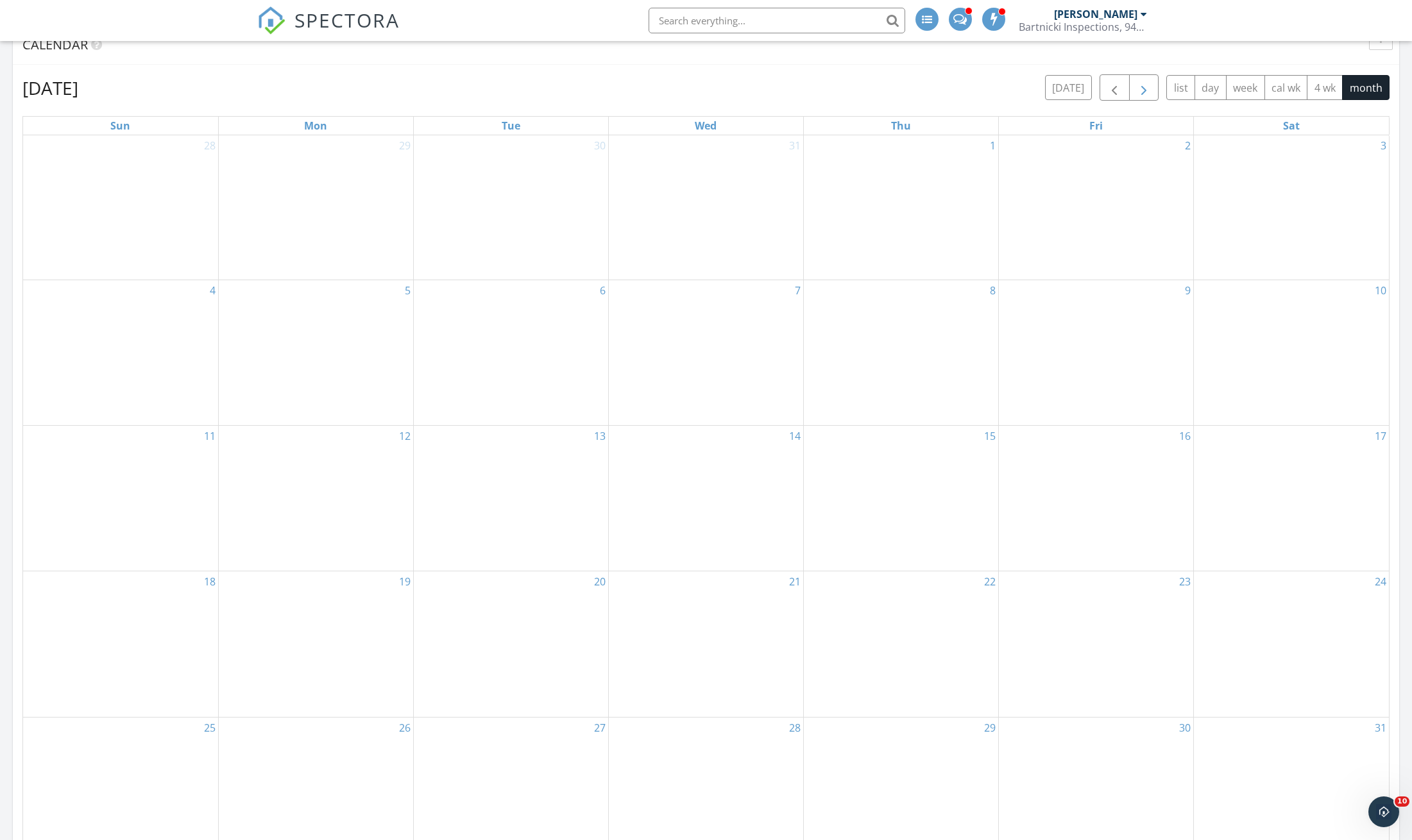
click at [1143, 87] on span "button" at bounding box center [1144, 88] width 16 height 16
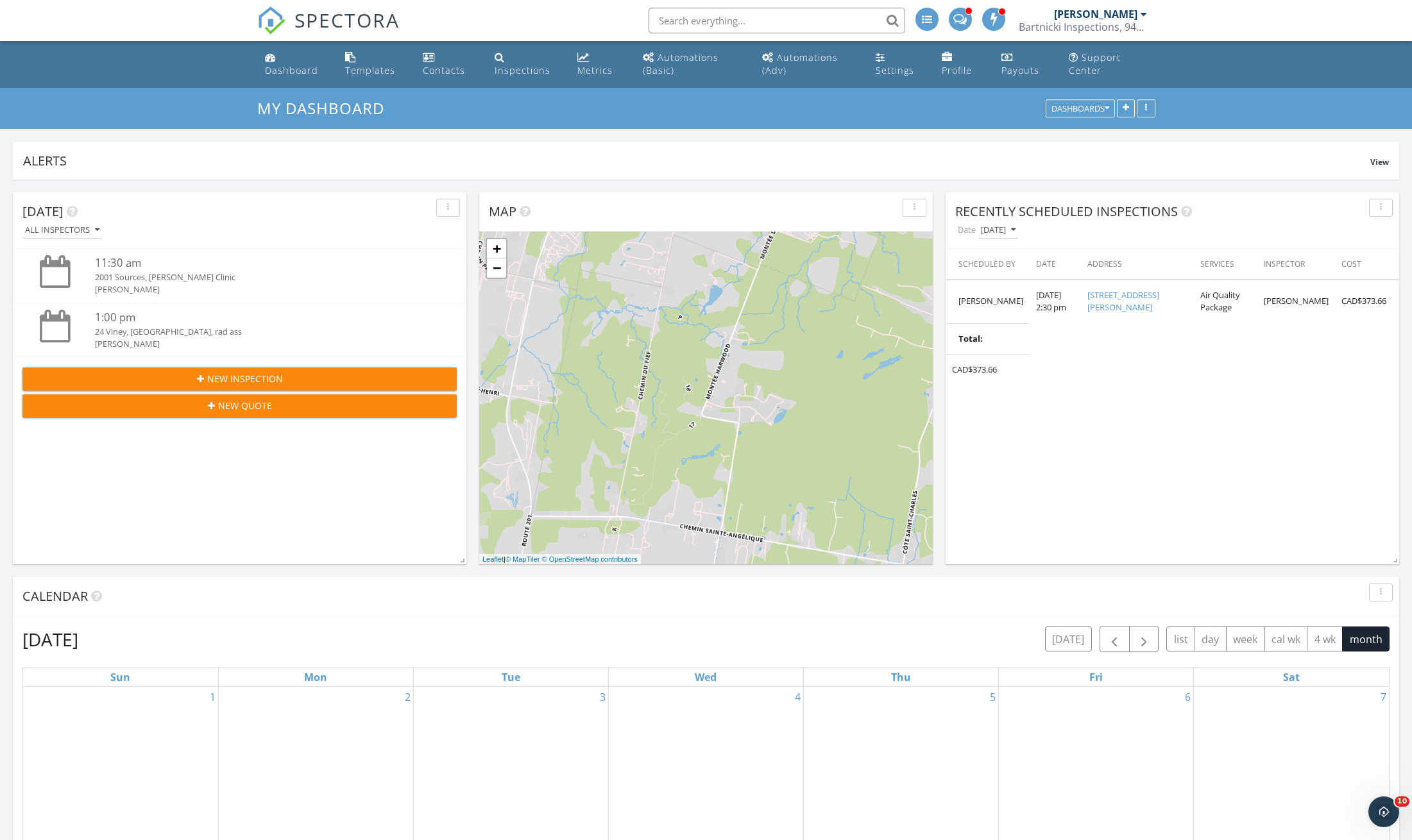
scroll to position [0, 0]
click at [669, 21] on input "text" at bounding box center [776, 20] width 256 height 25
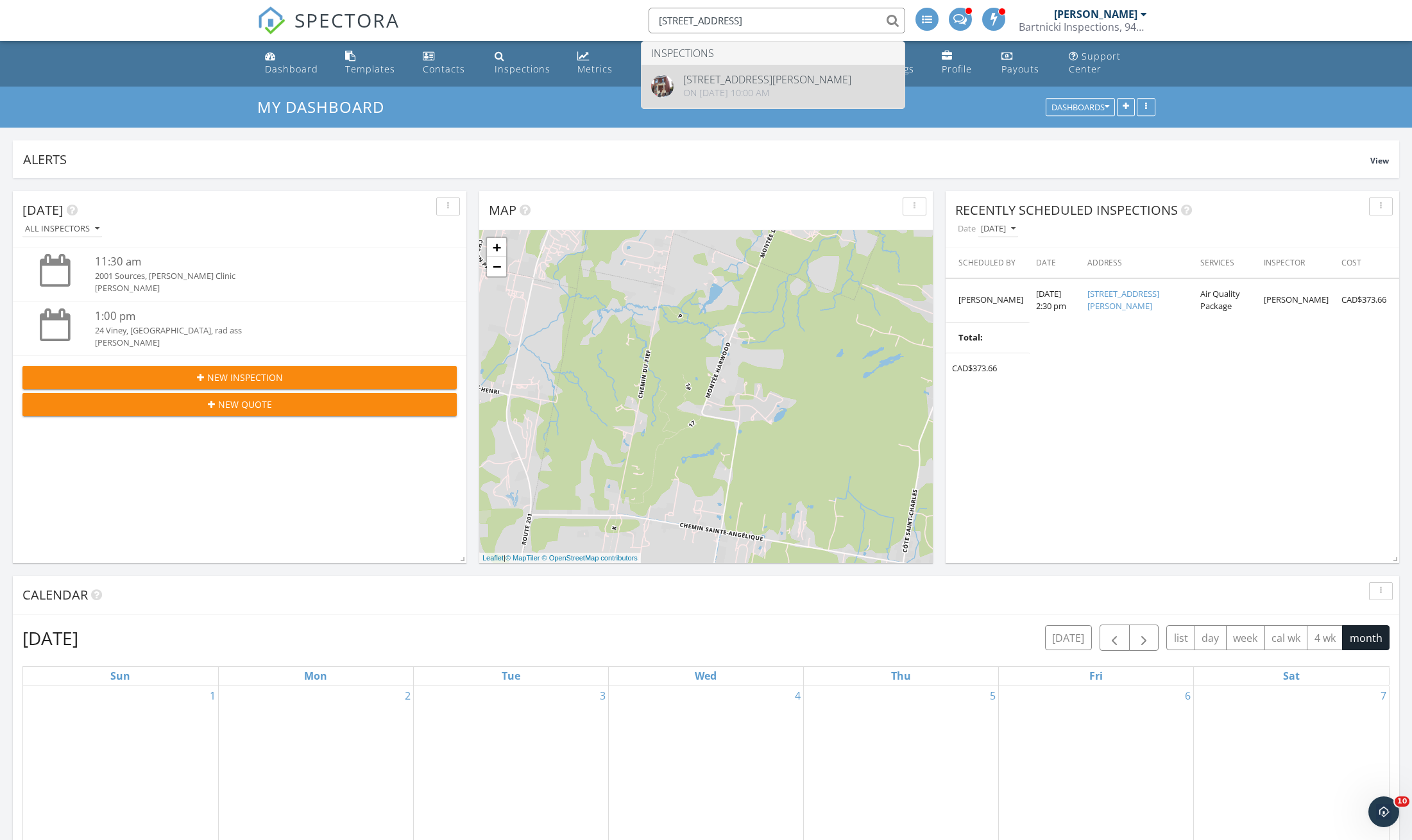
scroll to position [-3, 0]
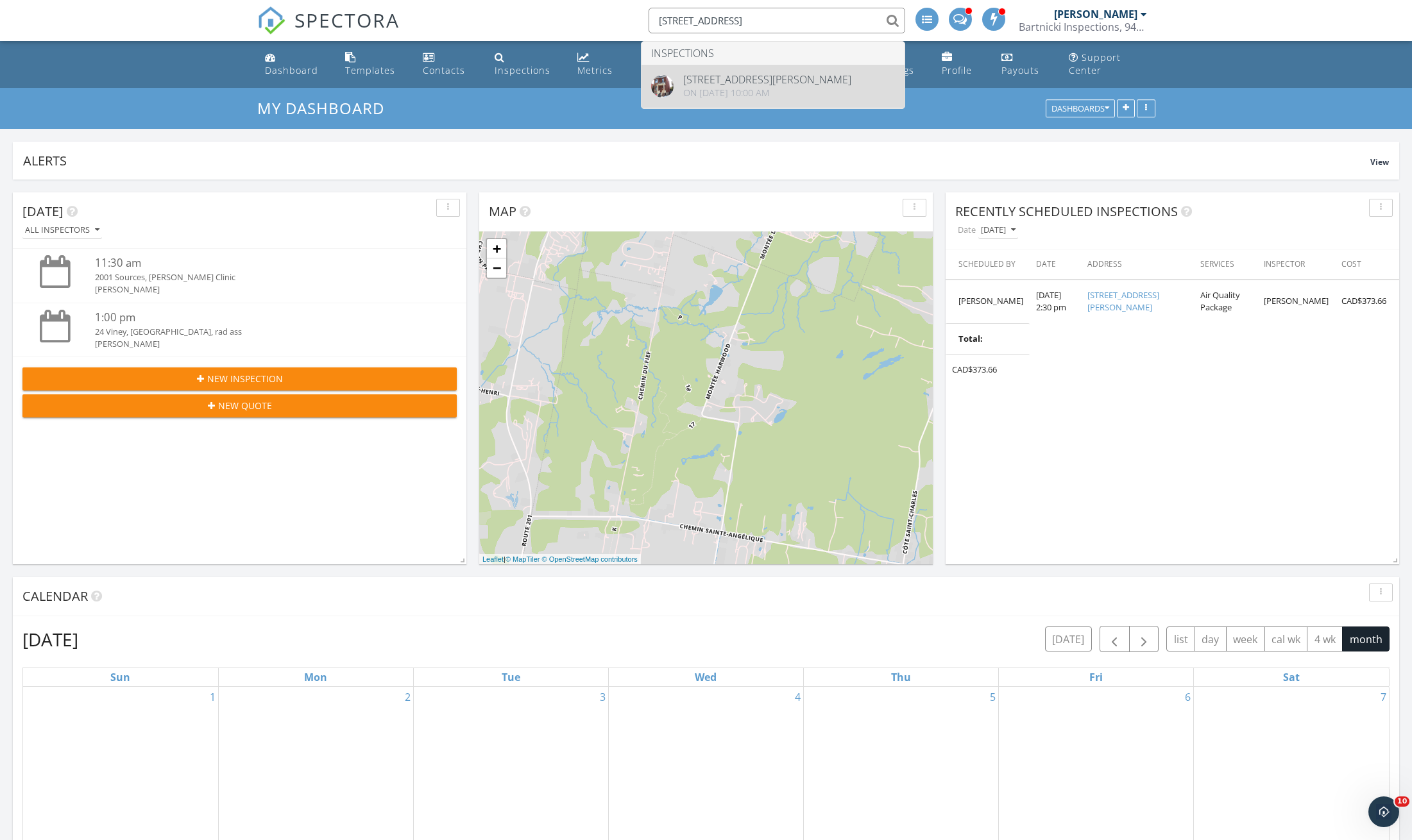
type input "[STREET_ADDRESS]"
